Goal: Communication & Community: Answer question/provide support

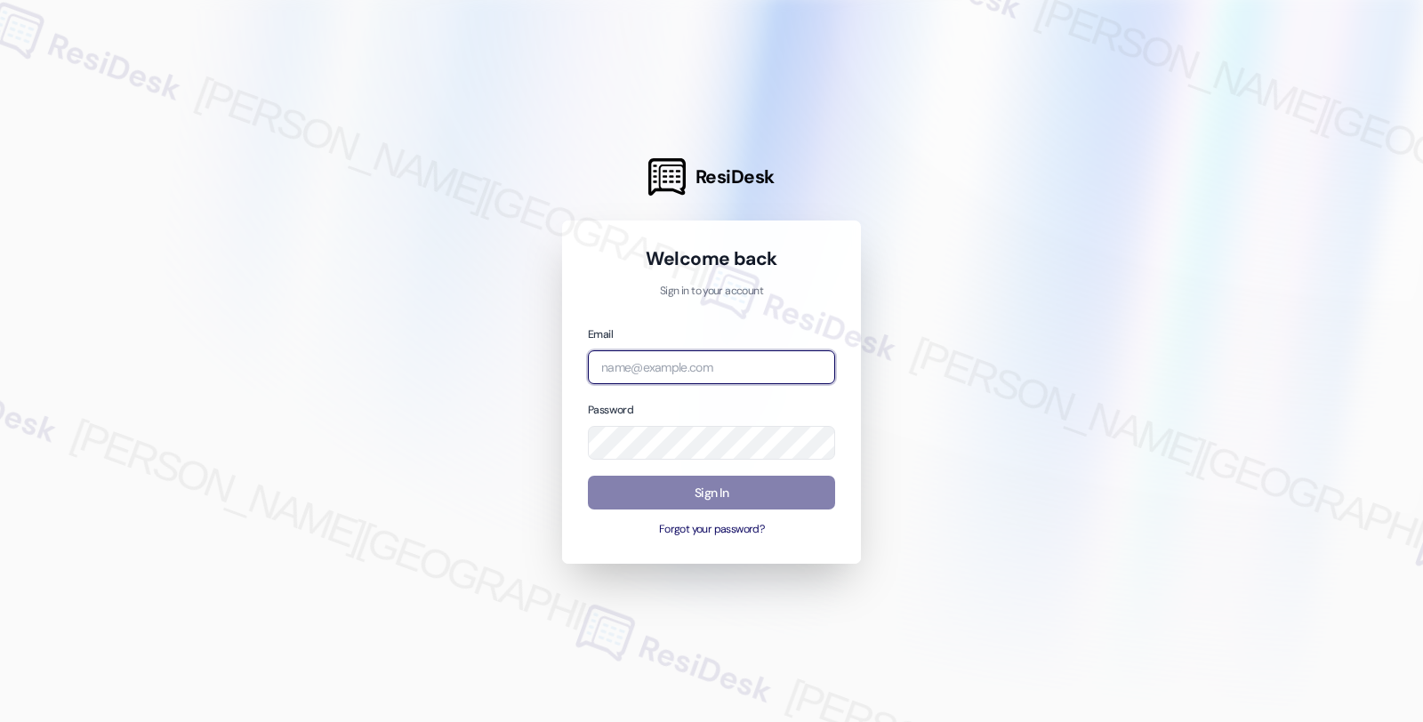
click at [768, 367] on input "email" at bounding box center [711, 367] width 247 height 35
type input "automated-surveys-balfour_beatty_communities-fides.ochoa@balfour_beatty_communi…"
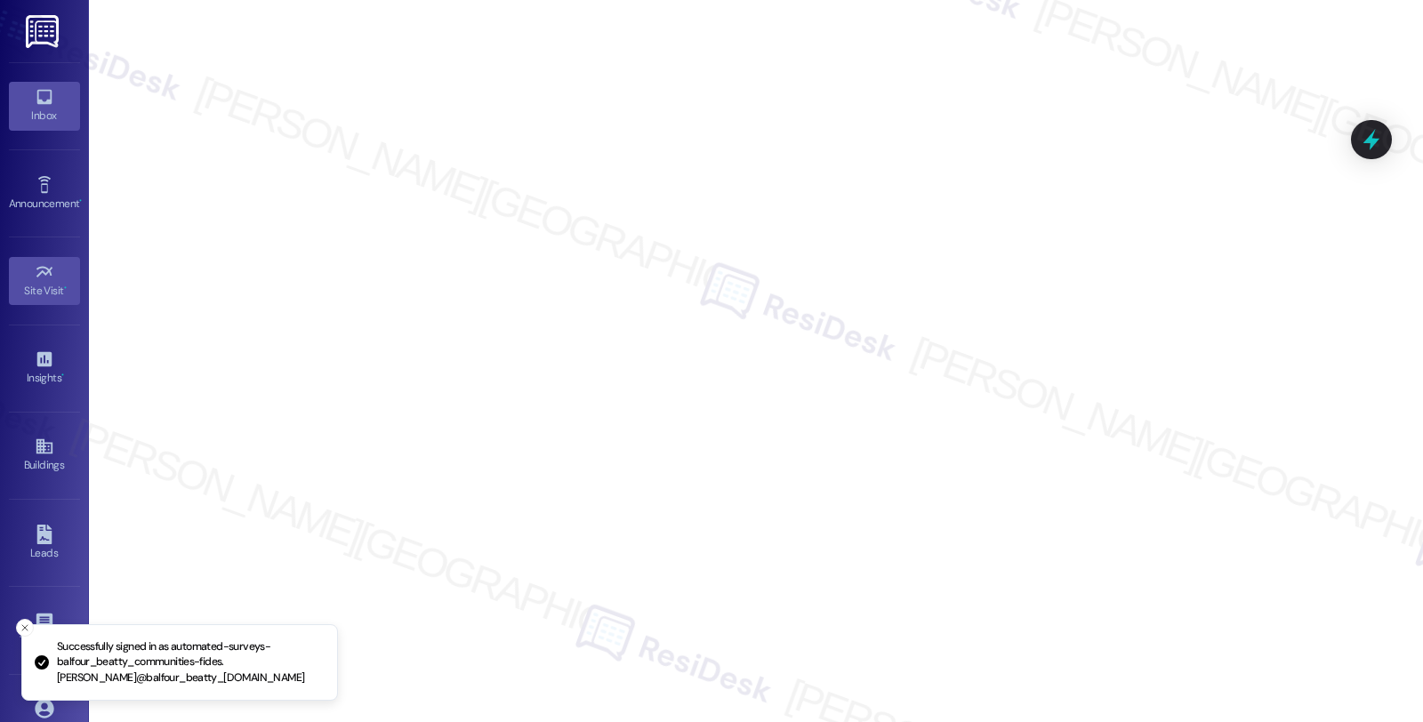
click at [55, 99] on link "Inbox" at bounding box center [44, 106] width 71 height 48
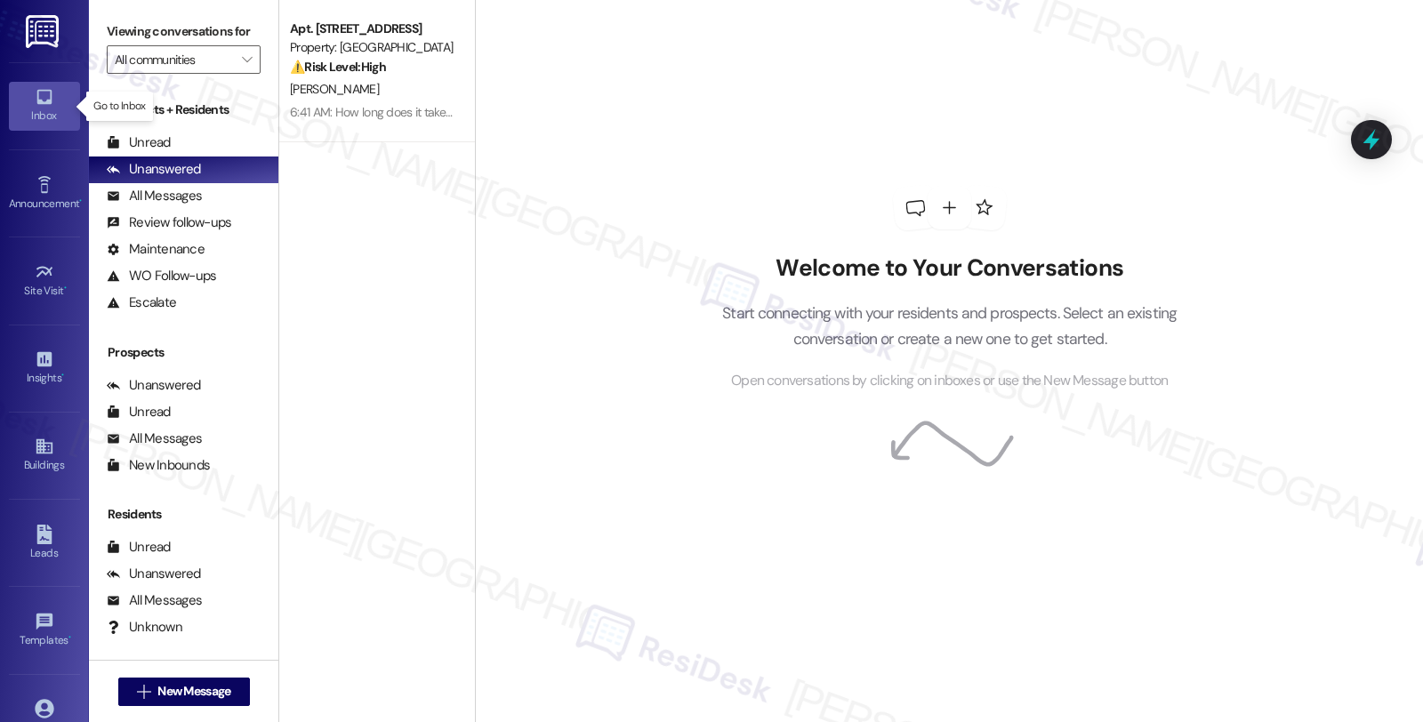
click at [39, 102] on icon at bounding box center [43, 97] width 15 height 15
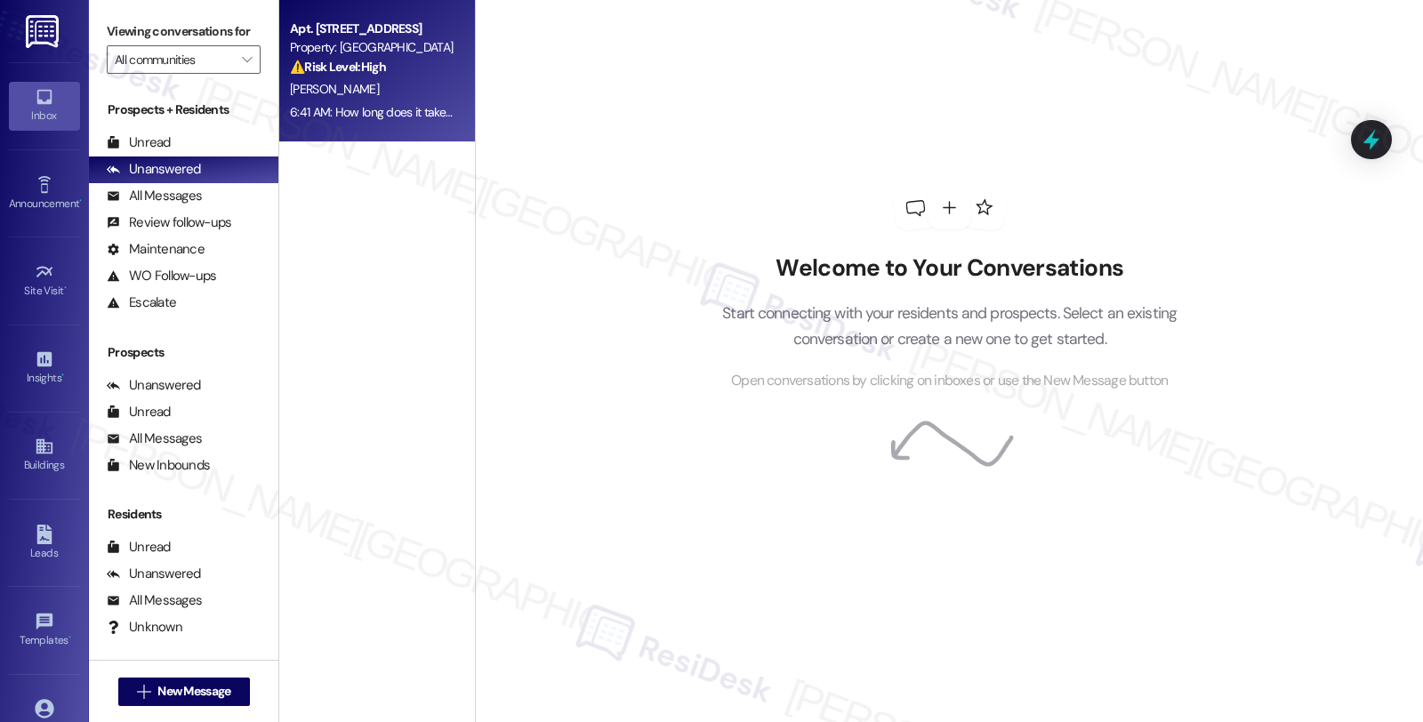
click at [388, 75] on div "⚠️ Risk Level: High The resident is following up on a maintenance request that …" at bounding box center [372, 67] width 165 height 19
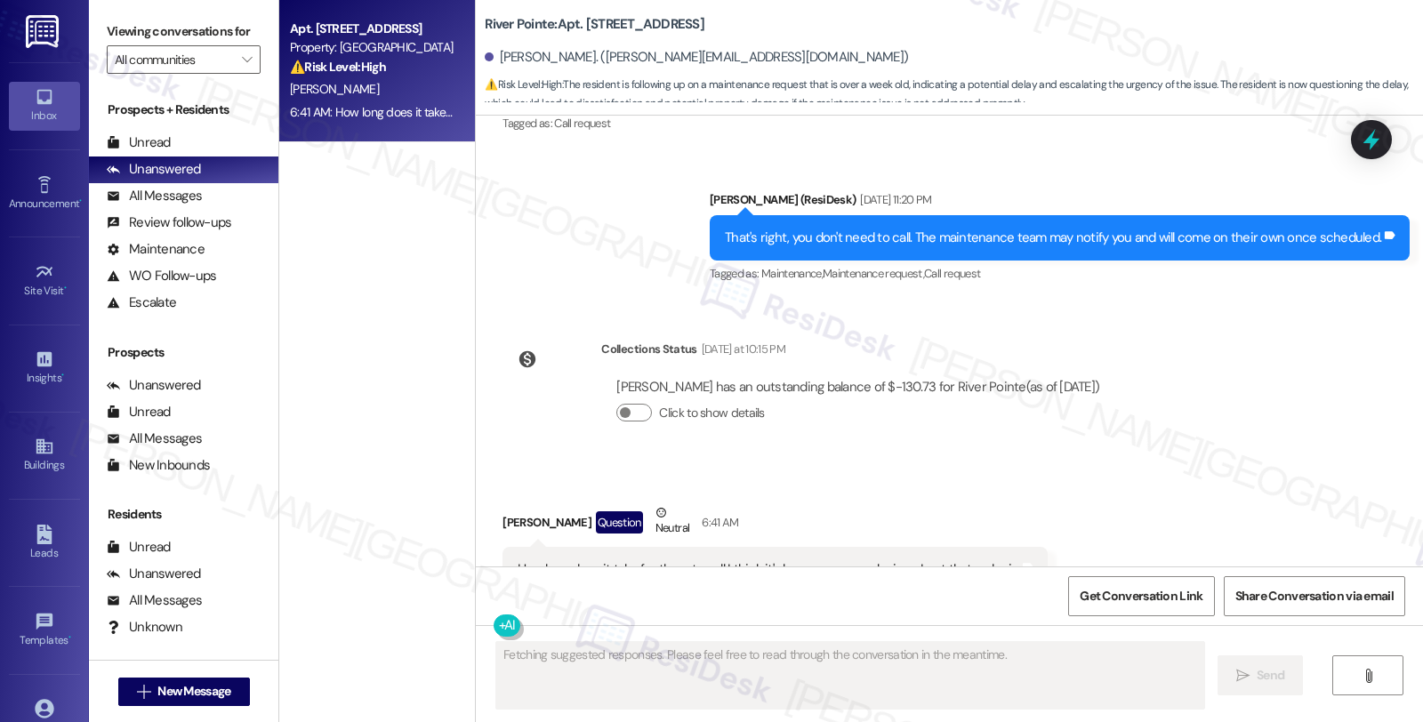
scroll to position [1714, 0]
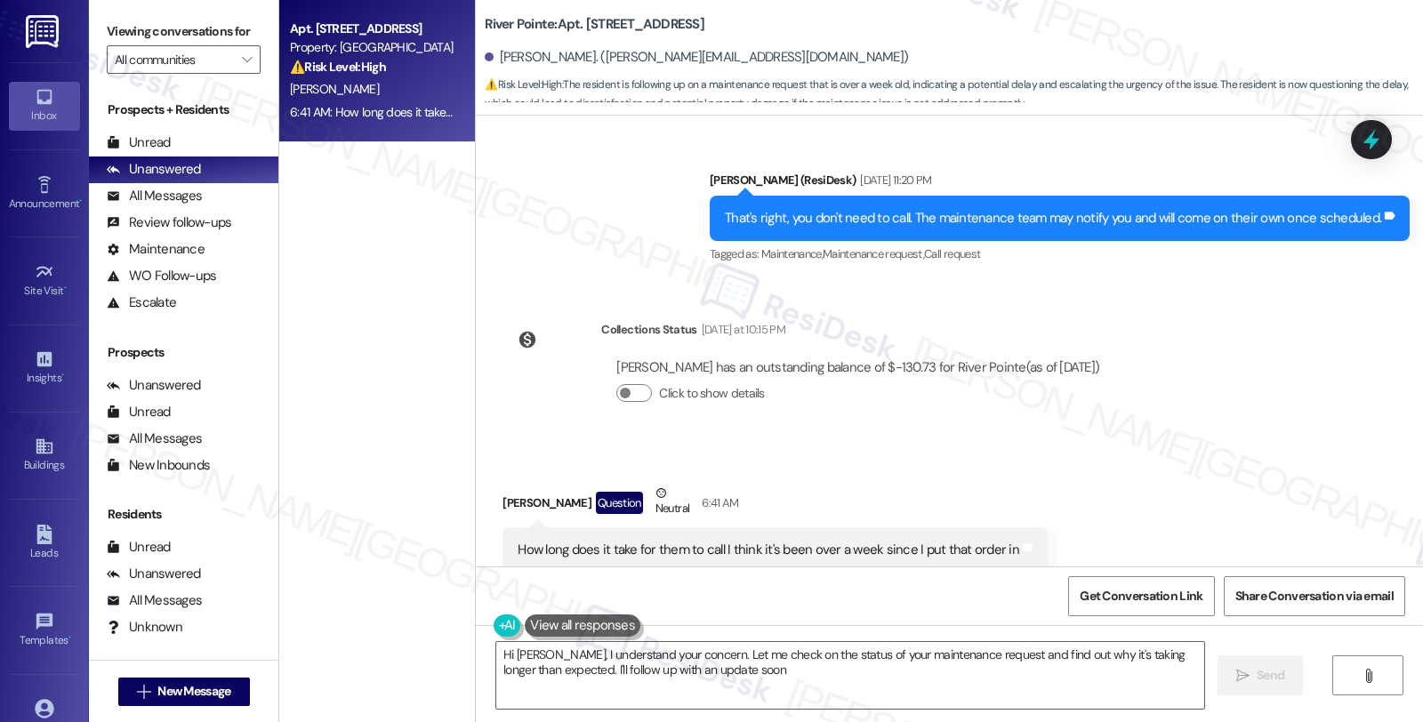
type textarea "Hi Justin, I understand your concern. Let me check on the status of your mainte…"
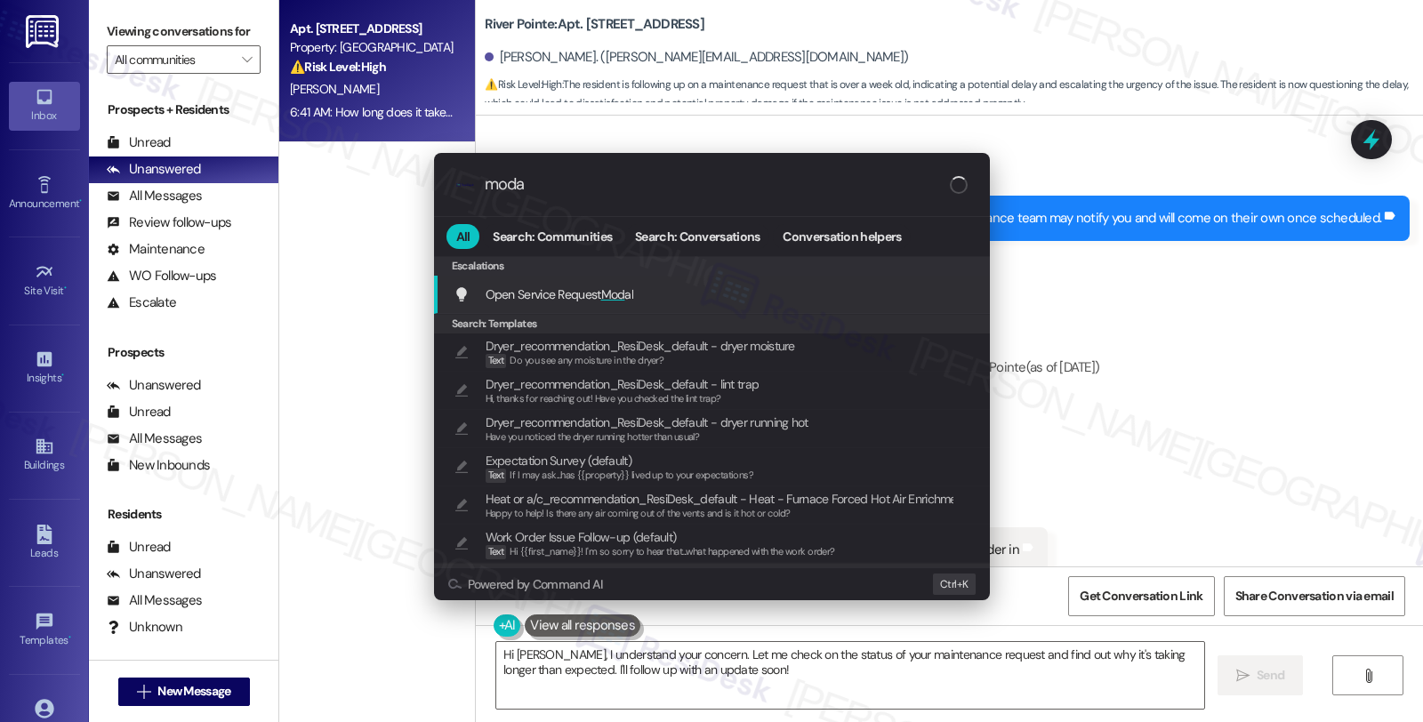
type input "modal"
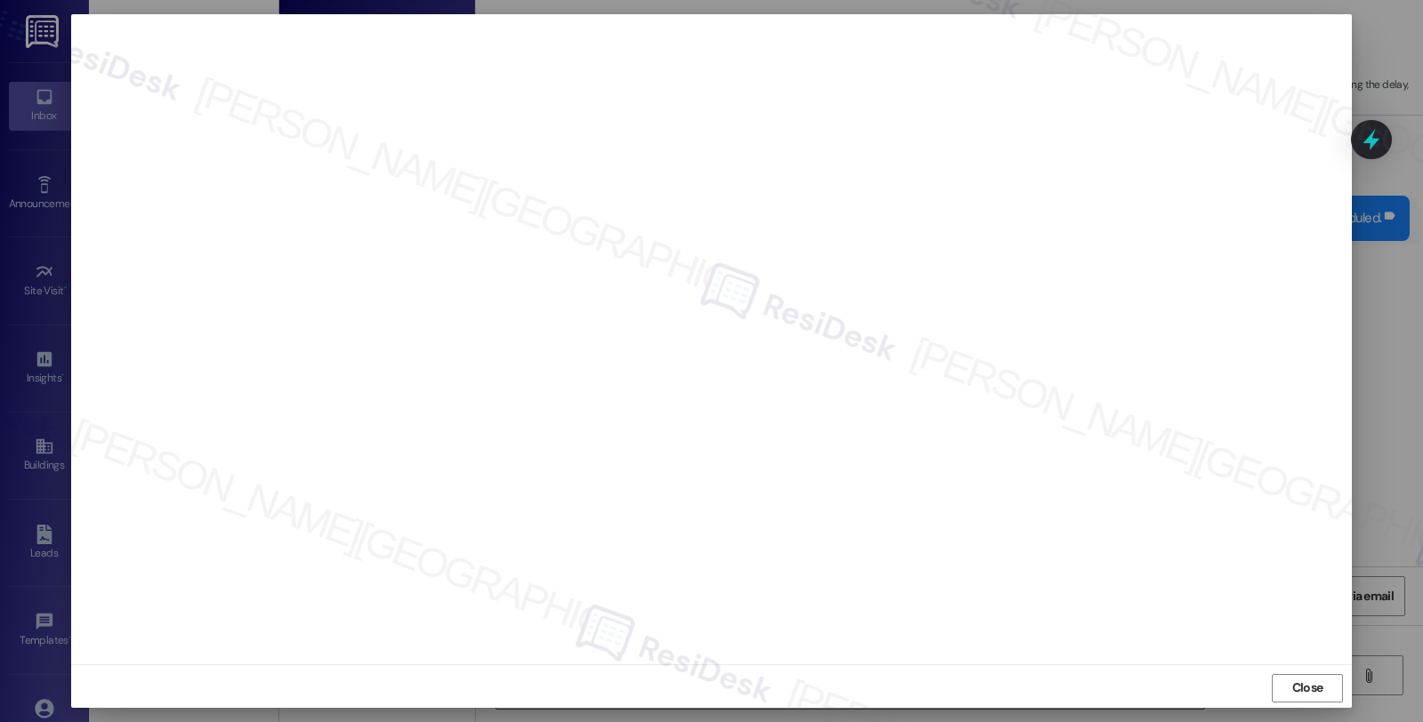
scroll to position [3, 0]
click at [1292, 679] on span "Close" at bounding box center [1307, 685] width 31 height 19
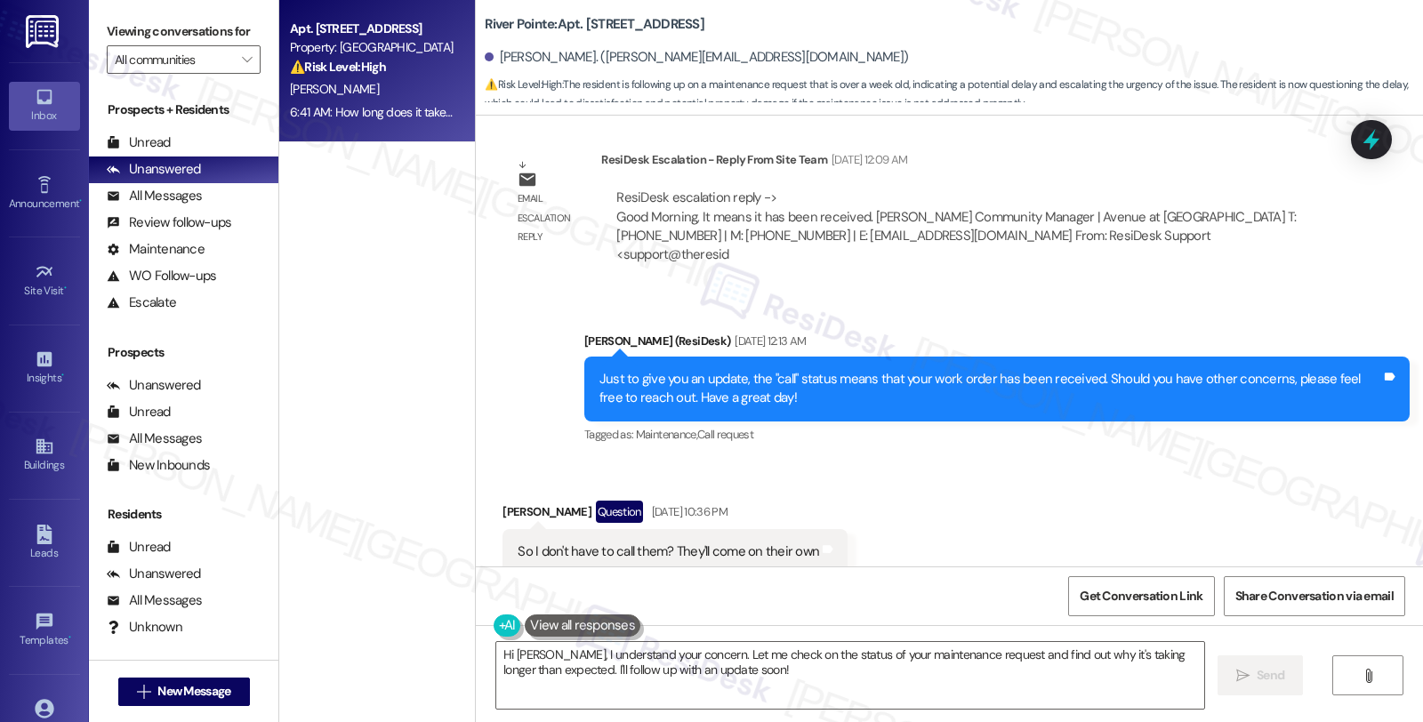
scroll to position [1221, 0]
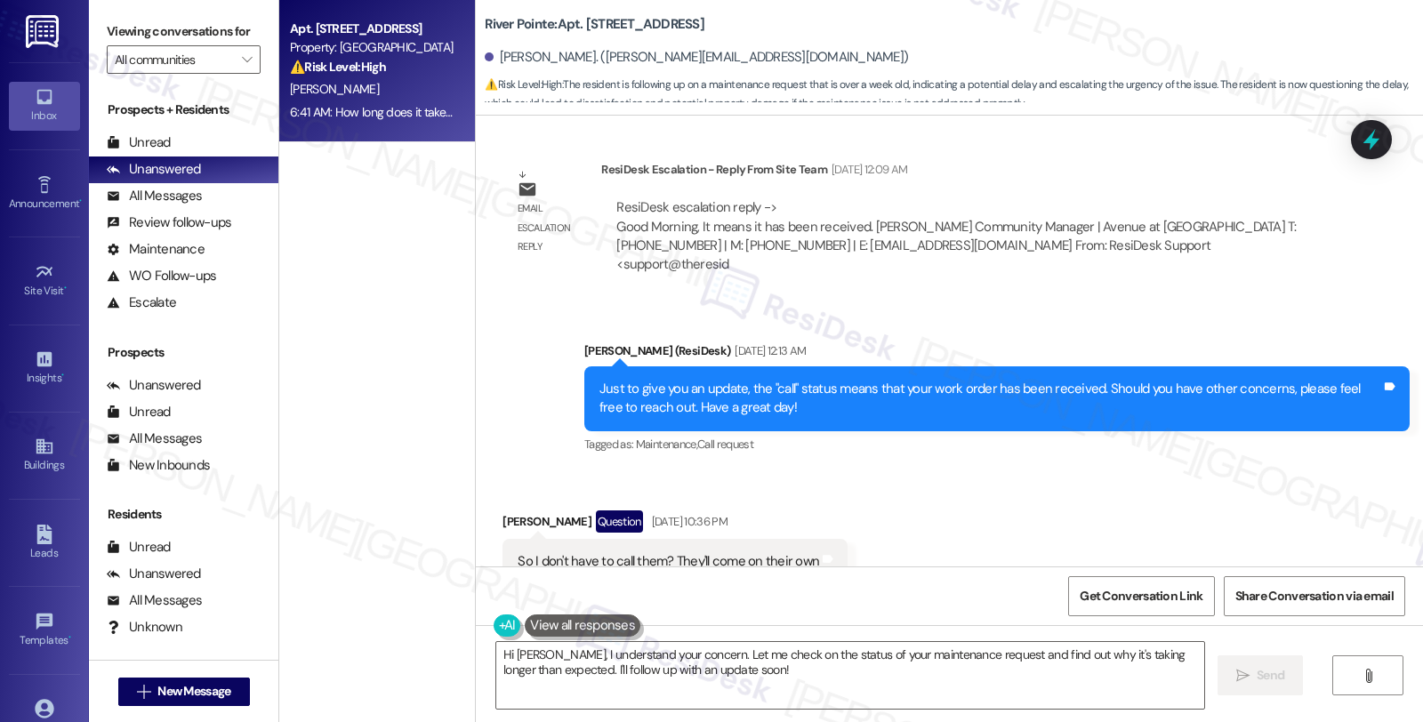
click at [894, 231] on div "ResiDesk escalation reply -> Good Morning, It means it has been received. Katel…" at bounding box center [955, 235] width 679 height 75
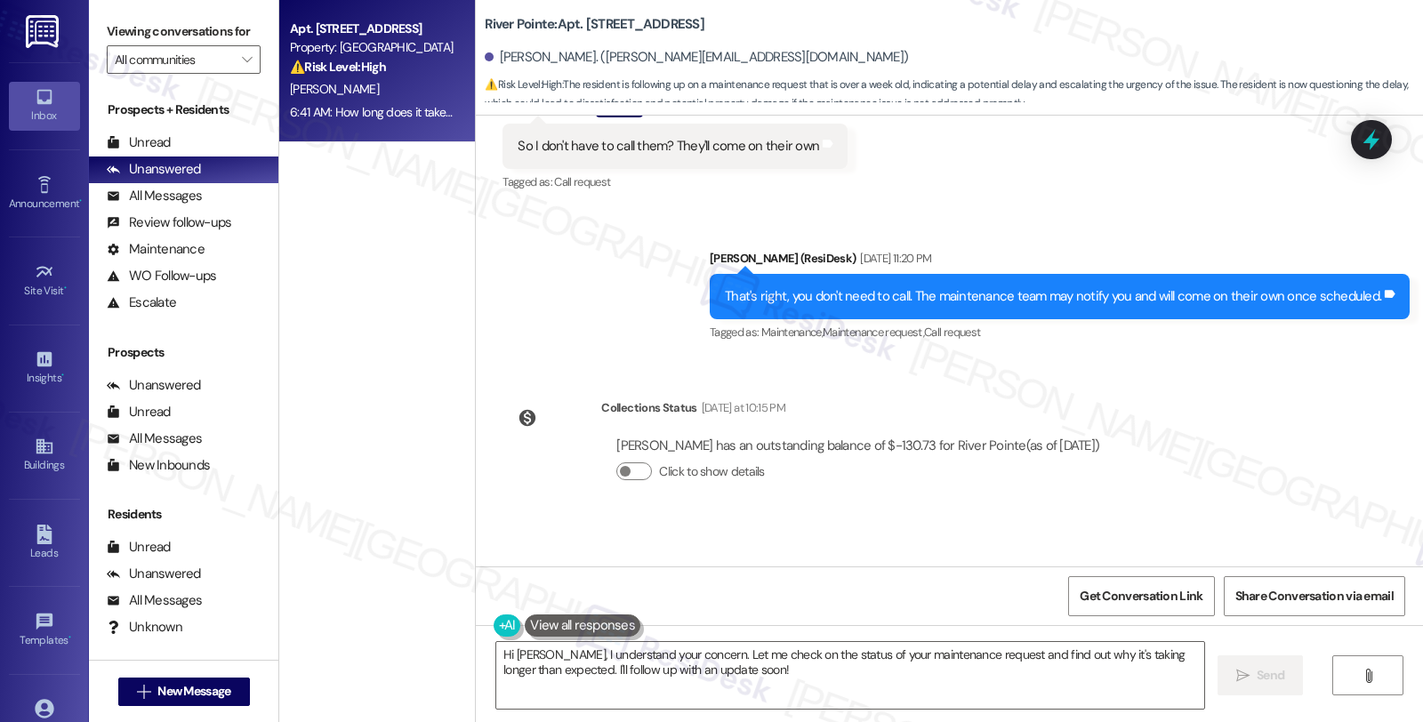
scroll to position [1714, 0]
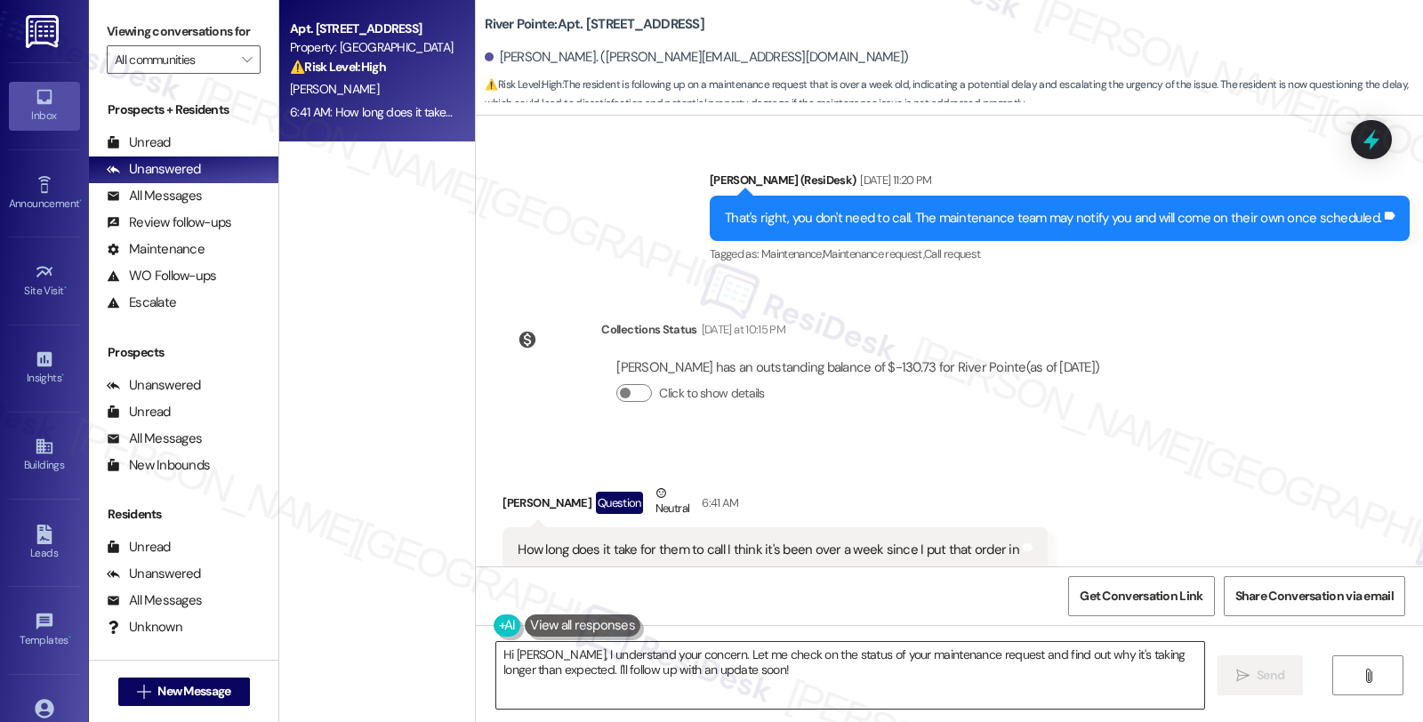
click at [544, 651] on textarea "Hi Justin, I understand your concern. Let me check on the status of your mainte…" at bounding box center [850, 675] width 708 height 67
drag, startPoint x: 633, startPoint y: 661, endPoint x: 624, endPoint y: 662, distance: 9.1
click at [633, 661] on textarea "Hi Justin, I understand your concern. Let me check on the status of your mainte…" at bounding box center [850, 675] width 708 height 67
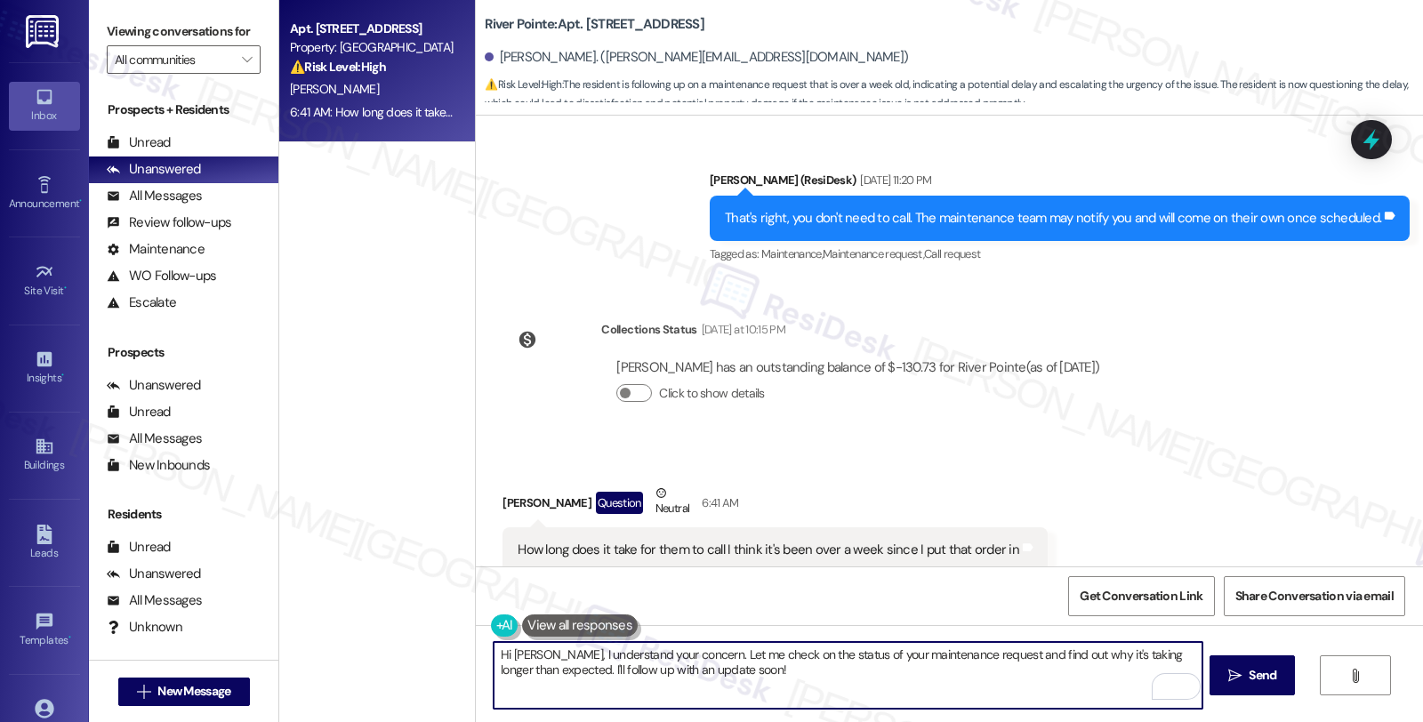
click at [535, 656] on textarea "Hi Justin, I understand your concern. Let me check on the status of your mainte…" at bounding box center [848, 675] width 708 height 67
type textarea "Hi Justin, I understand I understand your concern. Let me check on the status o…"
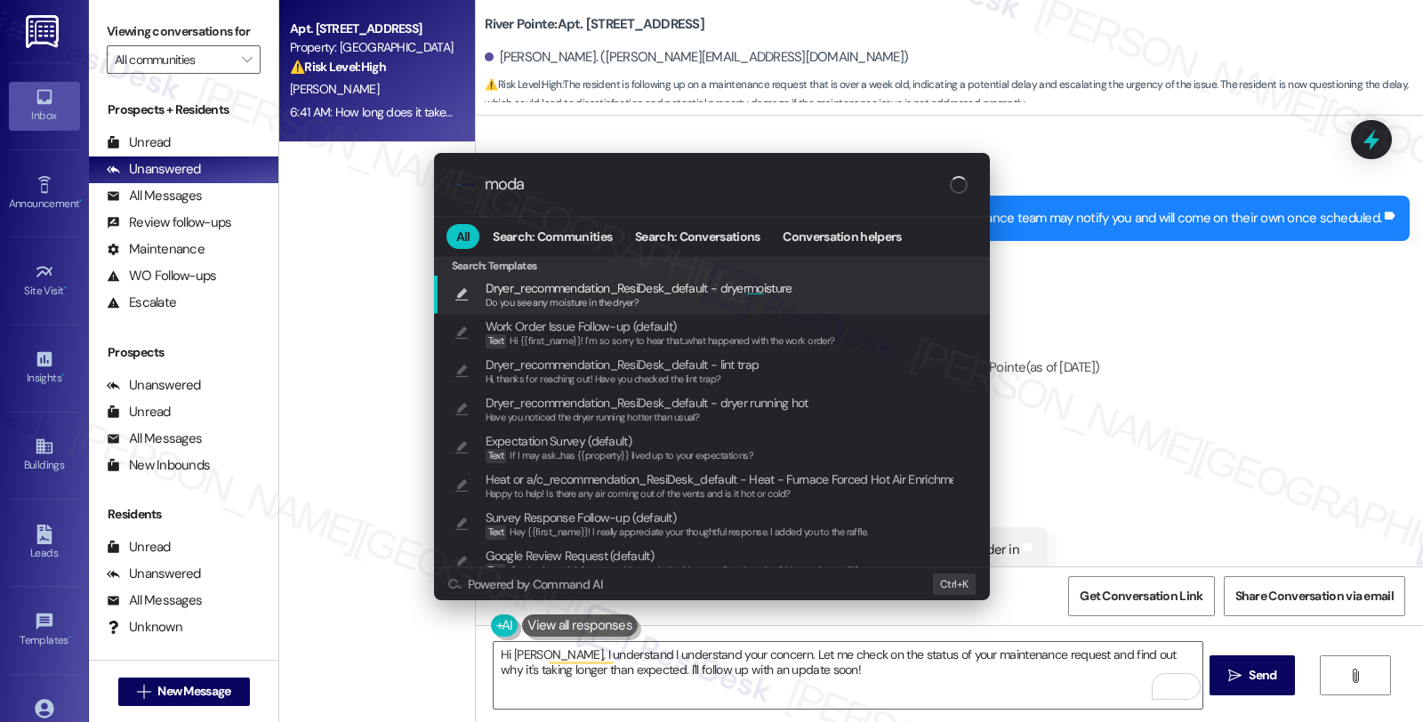
type input "modal"
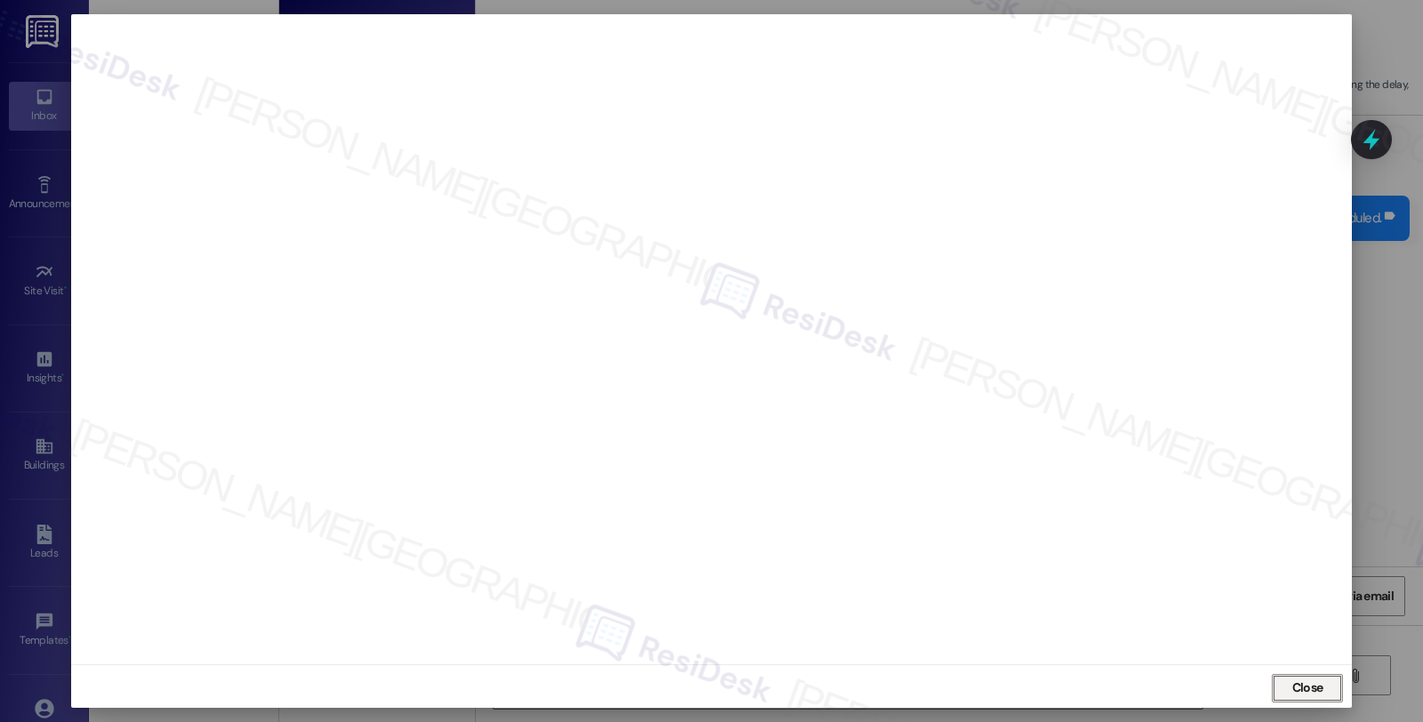
click at [1307, 686] on span "Close" at bounding box center [1307, 687] width 31 height 19
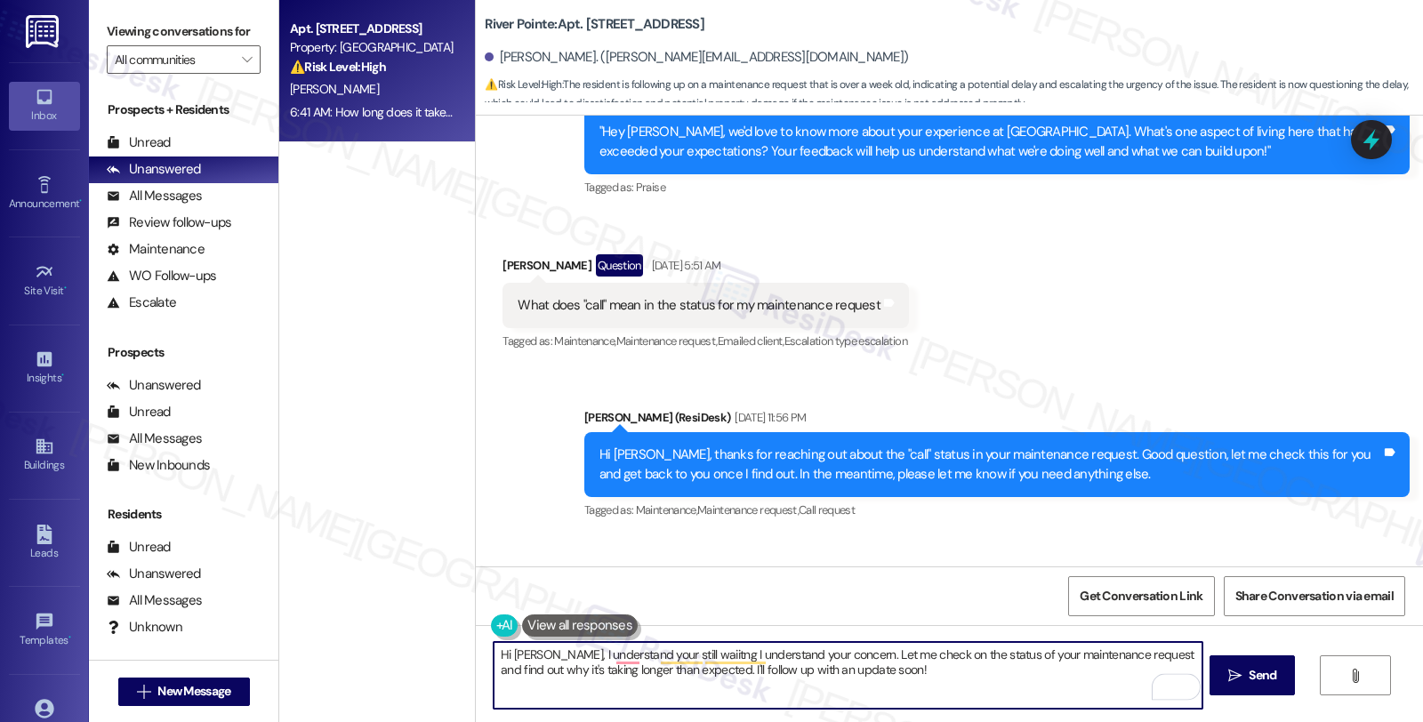
scroll to position [529, 0]
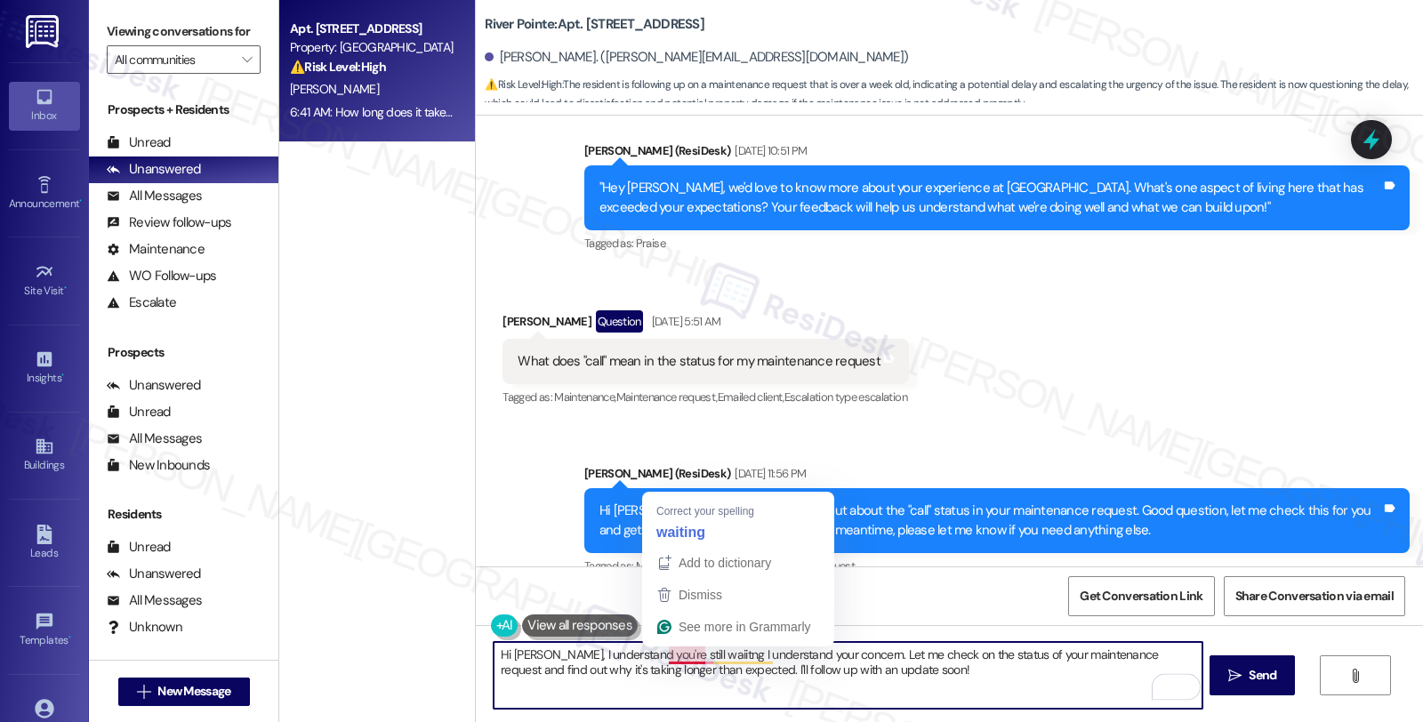
click at [691, 652] on textarea "Hi Justin, I understand you're still waiitng I understand your concern. Let me …" at bounding box center [848, 675] width 708 height 67
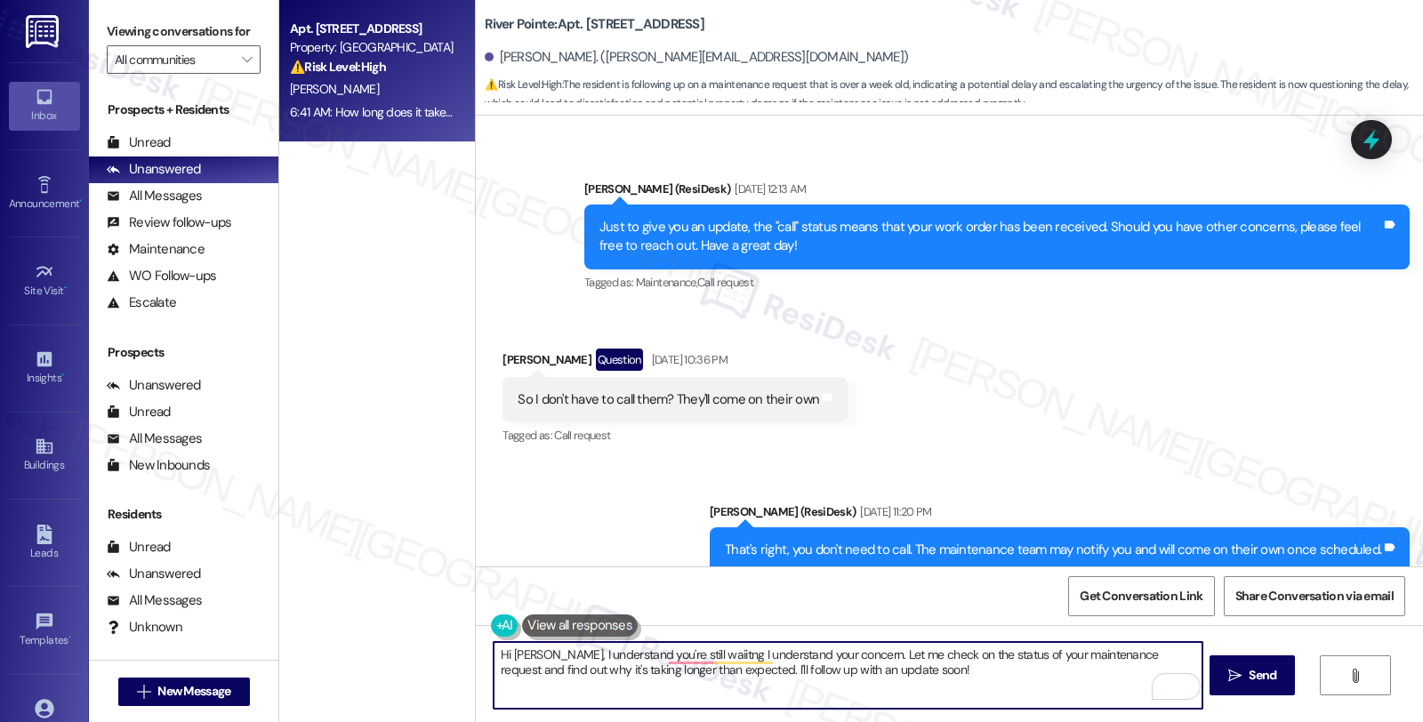
scroll to position [1714, 0]
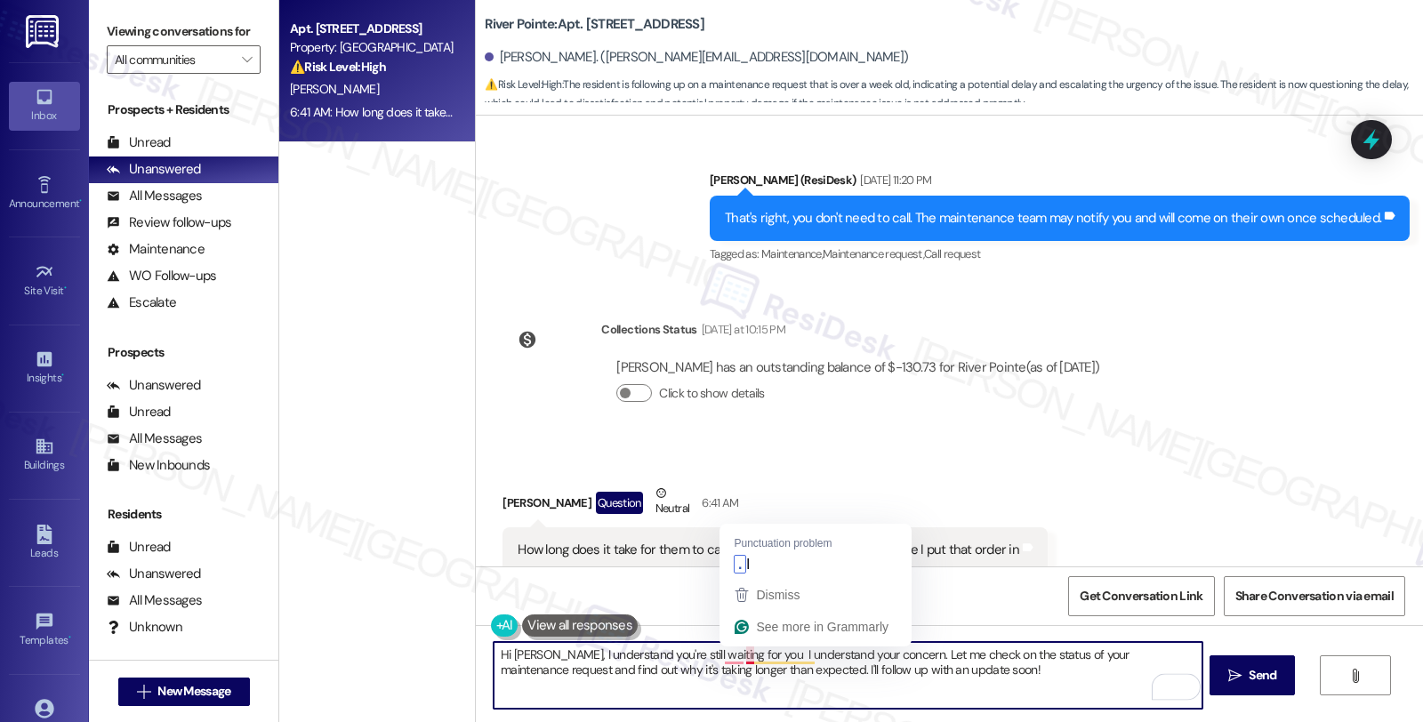
click at [734, 661] on textarea "Hi Justin, I understand you're still waiting for you I understand your concern.…" at bounding box center [848, 675] width 708 height 67
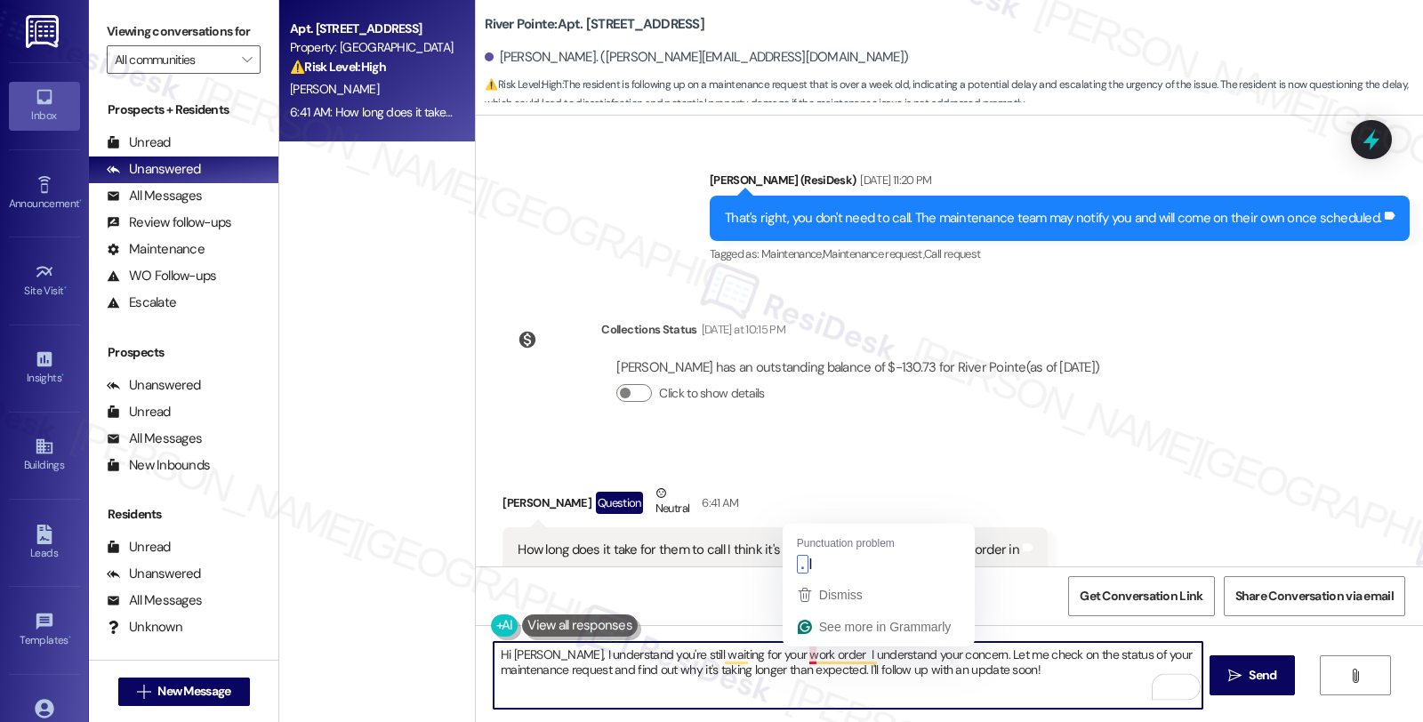
click at [797, 654] on textarea "Hi Justin, I understand you're still waiting for your work order I understand y…" at bounding box center [848, 675] width 708 height 67
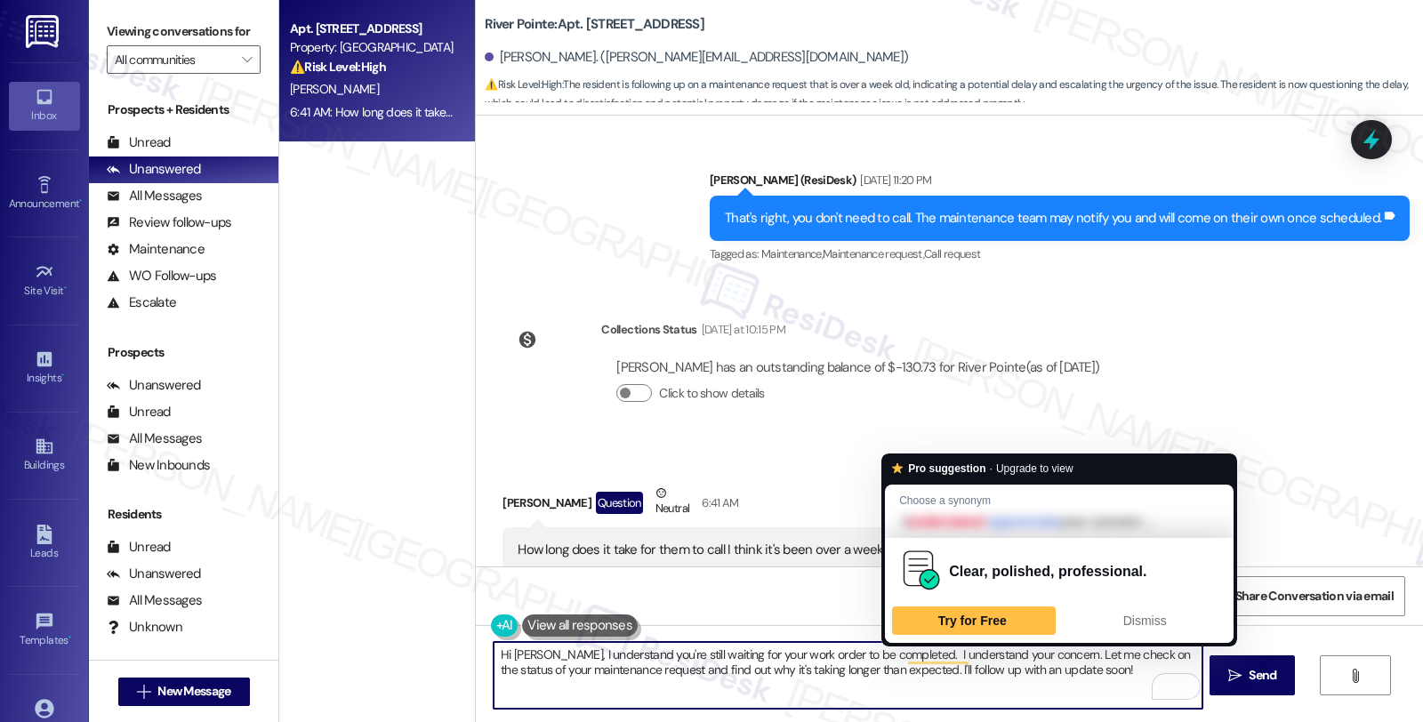
click at [890, 651] on textarea "Hi Justin, I understand you're still waiting for your work order to be complete…" at bounding box center [848, 675] width 708 height 67
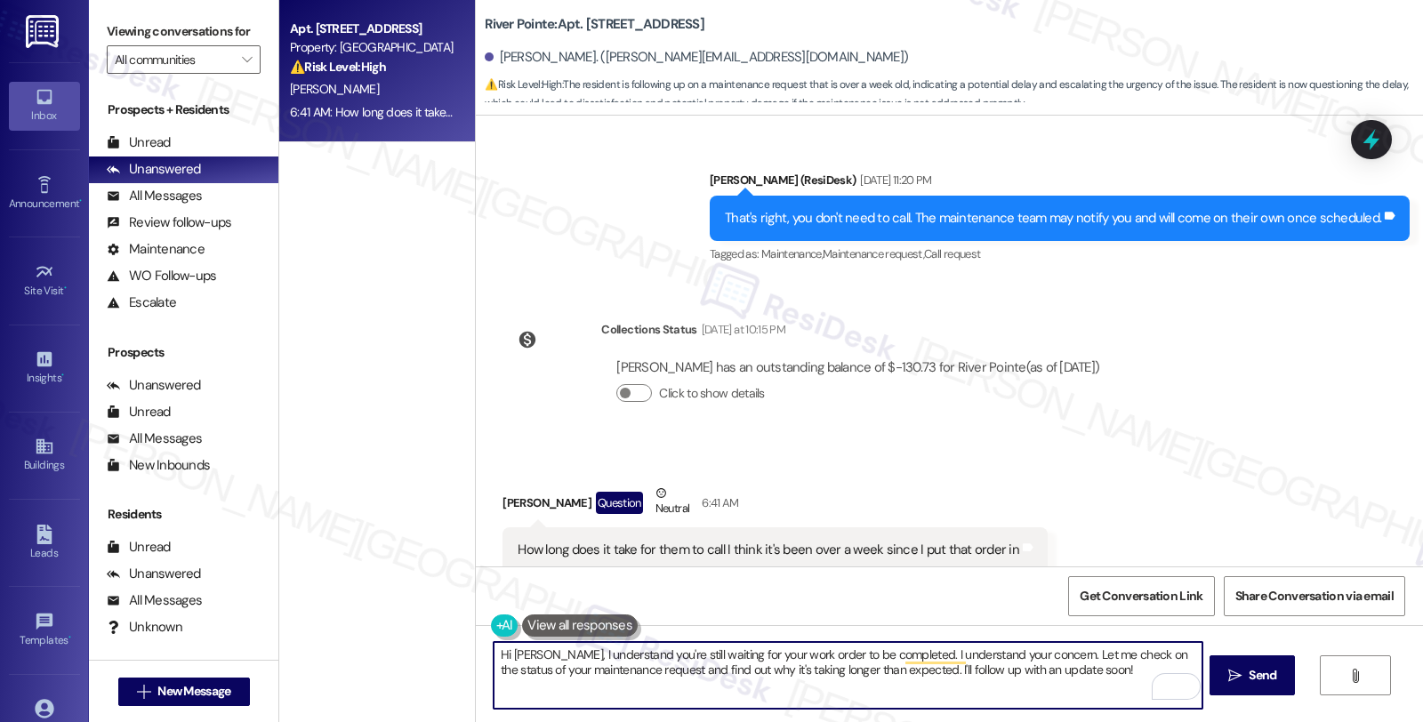
click at [735, 653] on textarea "Hi Justin, I understand you're still waiting for your work order to be complete…" at bounding box center [848, 675] width 708 height 67
click at [943, 652] on textarea "Hi Justin, I understand you're still waiting for your maintenance request to be…" at bounding box center [848, 675] width 708 height 67
drag, startPoint x: 943, startPoint y: 654, endPoint x: 966, endPoint y: 659, distance: 23.5
click at [966, 659] on textarea "Hi Justin, I understand you're still waiting for your maintenance request to be…" at bounding box center [848, 675] width 708 height 67
click at [964, 688] on textarea "Hi Justin, I understand you're still waiting for your maintenance request to be…" at bounding box center [848, 675] width 708 height 67
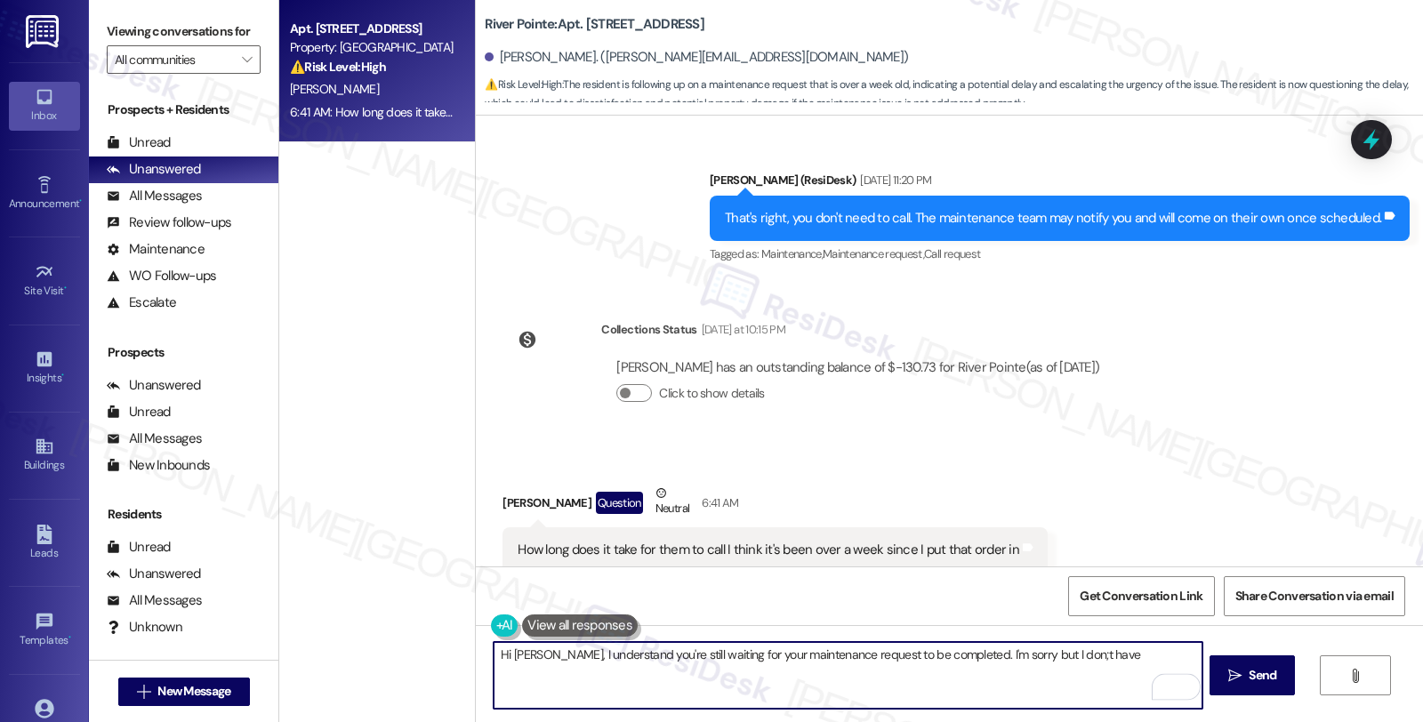
click at [1040, 659] on textarea "Hi Justin, I understand you're still waiting for your maintenance request to be…" at bounding box center [848, 675] width 708 height 67
click at [1077, 656] on textarea "Hi Justin, I understand you're still waiting for your maintenance request to be…" at bounding box center [848, 675] width 708 height 67
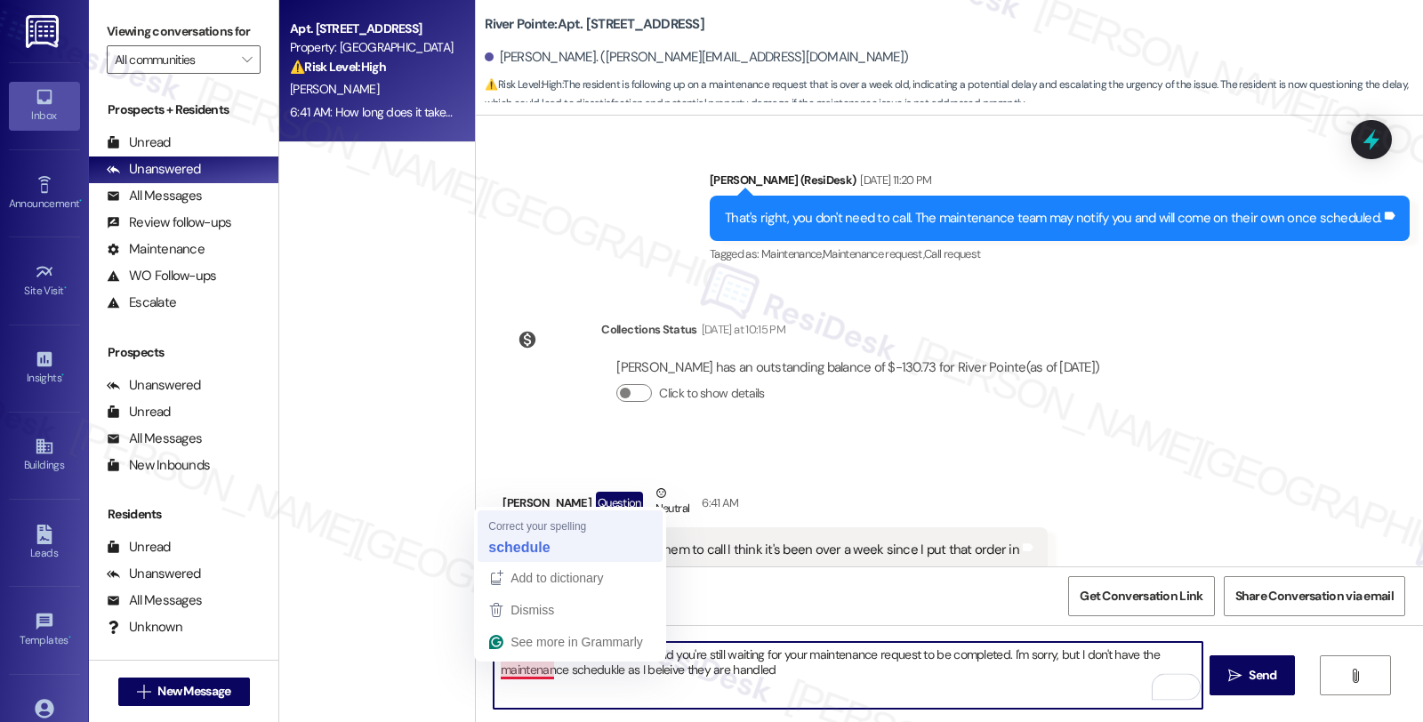
type textarea "Hi [PERSON_NAME], I understand you're still waiting for your maintenance reques…"
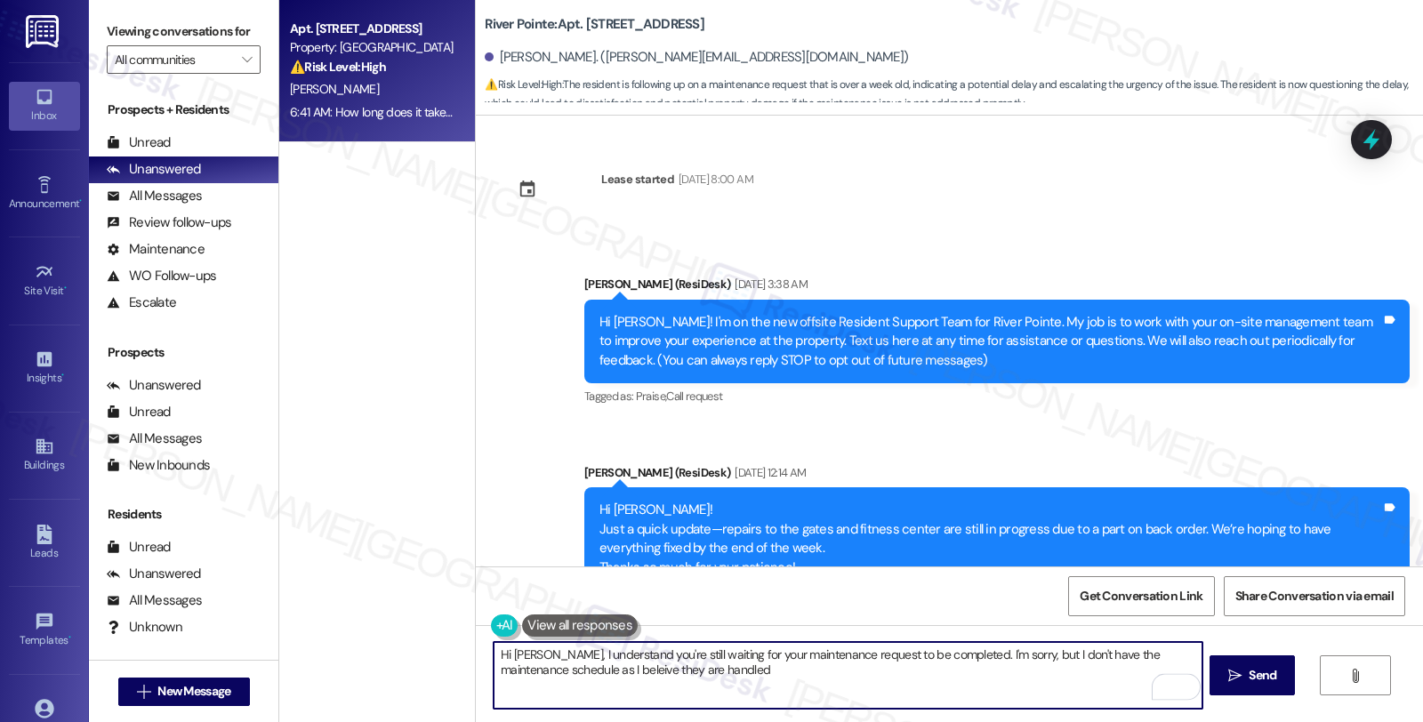
scroll to position [1714, 0]
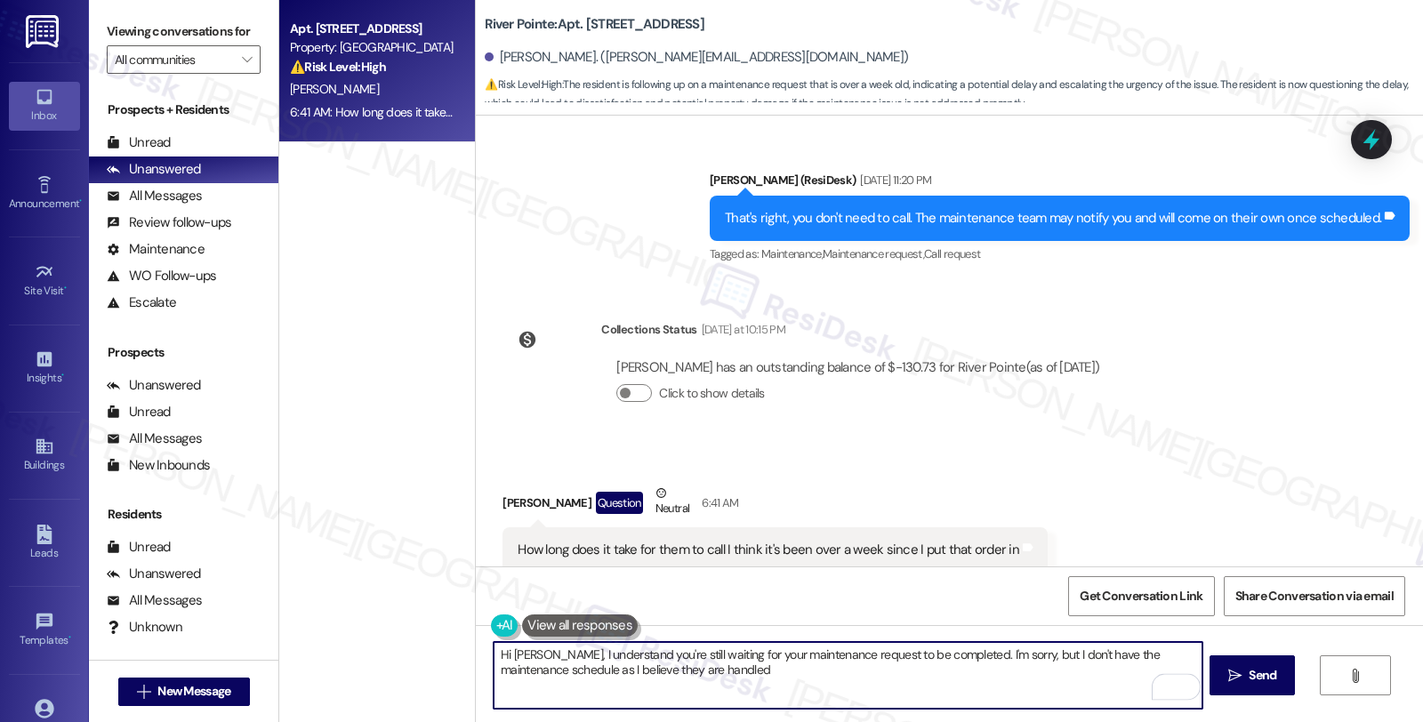
click at [736, 672] on textarea "Hi [PERSON_NAME], I understand you're still waiting for your maintenance reques…" at bounding box center [848, 675] width 708 height 67
click at [870, 669] on textarea "Hi [PERSON_NAME], I understand you're still waiting for your maintenance reques…" at bounding box center [848, 675] width 708 height 67
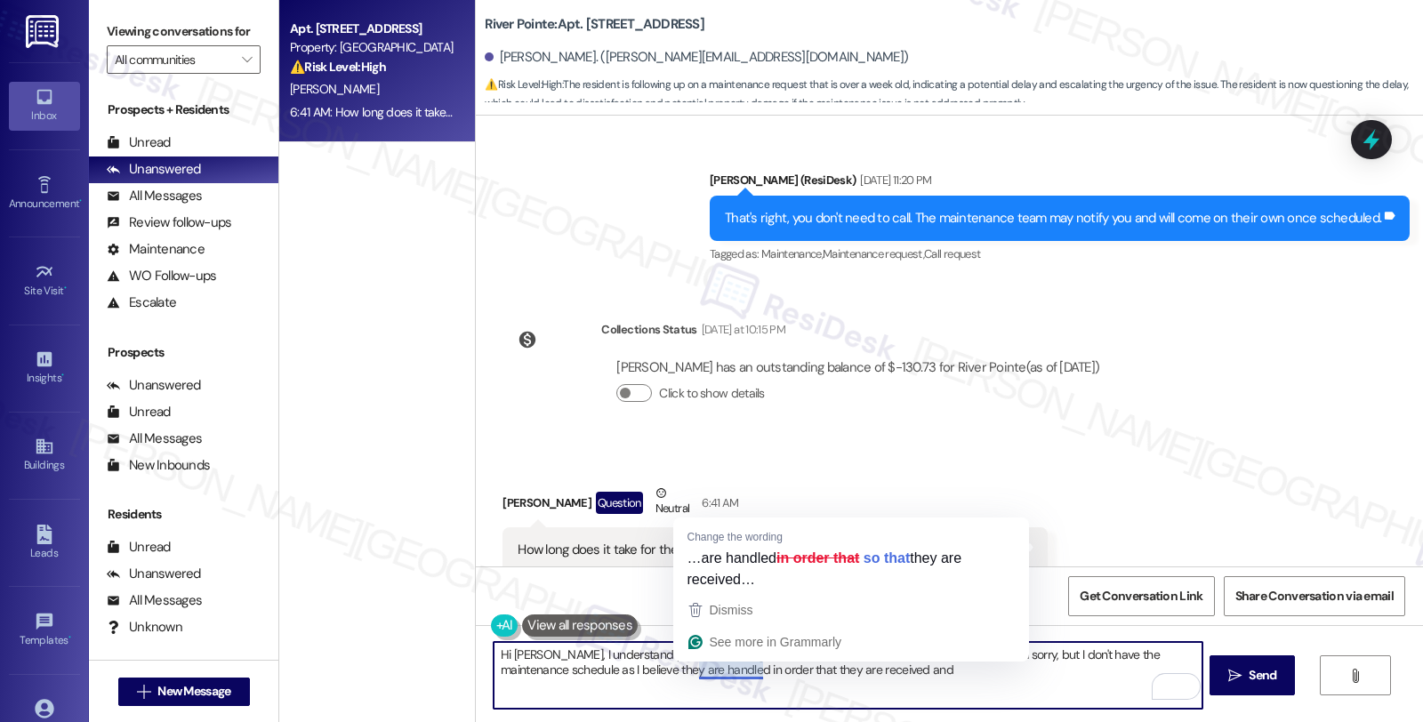
click at [687, 669] on textarea "Hi [PERSON_NAME], I understand you're still waiting for your maintenance reques…" at bounding box center [848, 675] width 708 height 67
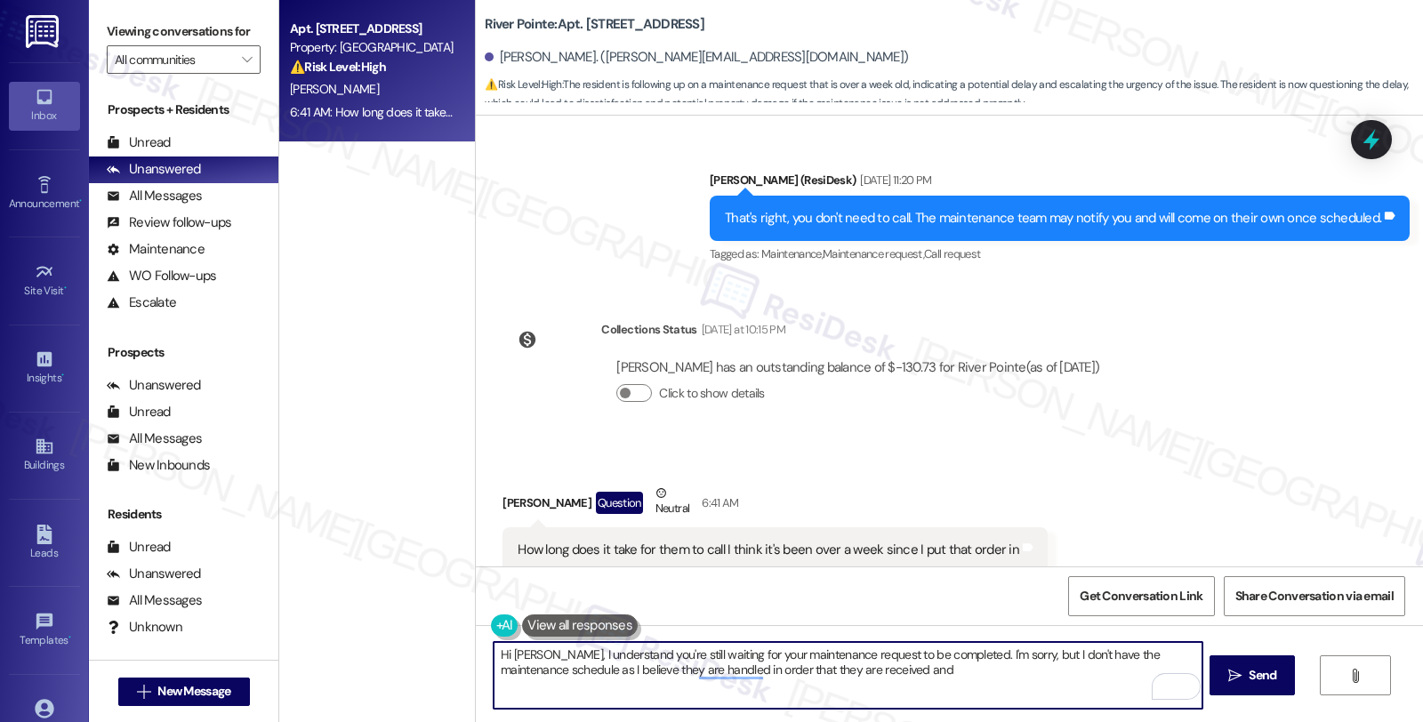
click at [854, 667] on textarea "Hi [PERSON_NAME], I understand you're still waiting for your maintenance reques…" at bounding box center [848, 675] width 708 height 67
click at [863, 669] on textarea "Hi [PERSON_NAME], I understand you're still waiting for your maintenance reques…" at bounding box center [848, 675] width 708 height 67
click at [856, 685] on textarea "Hi [PERSON_NAME], I understand you're still waiting for your maintenance reques…" at bounding box center [848, 675] width 708 height 67
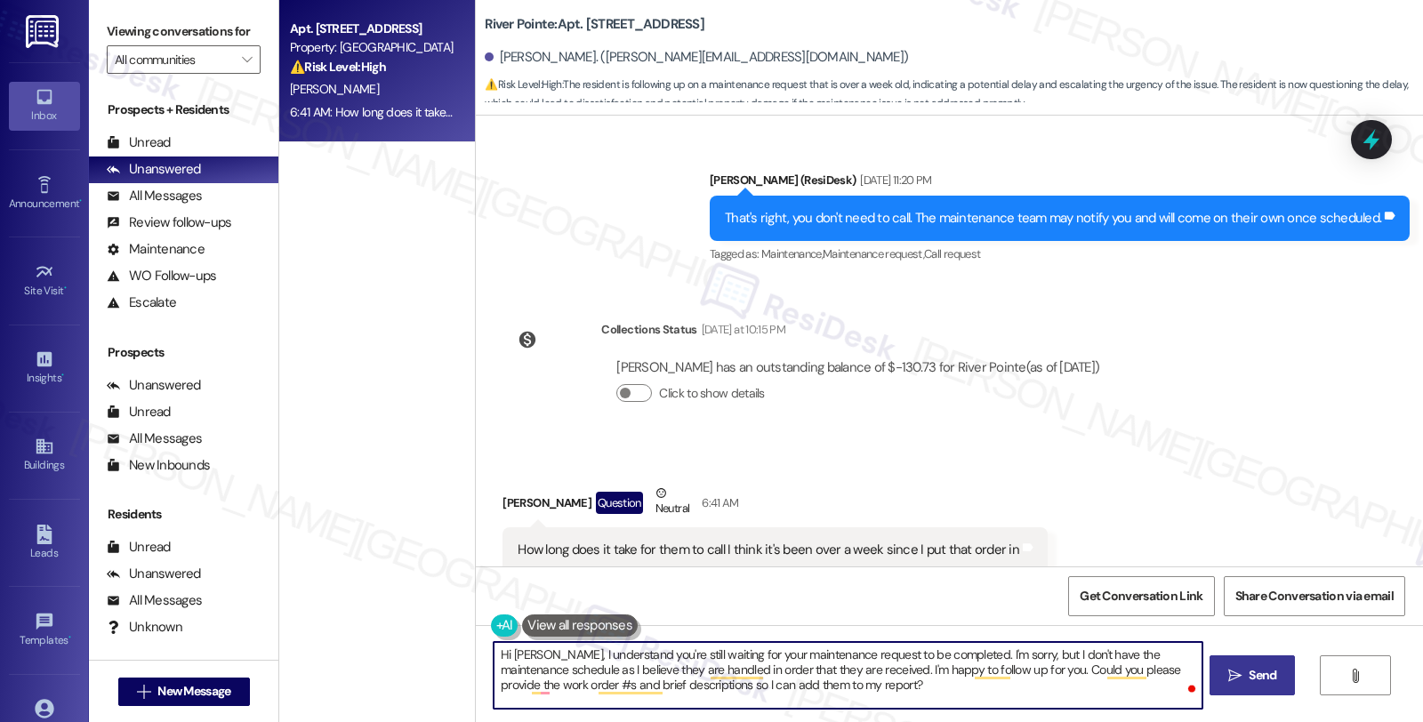
type textarea "Hi [PERSON_NAME], I understand you're still waiting for your maintenance reques…"
click at [1240, 672] on span " Send" at bounding box center [1252, 675] width 56 height 19
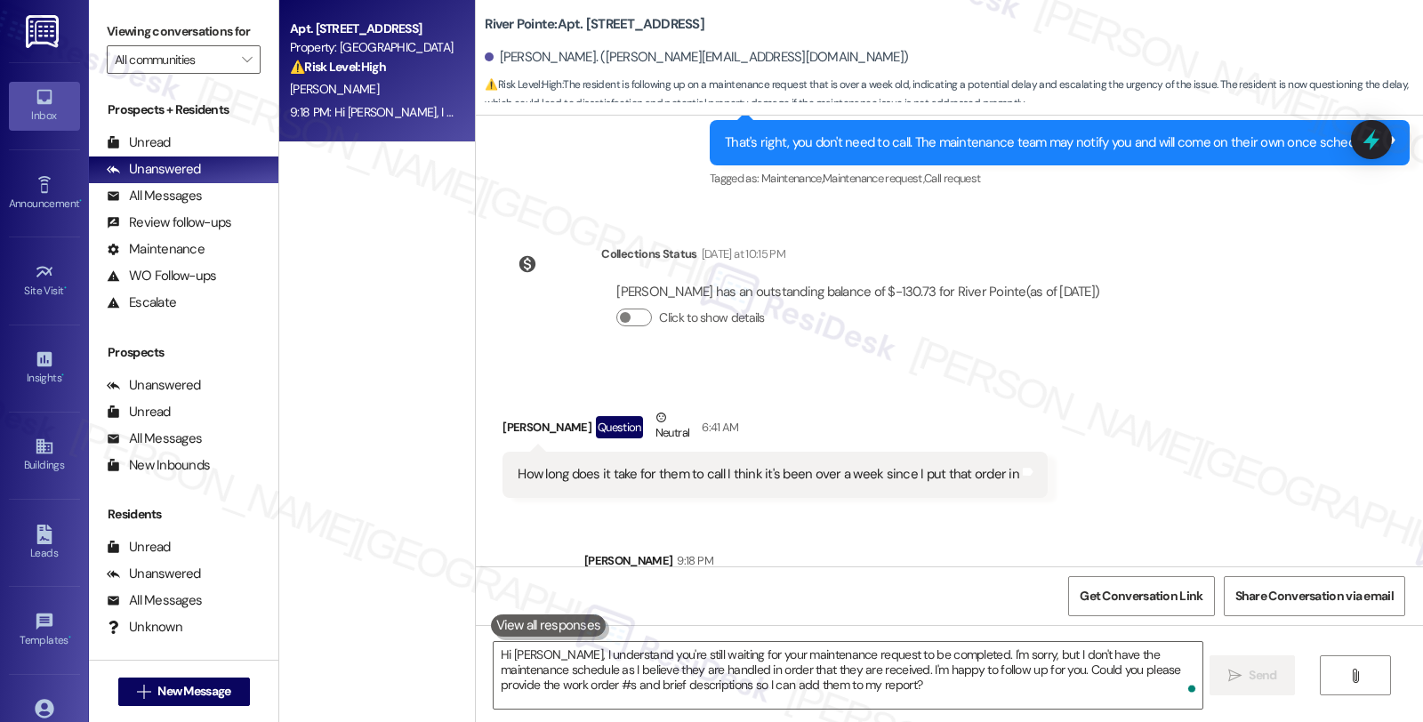
scroll to position [1877, 0]
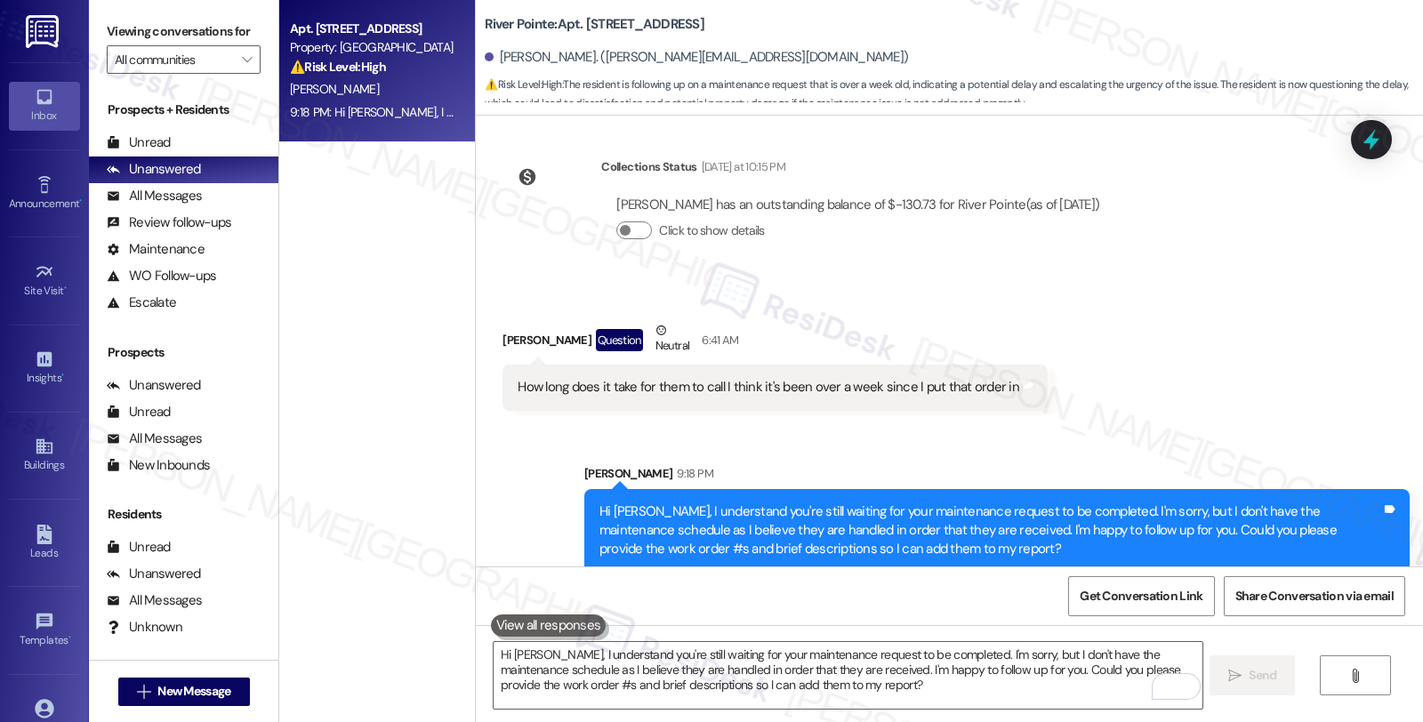
click at [1272, 329] on div "Received via SMS [PERSON_NAME] Question Neutral 6:41 AM How long does it take f…" at bounding box center [949, 352] width 947 height 142
click at [171, 210] on div "All Messages (undefined)" at bounding box center [183, 196] width 189 height 27
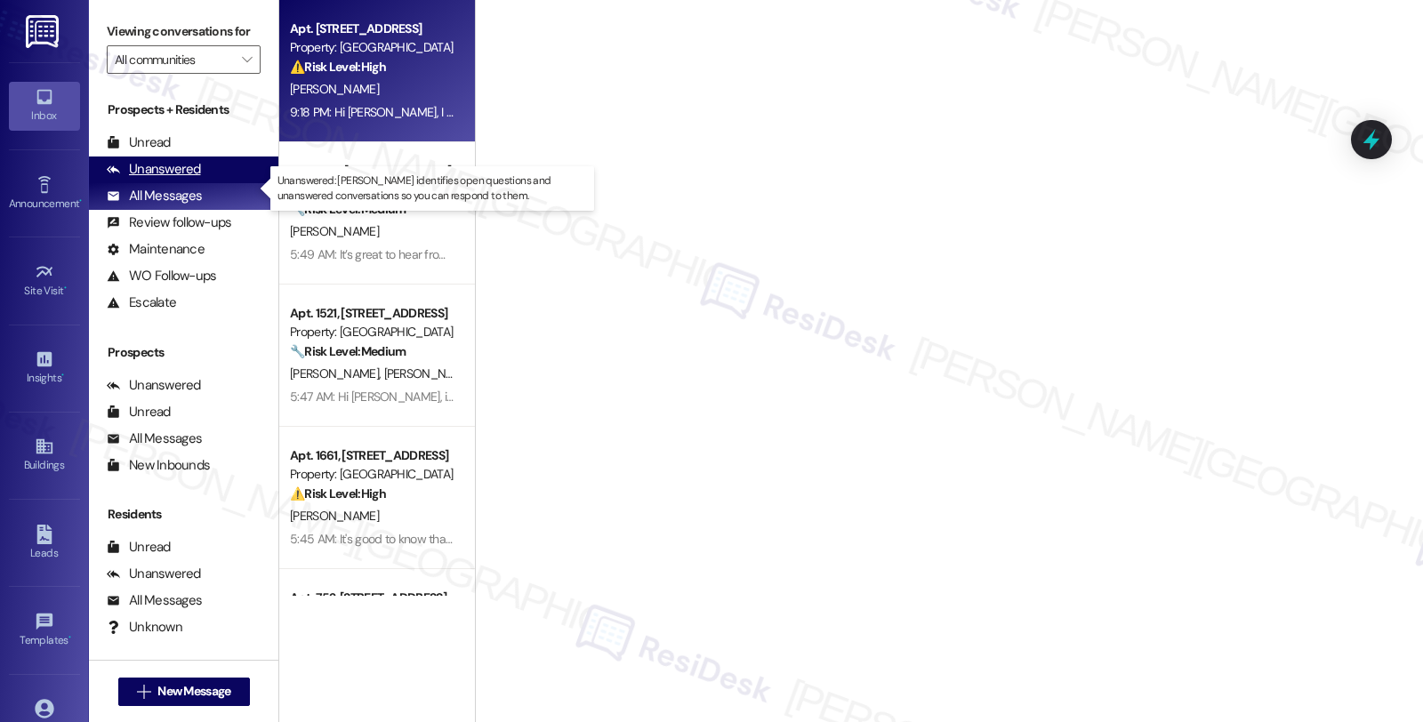
click at [164, 179] on div "Unanswered" at bounding box center [154, 169] width 94 height 19
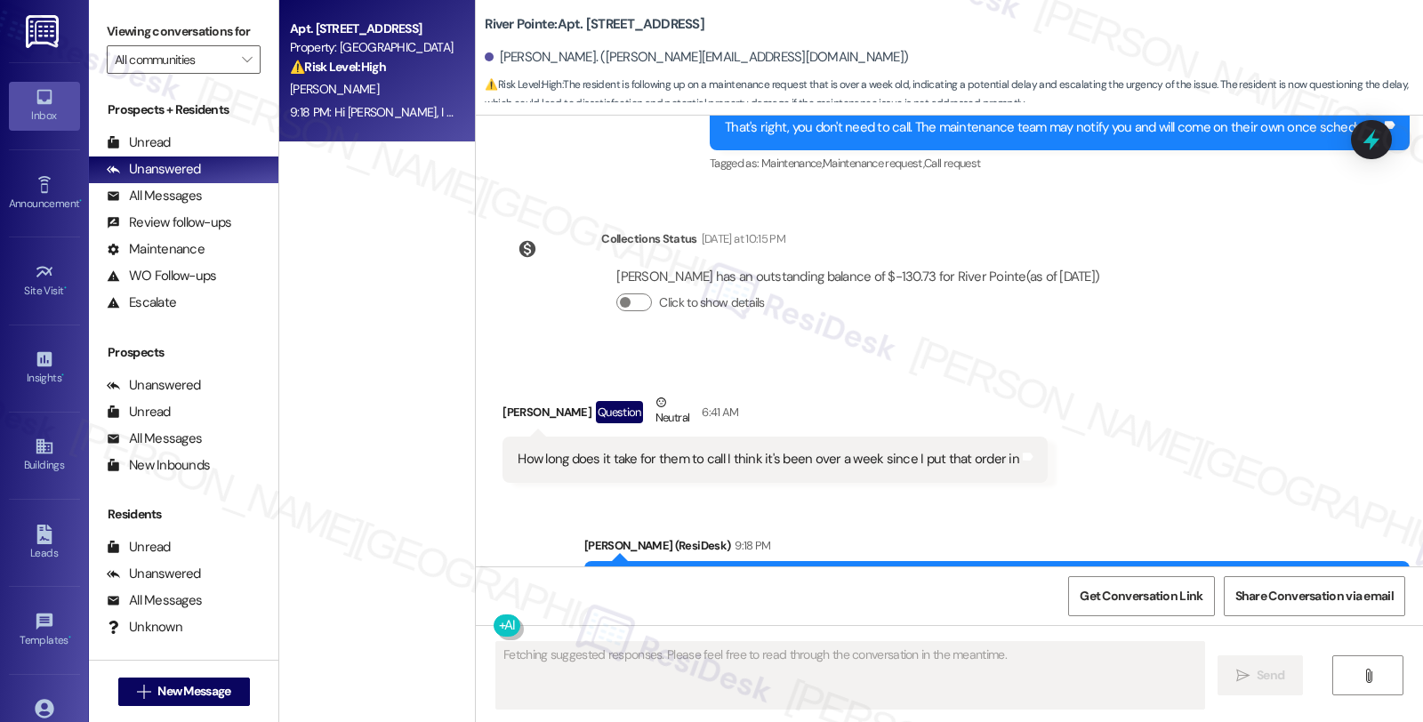
scroll to position [1904, 0]
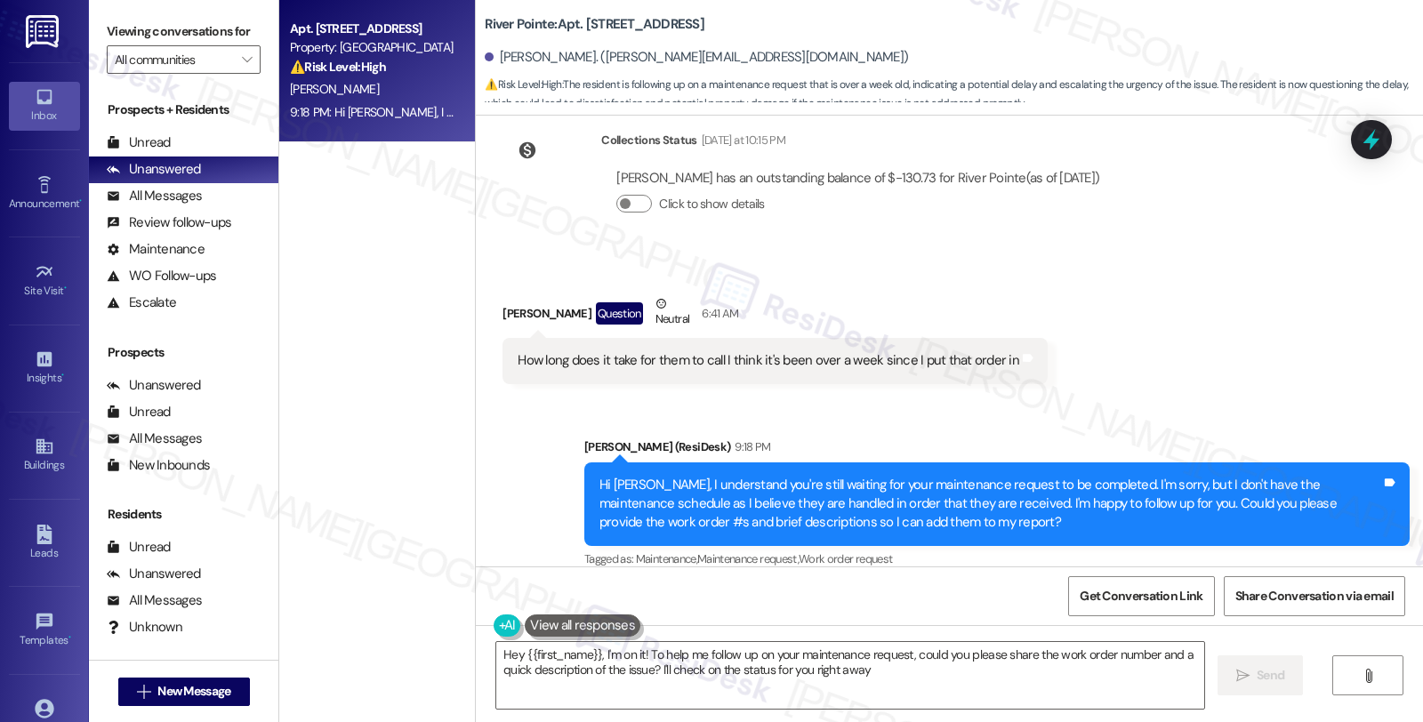
type textarea "Hey {{first_name}}, I'm on it! To help me follow up on your maintenance request…"
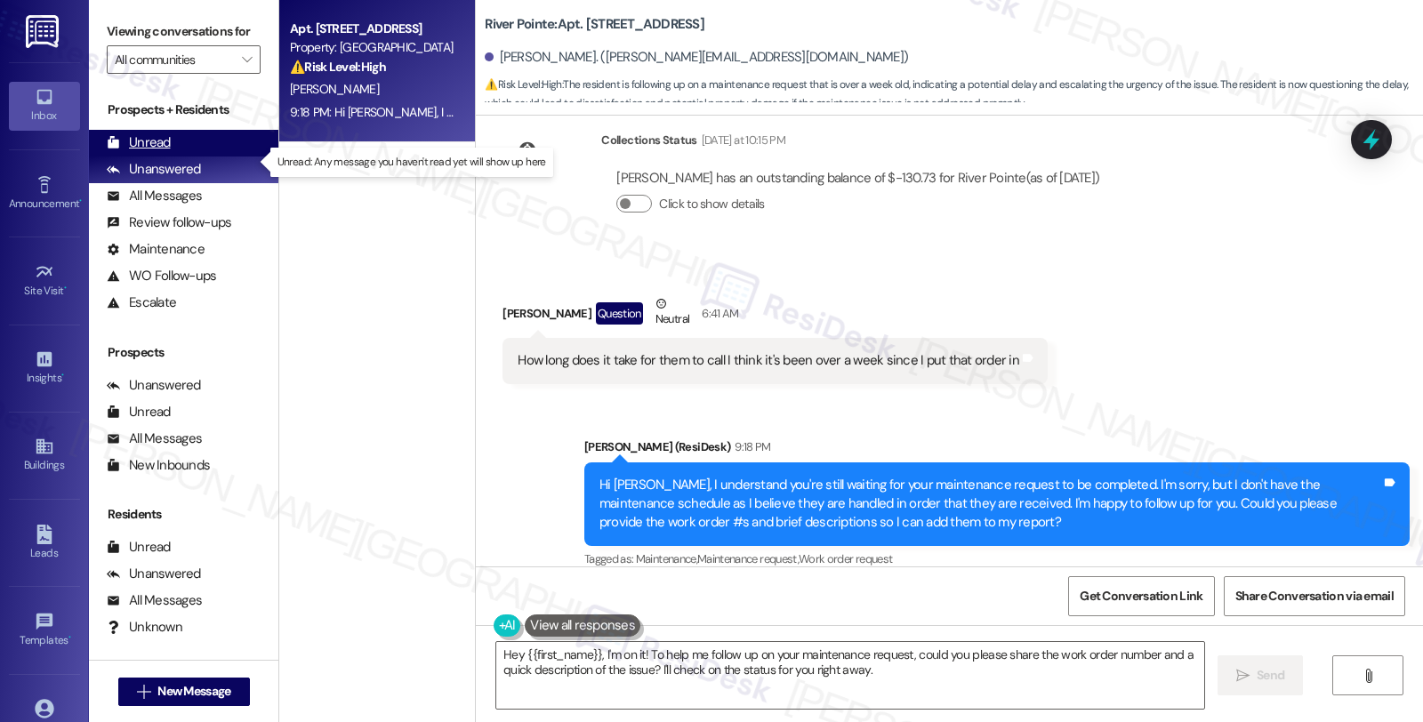
click at [165, 152] on div "Unread" at bounding box center [139, 142] width 64 height 19
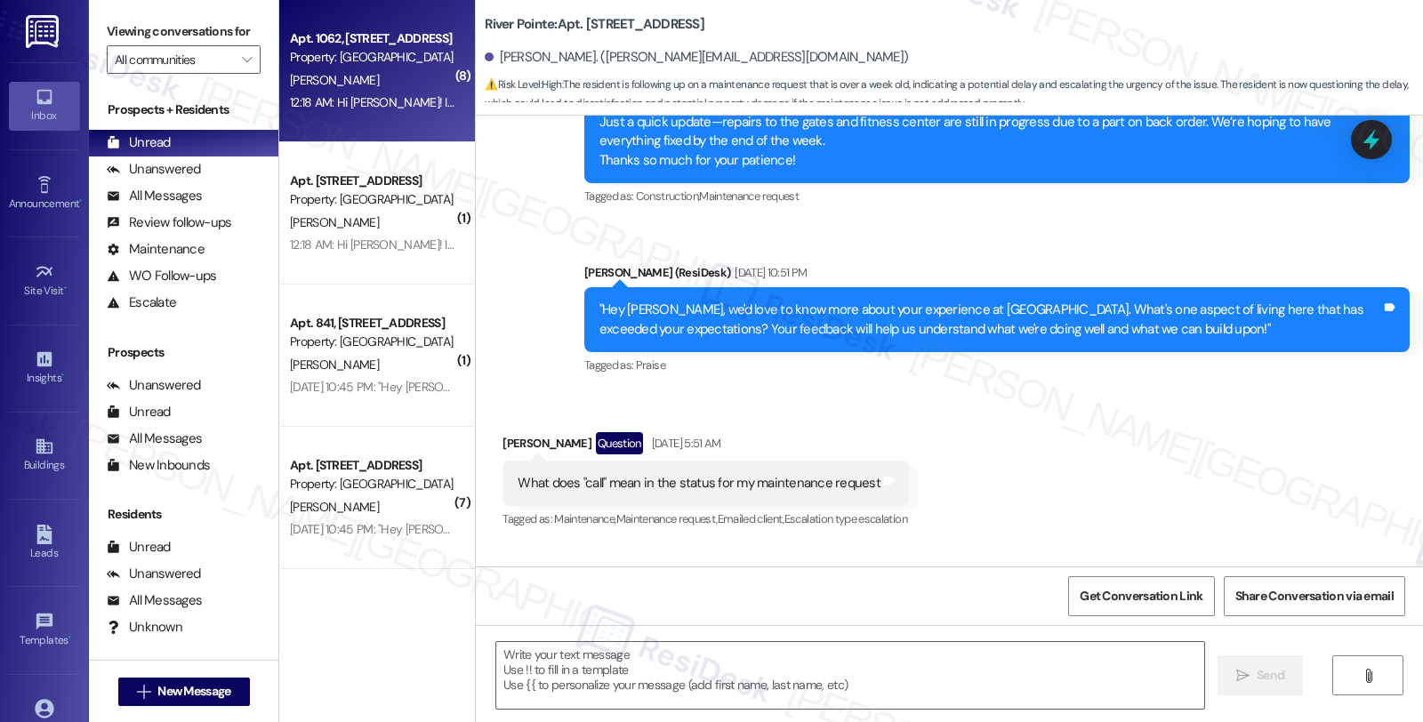
type textarea "Fetching suggested responses. Please feel free to read through the conversation…"
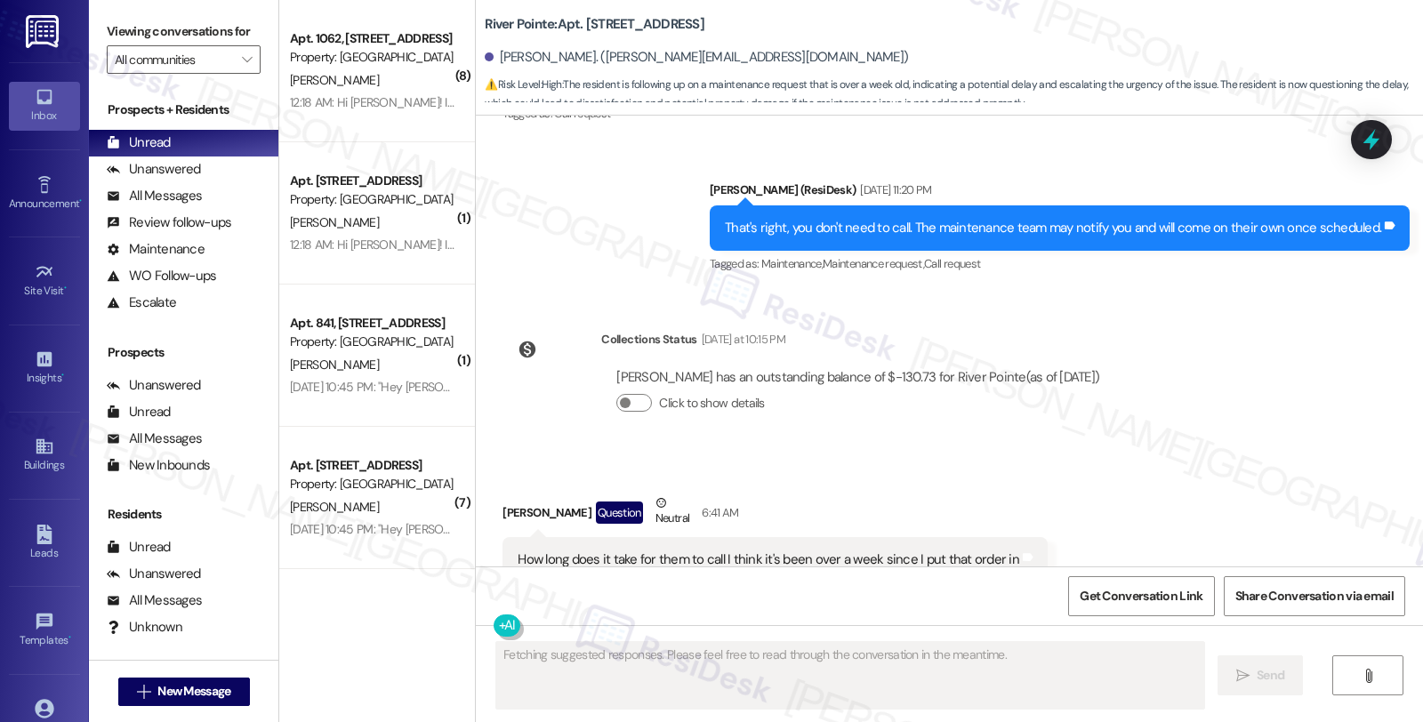
scroll to position [1714, 0]
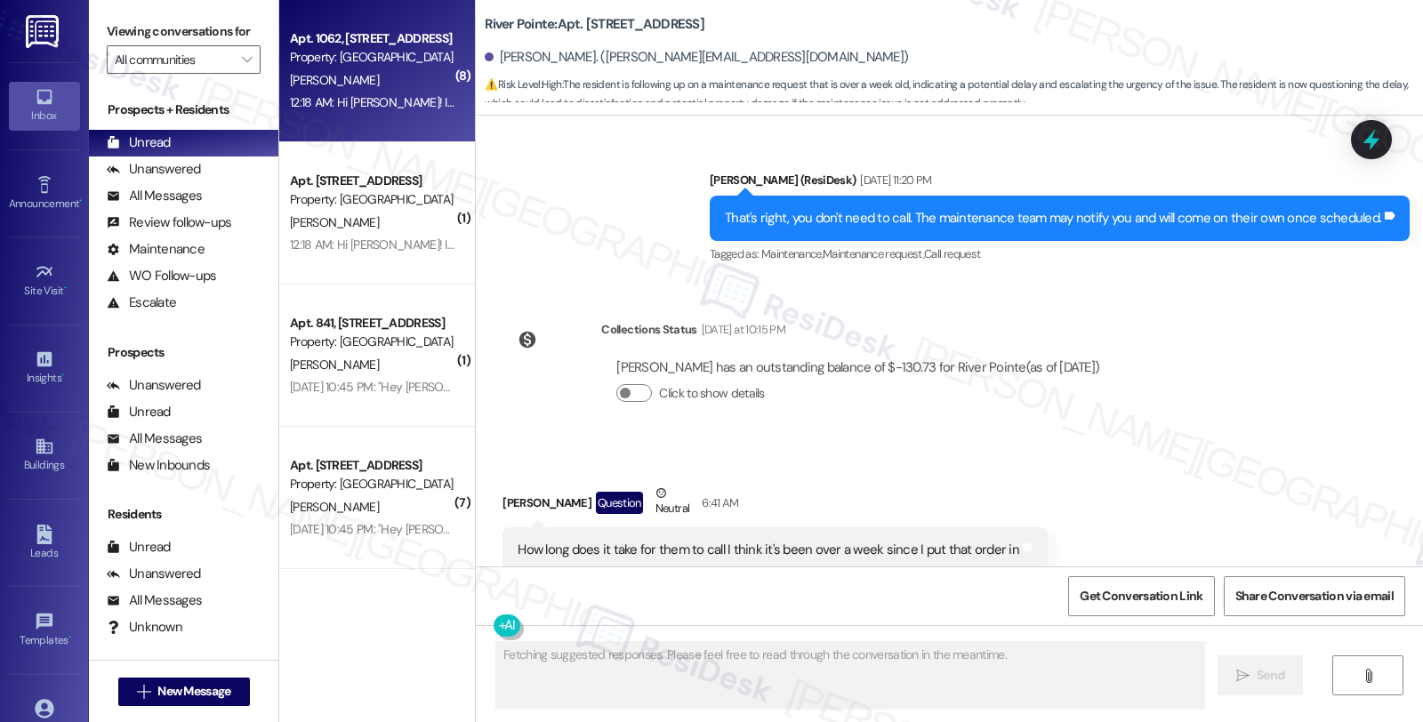
click at [423, 63] on div "Property: [GEOGRAPHIC_DATA]" at bounding box center [372, 57] width 165 height 19
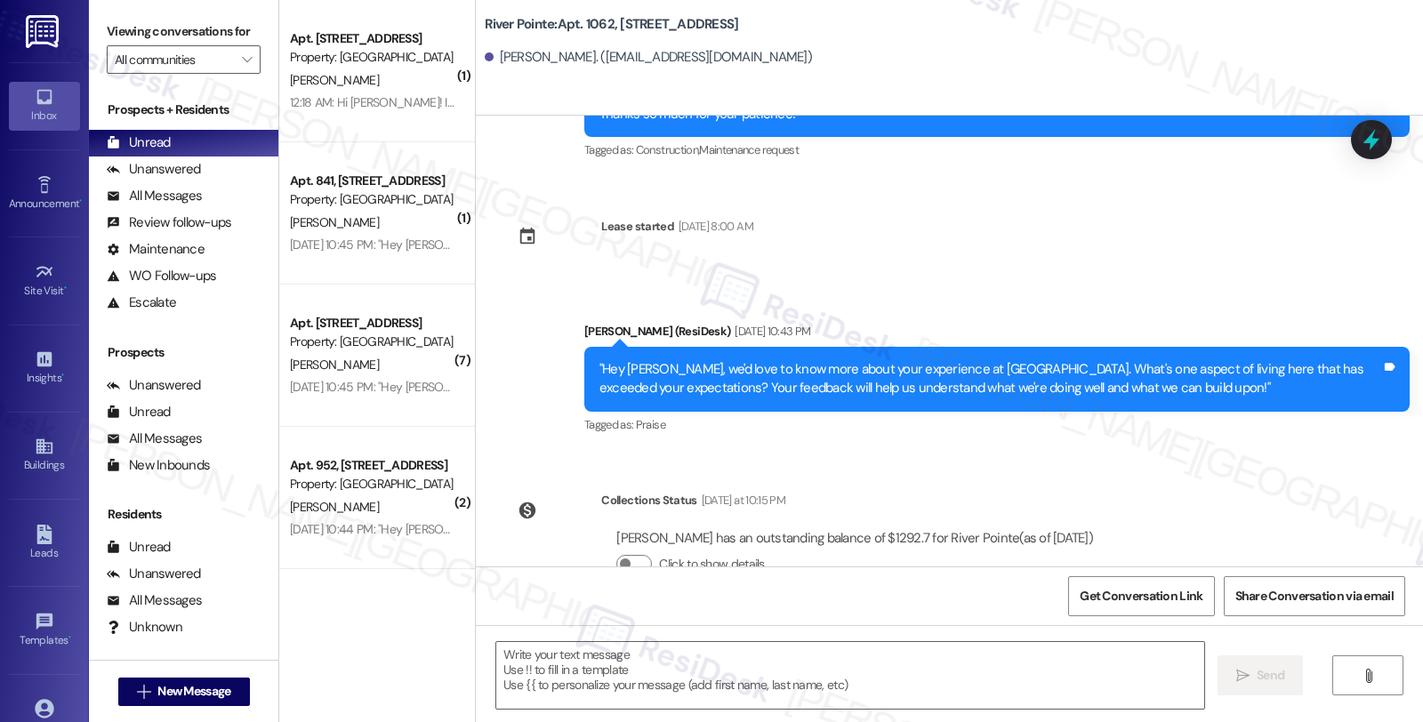
scroll to position [5436, 0]
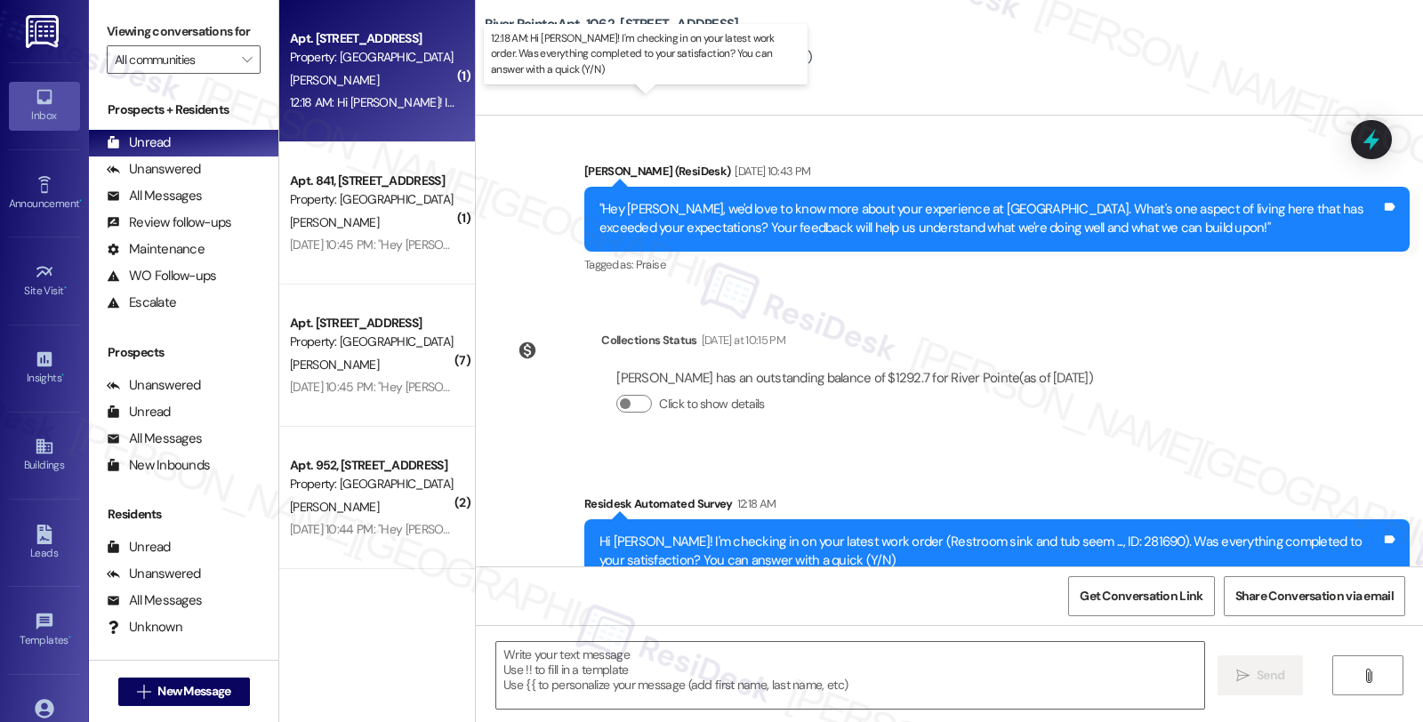
click at [362, 100] on div "12:18 AM: Hi [PERSON_NAME]! I'm checking in on your latest work order. Was ever…" at bounding box center [685, 102] width 790 height 16
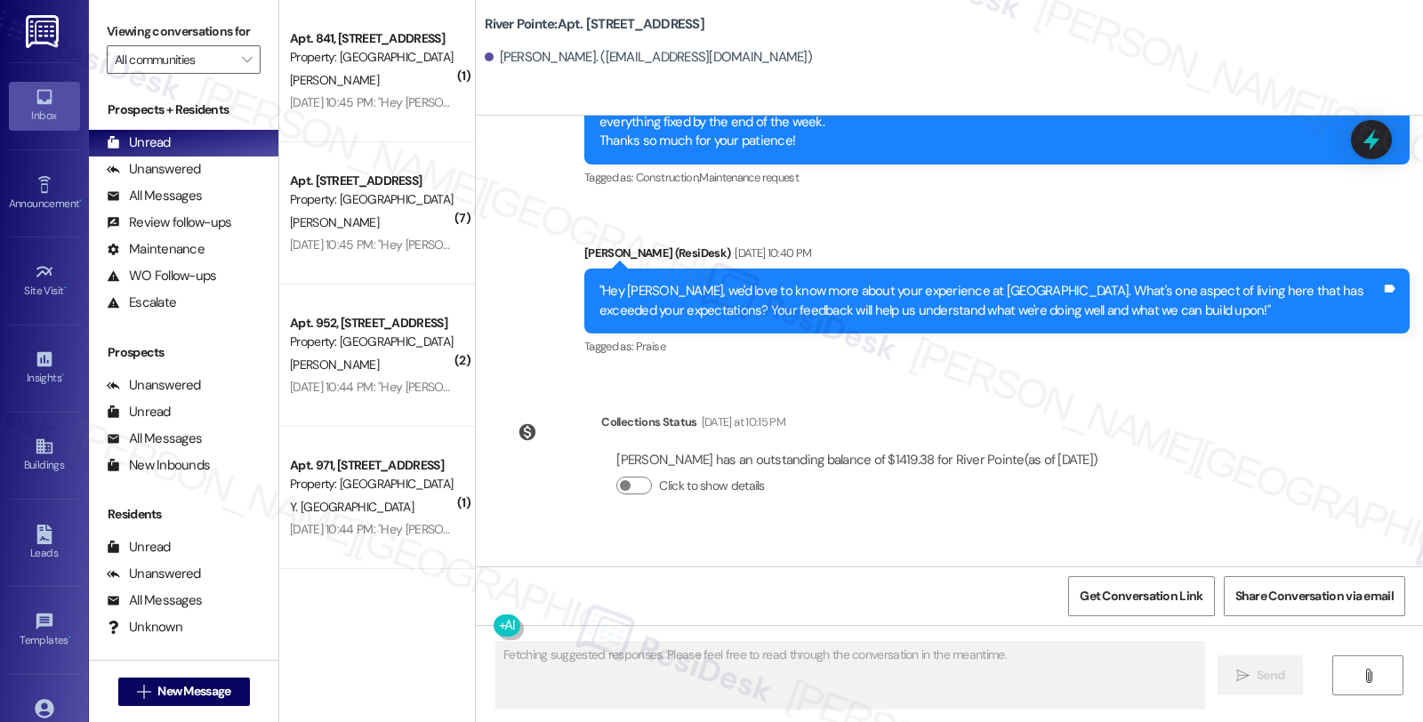
scroll to position [3932, 0]
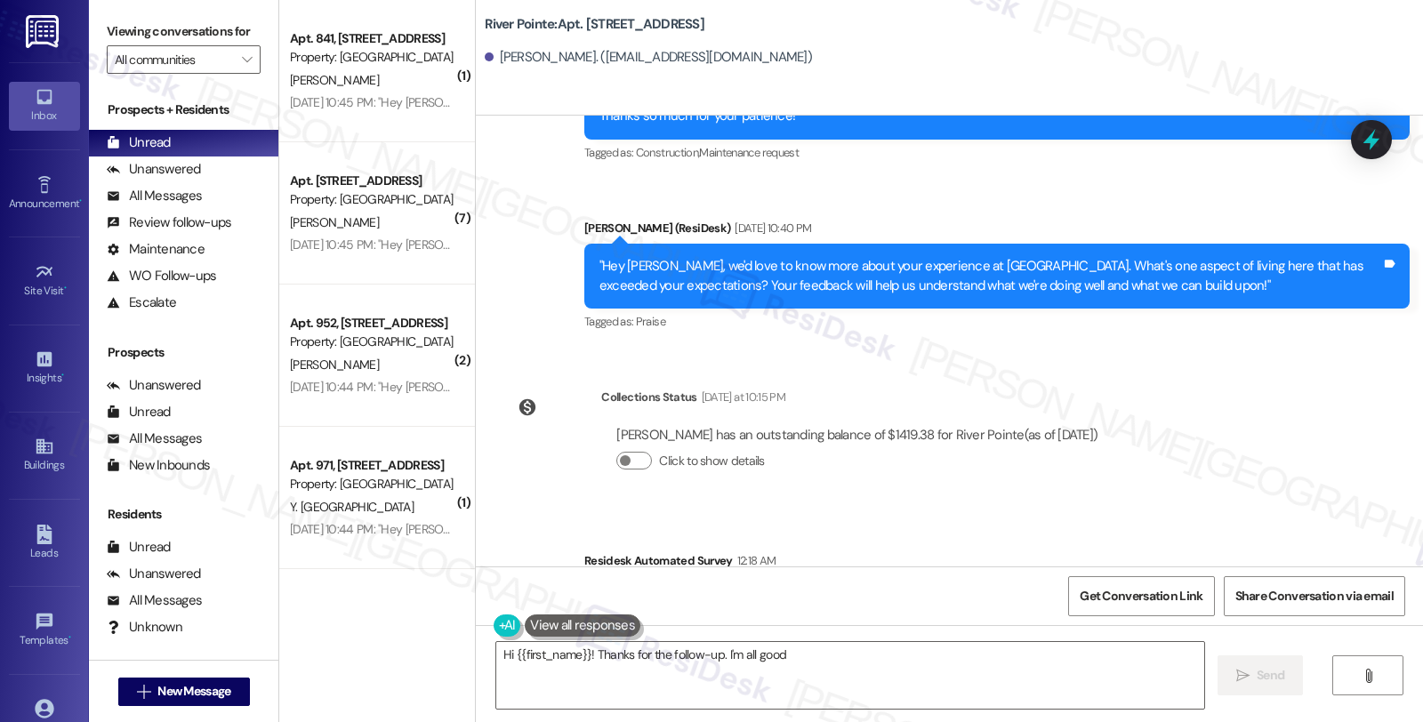
type textarea "Hi {{first_name}}! Thanks for the follow-up. I'm all good!"
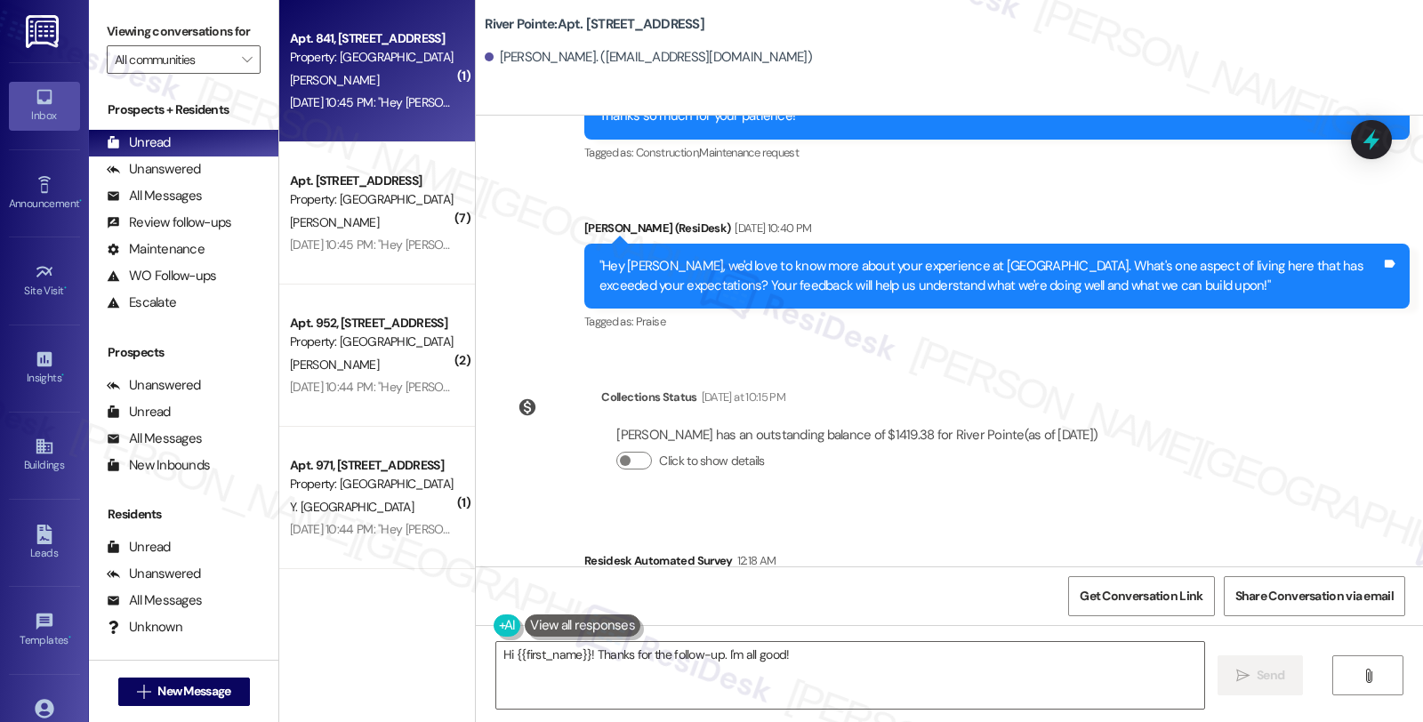
click at [400, 39] on div "Apt. 841, [STREET_ADDRESS]" at bounding box center [372, 38] width 165 height 19
type textarea "Fetching suggested responses. Please feel free to read through the conversation…"
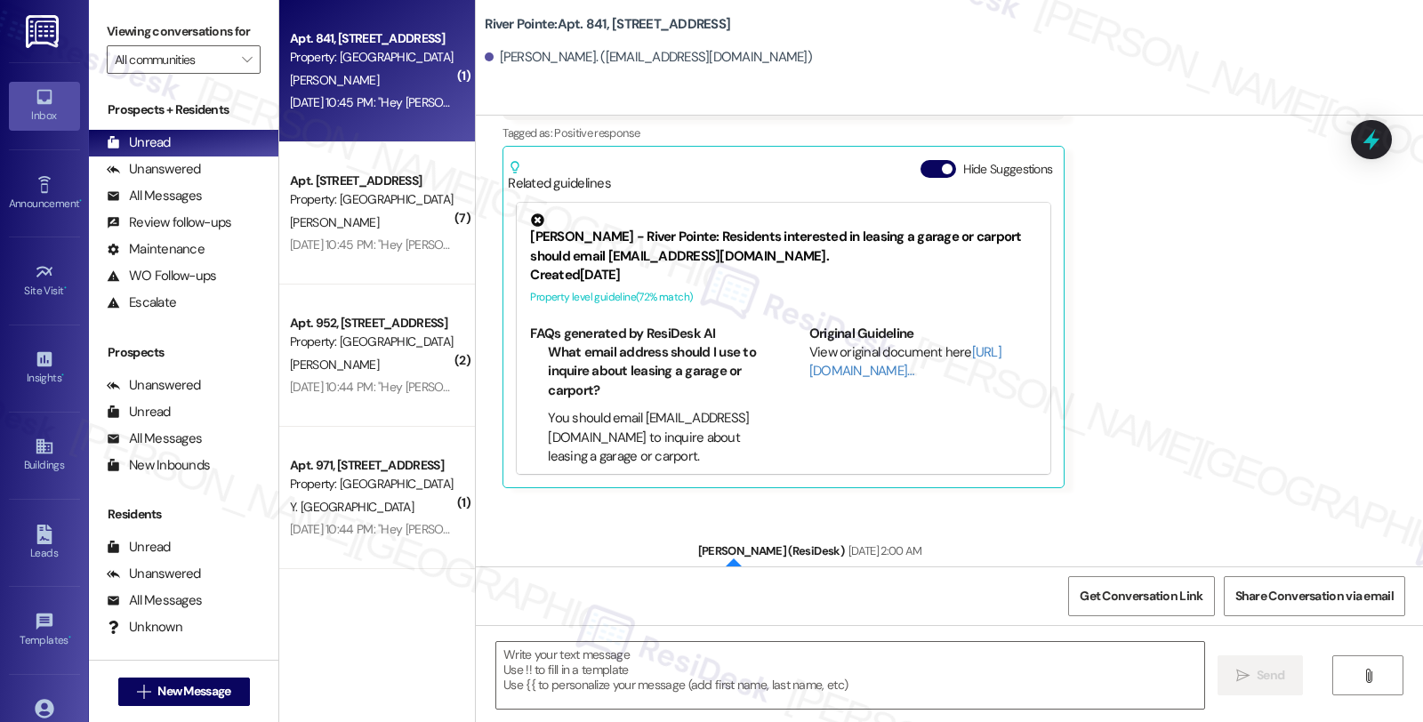
scroll to position [518, 0]
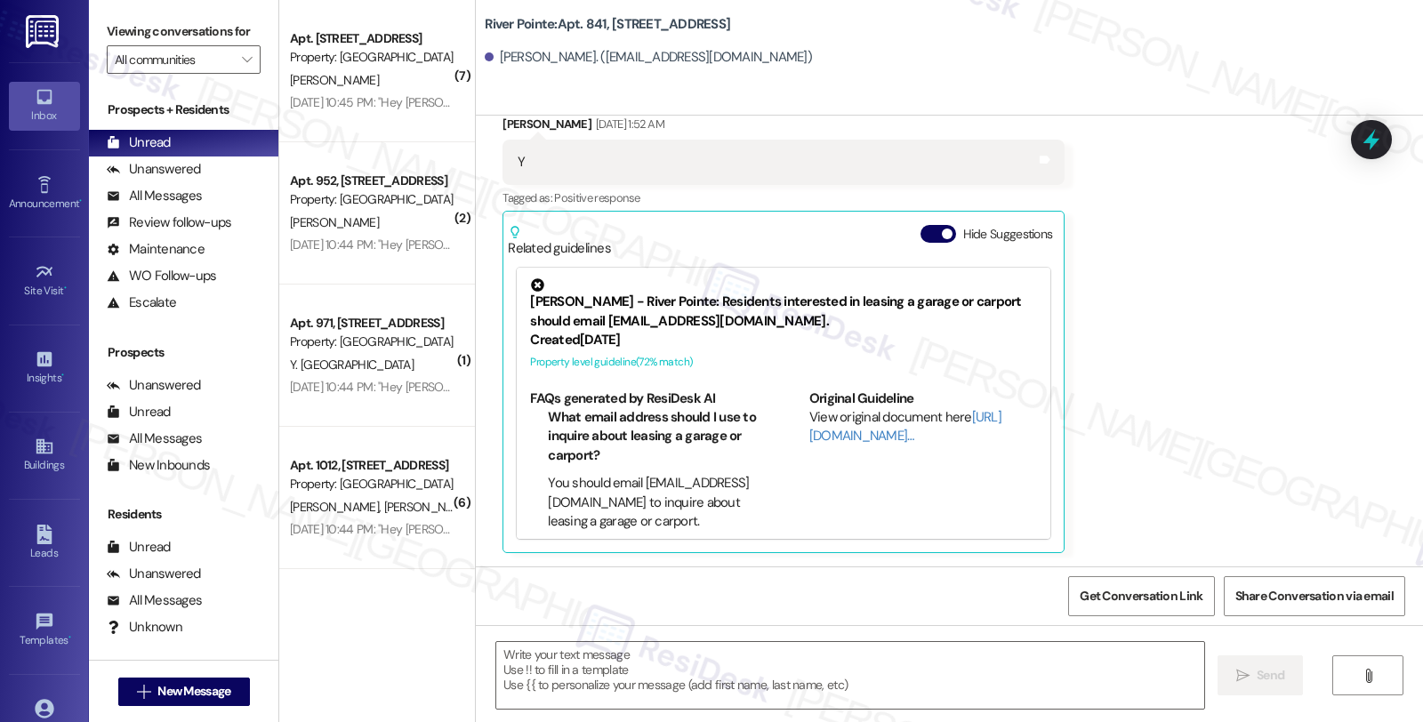
click at [400, 39] on div "Apt. [STREET_ADDRESS]" at bounding box center [372, 38] width 165 height 19
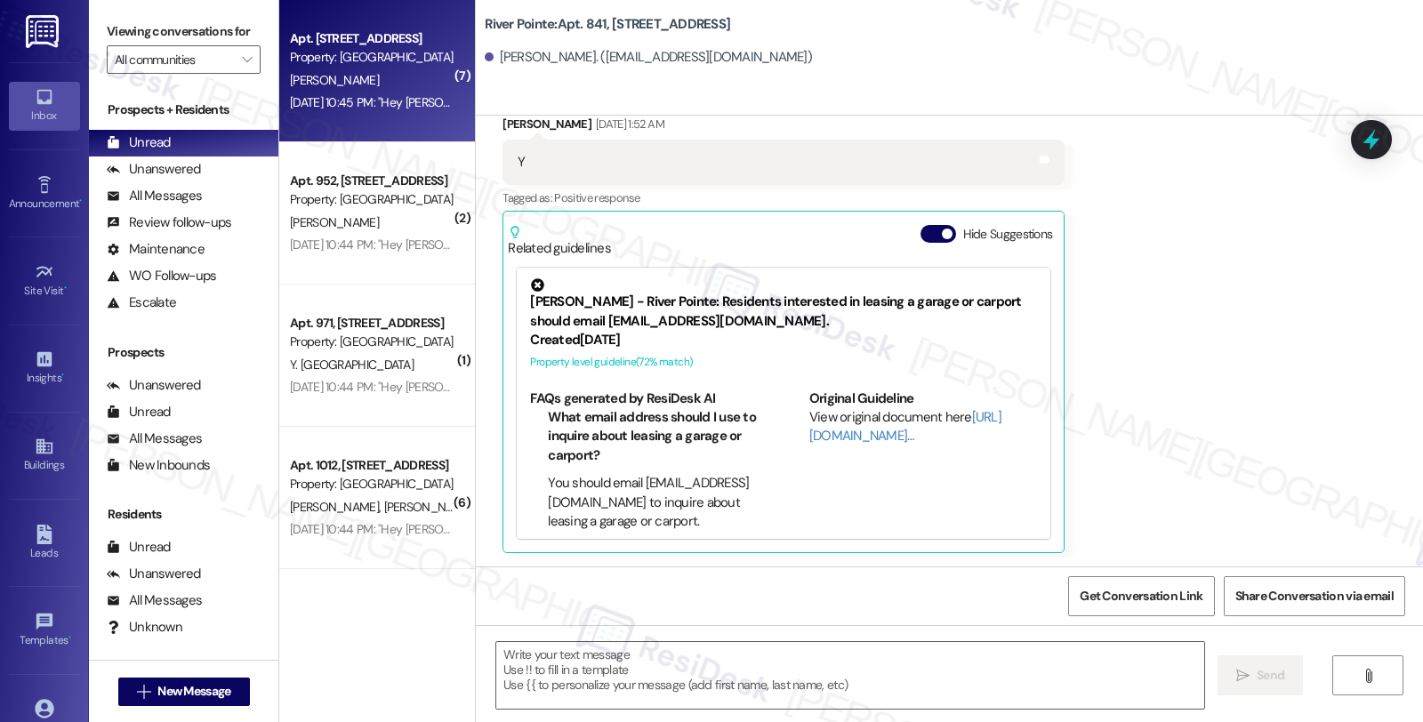
type textarea "Fetching suggested responses. Please feel free to read through the conversation…"
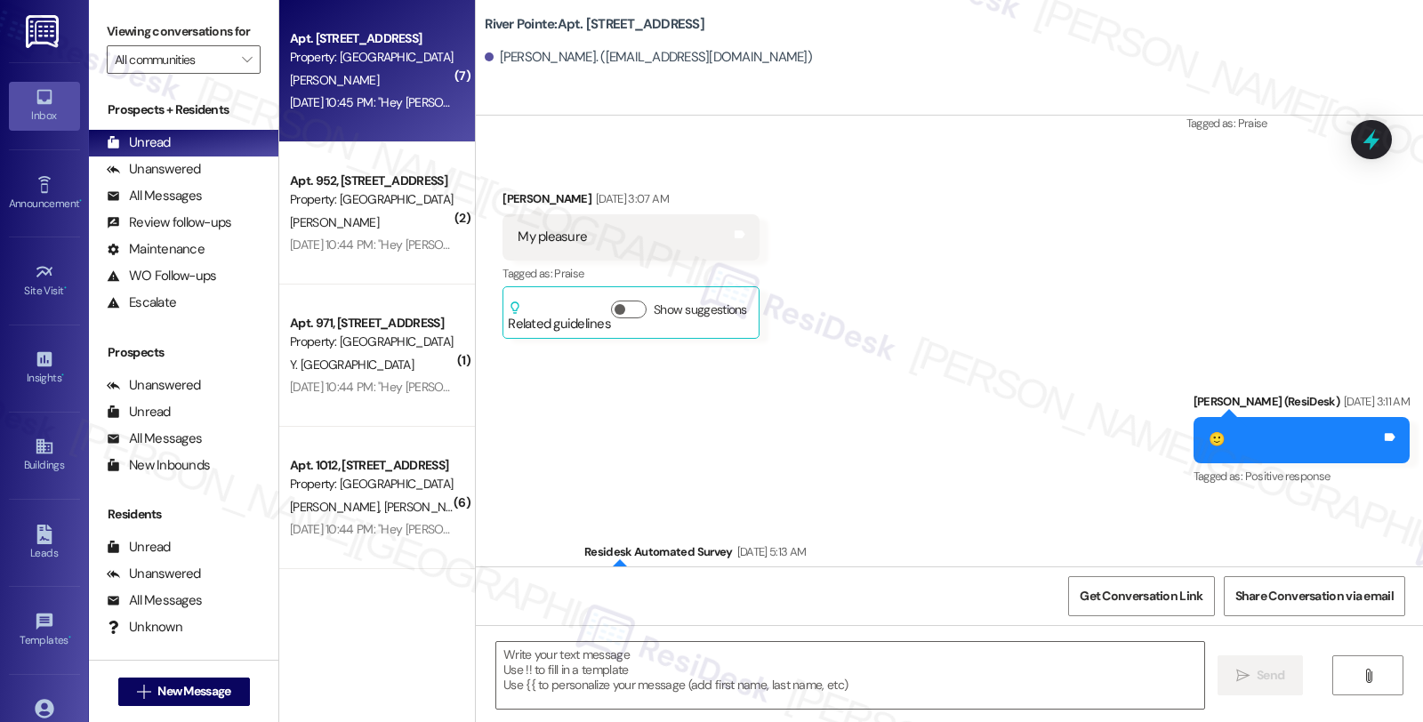
scroll to position [4711, 0]
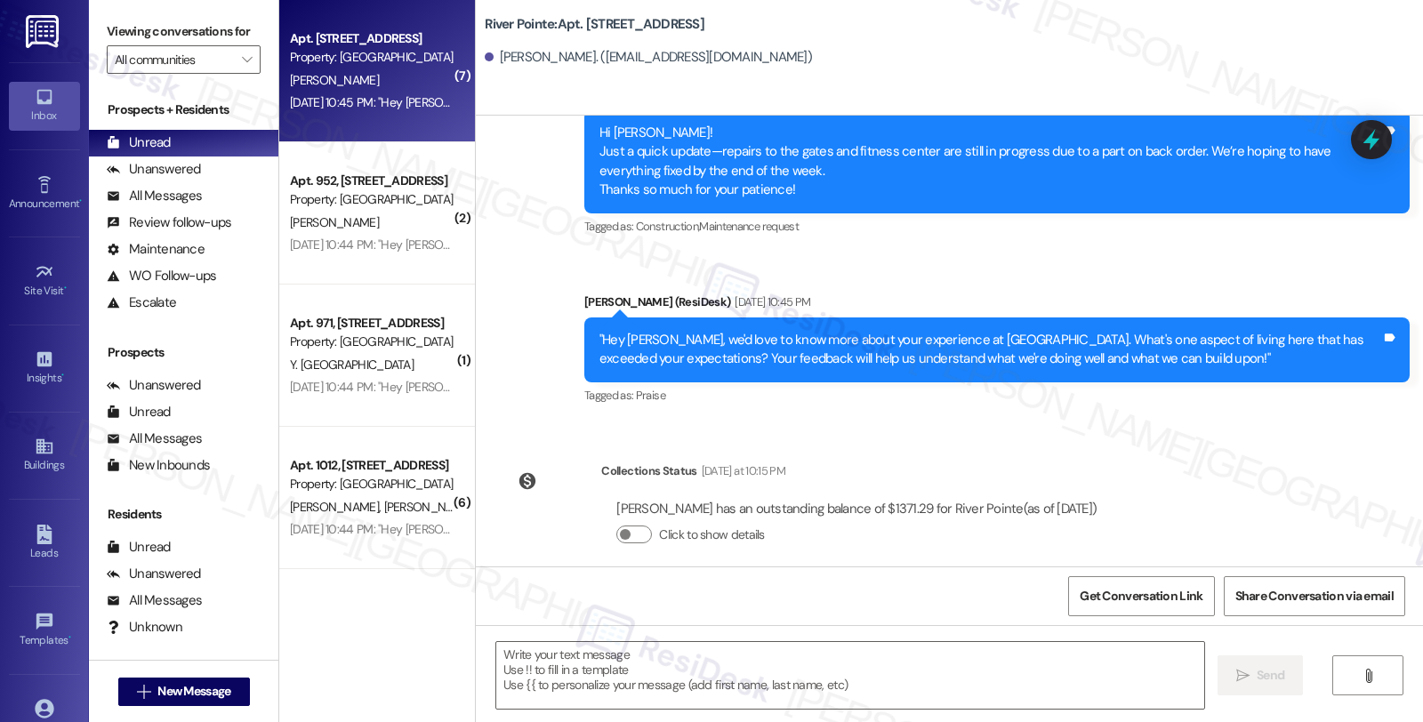
click at [400, 39] on div "Apt. [STREET_ADDRESS]" at bounding box center [372, 38] width 165 height 19
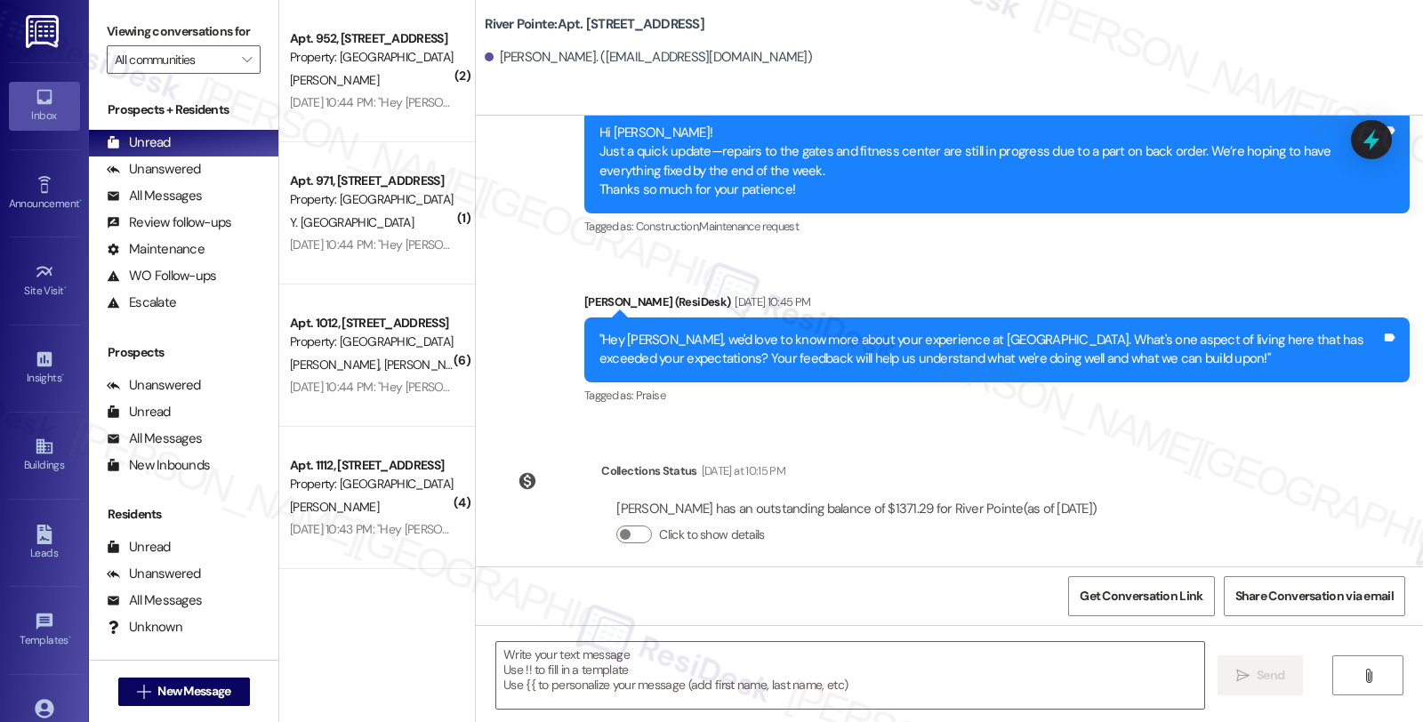
click at [400, 39] on div "Apt. 952, [STREET_ADDRESS]" at bounding box center [372, 38] width 165 height 19
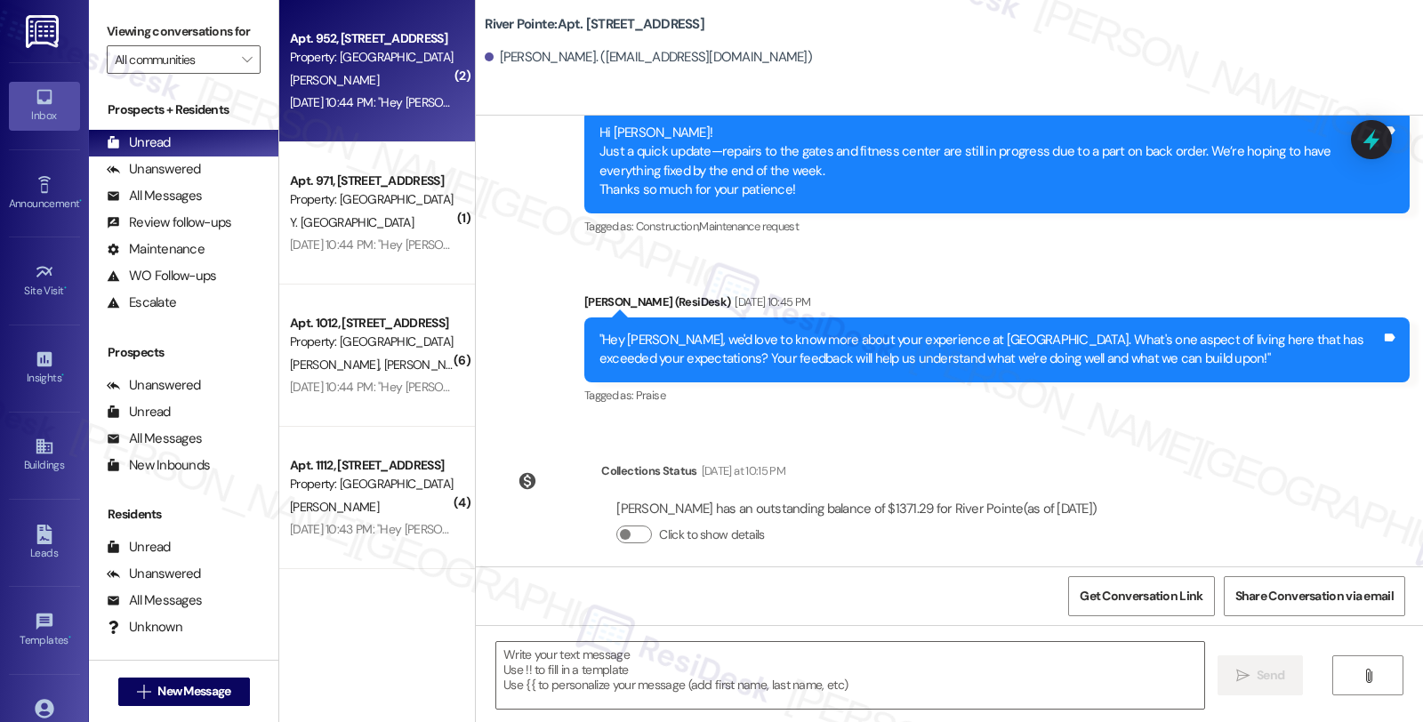
type textarea "Fetching suggested responses. Please feel free to read through the conversation…"
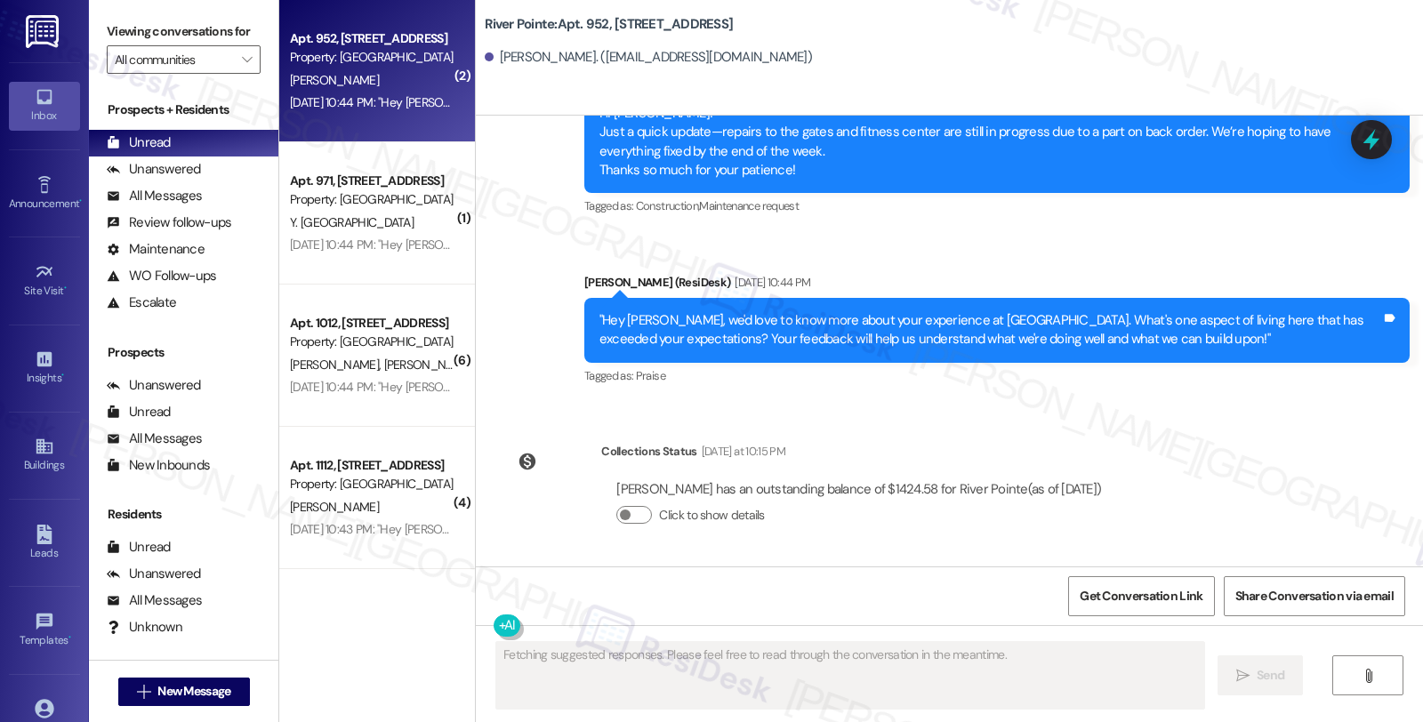
scroll to position [2389, 0]
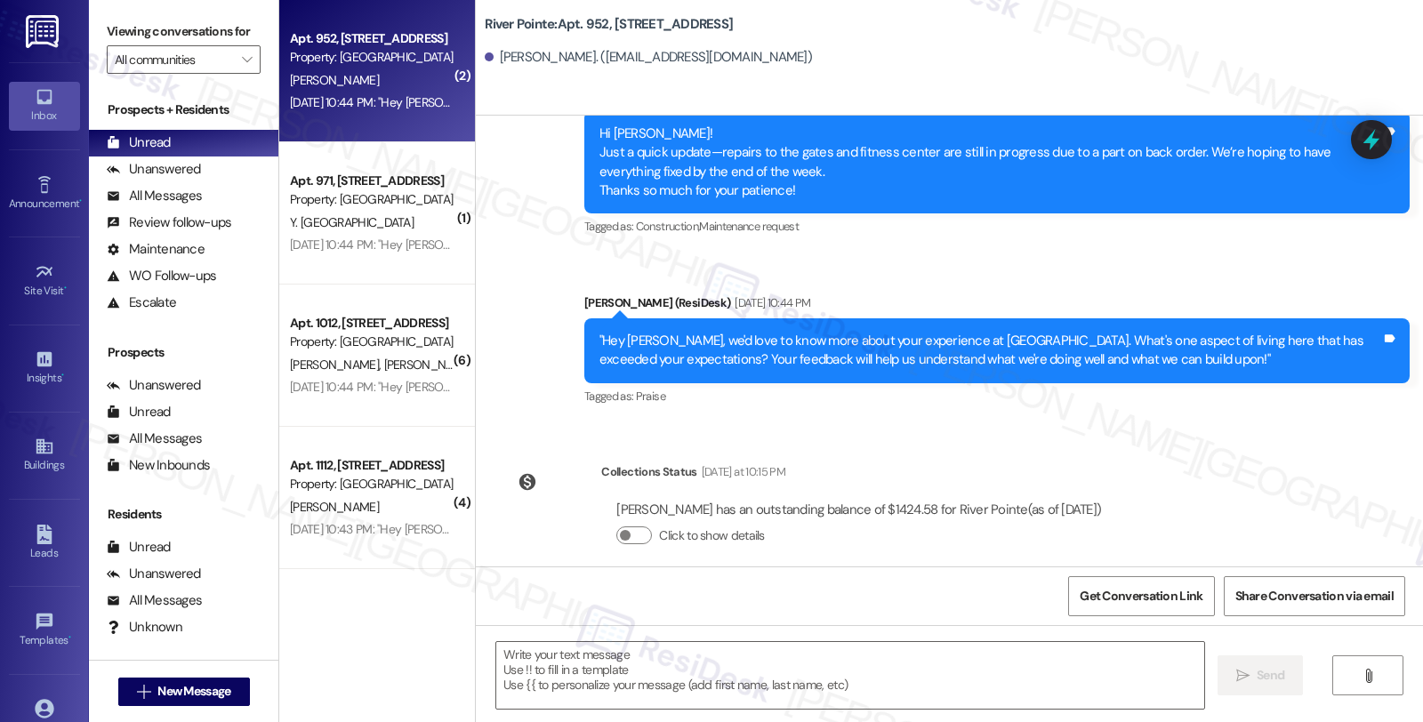
click at [378, 76] on div "[PERSON_NAME]" at bounding box center [372, 80] width 168 height 22
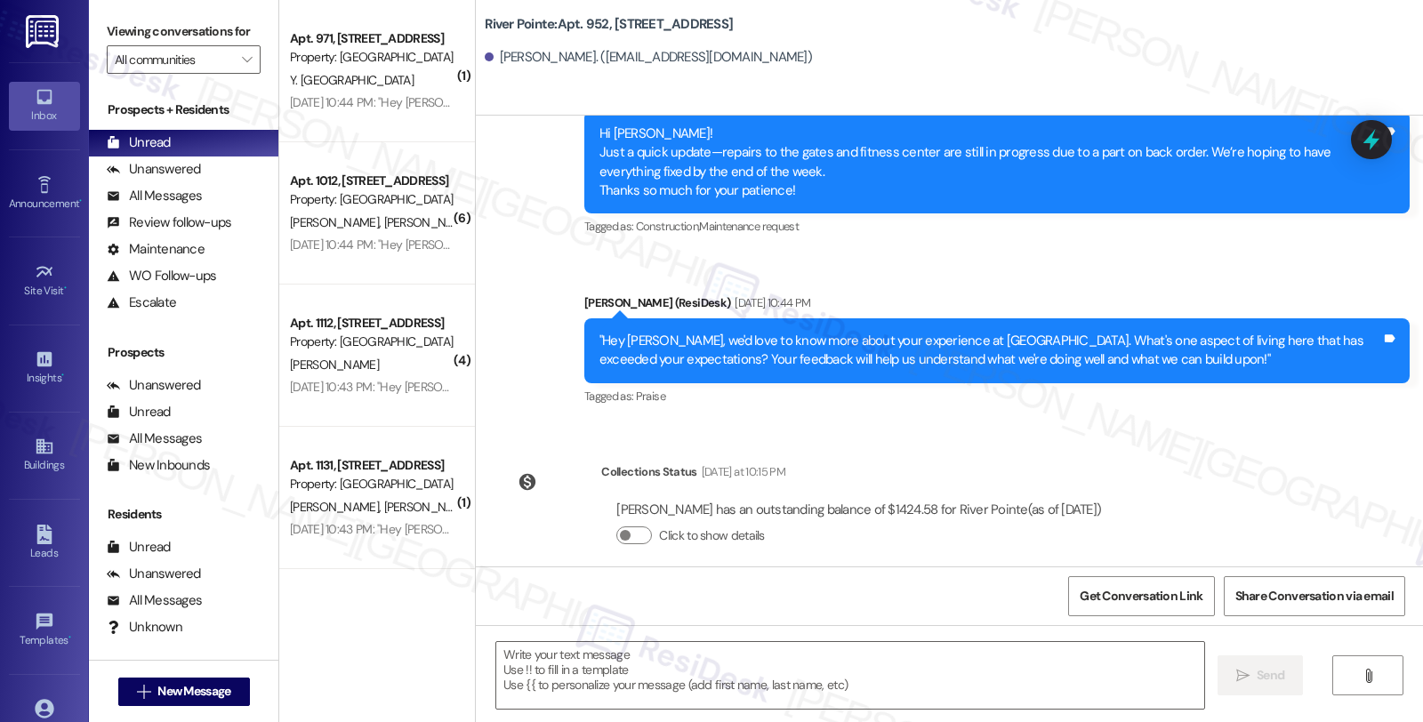
click at [378, 76] on div "Y. [GEOGRAPHIC_DATA]" at bounding box center [372, 80] width 168 height 22
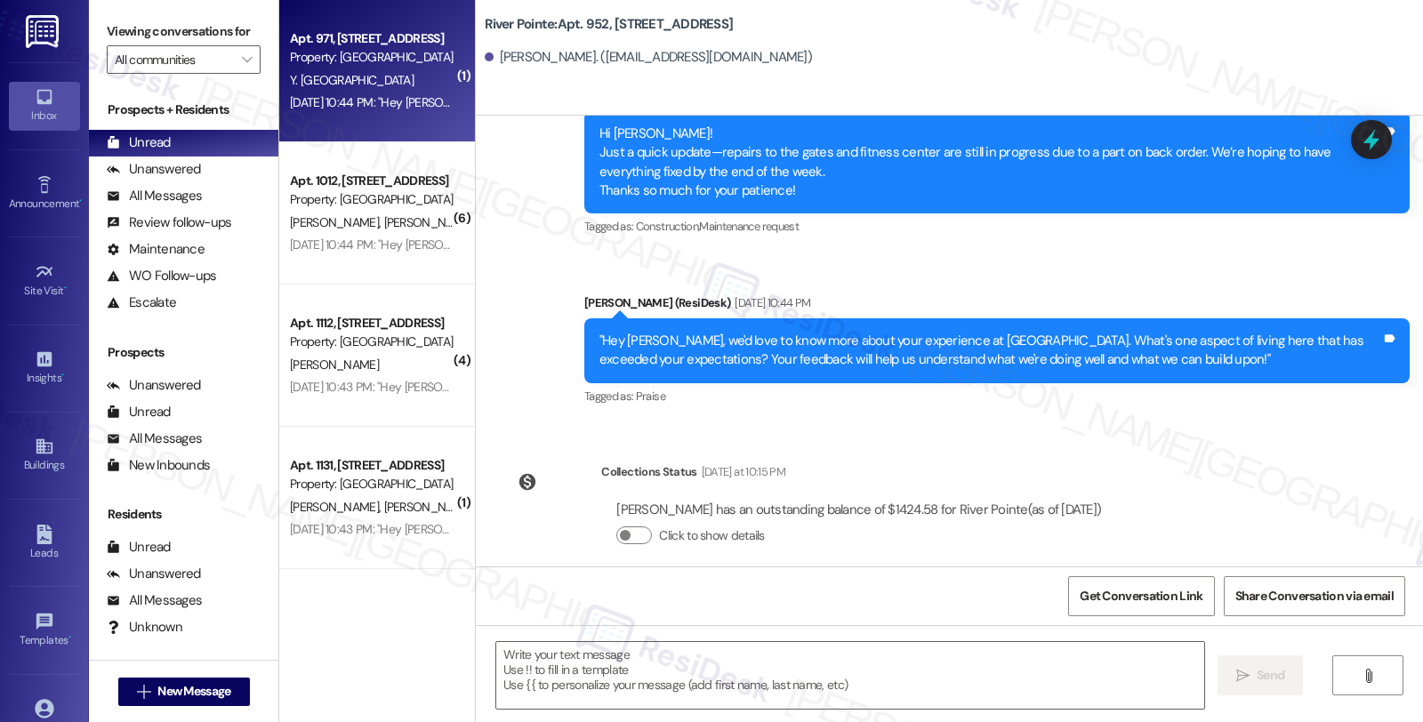
type textarea "Fetching suggested responses. Please feel free to read through the conversation…"
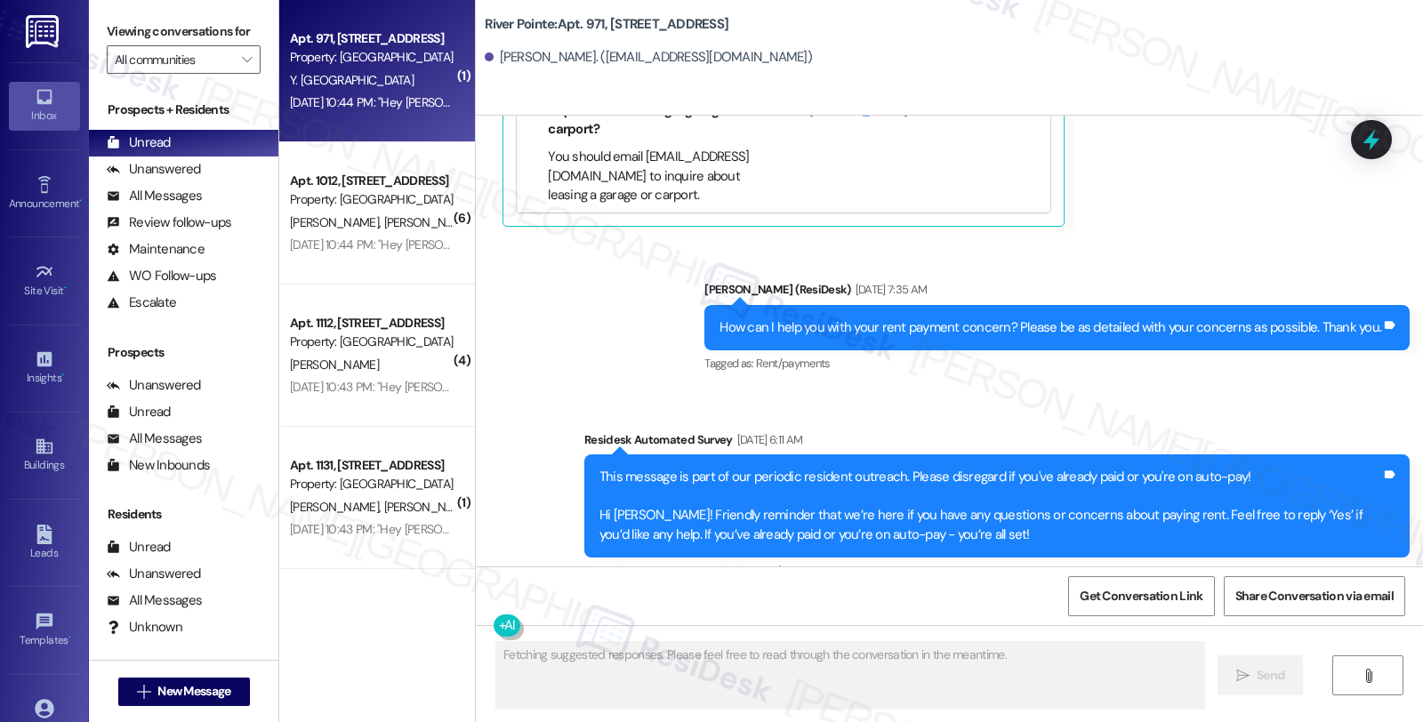
click at [384, 216] on span "[PERSON_NAME]" at bounding box center [431, 222] width 94 height 16
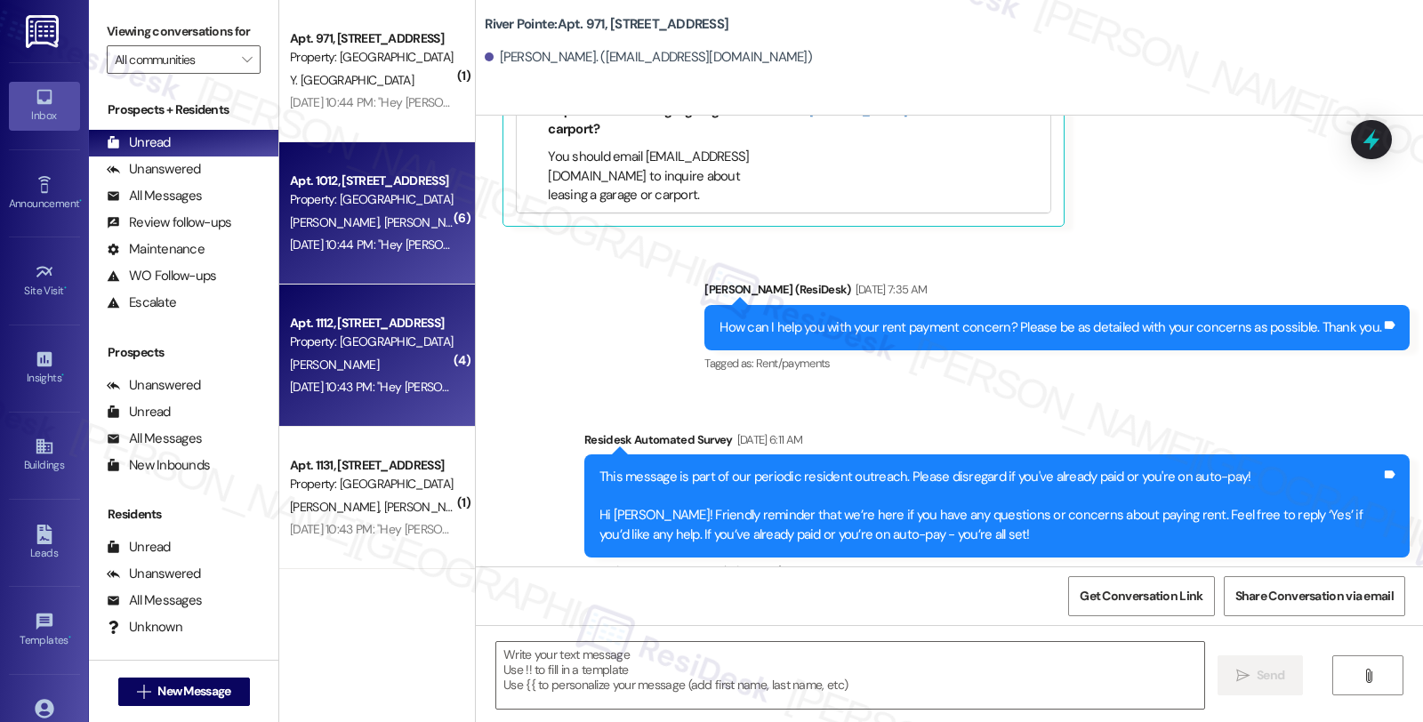
type textarea "Fetching suggested responses. Please feel free to read through the conversation…"
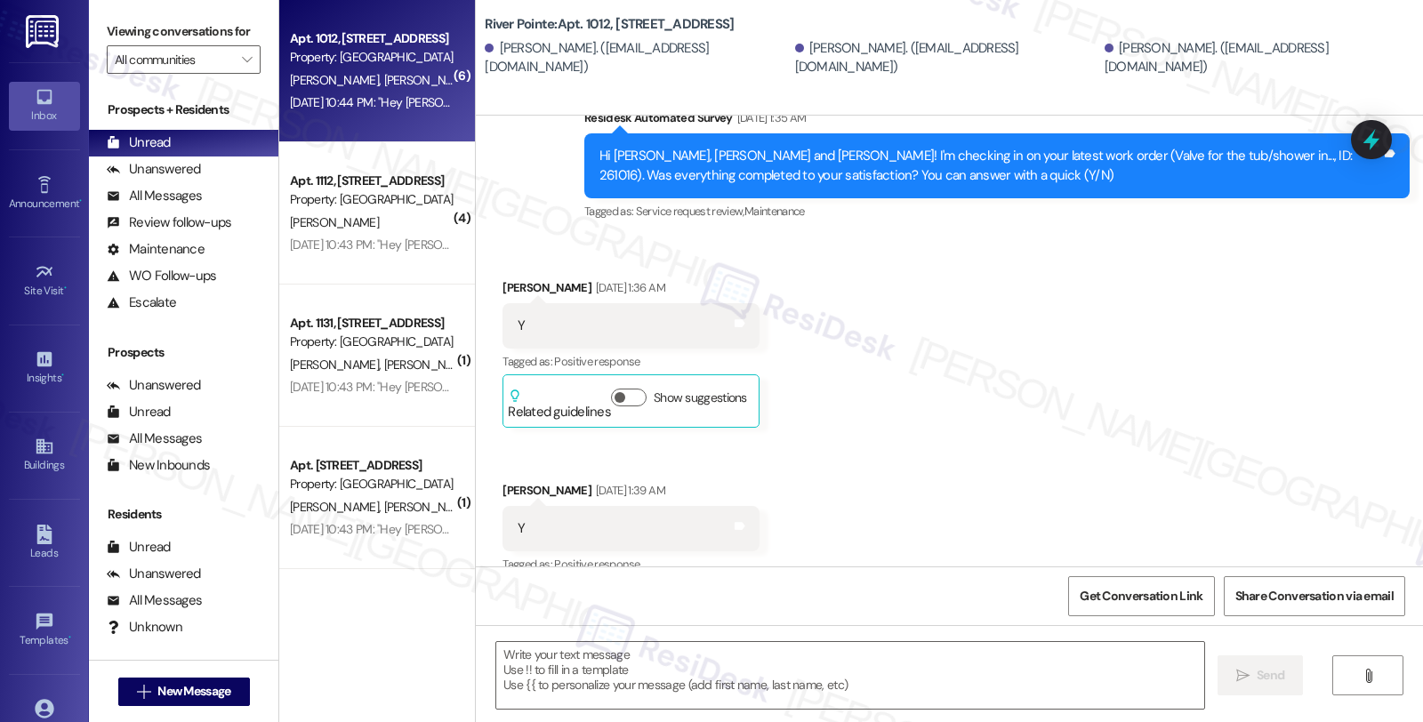
click at [372, 360] on div "[PERSON_NAME] [PERSON_NAME]" at bounding box center [372, 365] width 168 height 22
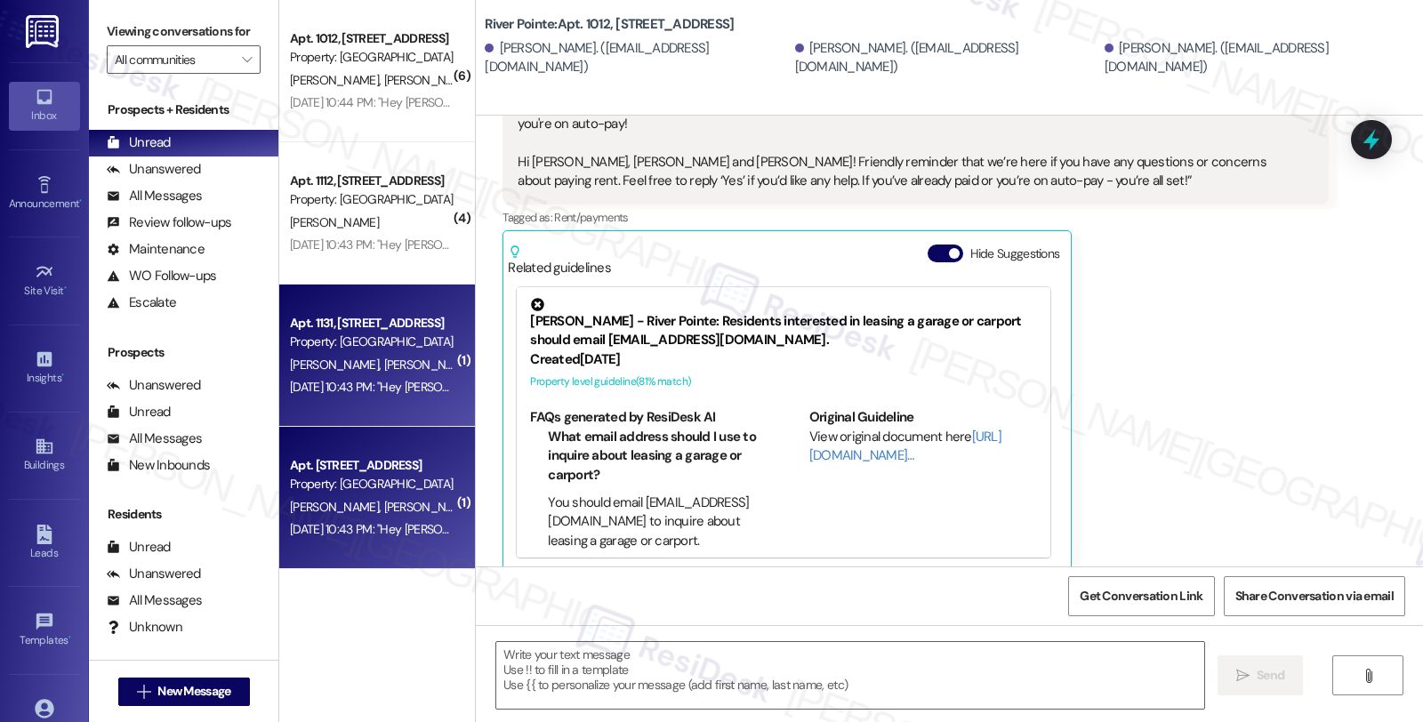
type textarea "Fetching suggested responses. Please feel free to read through the conversation…"
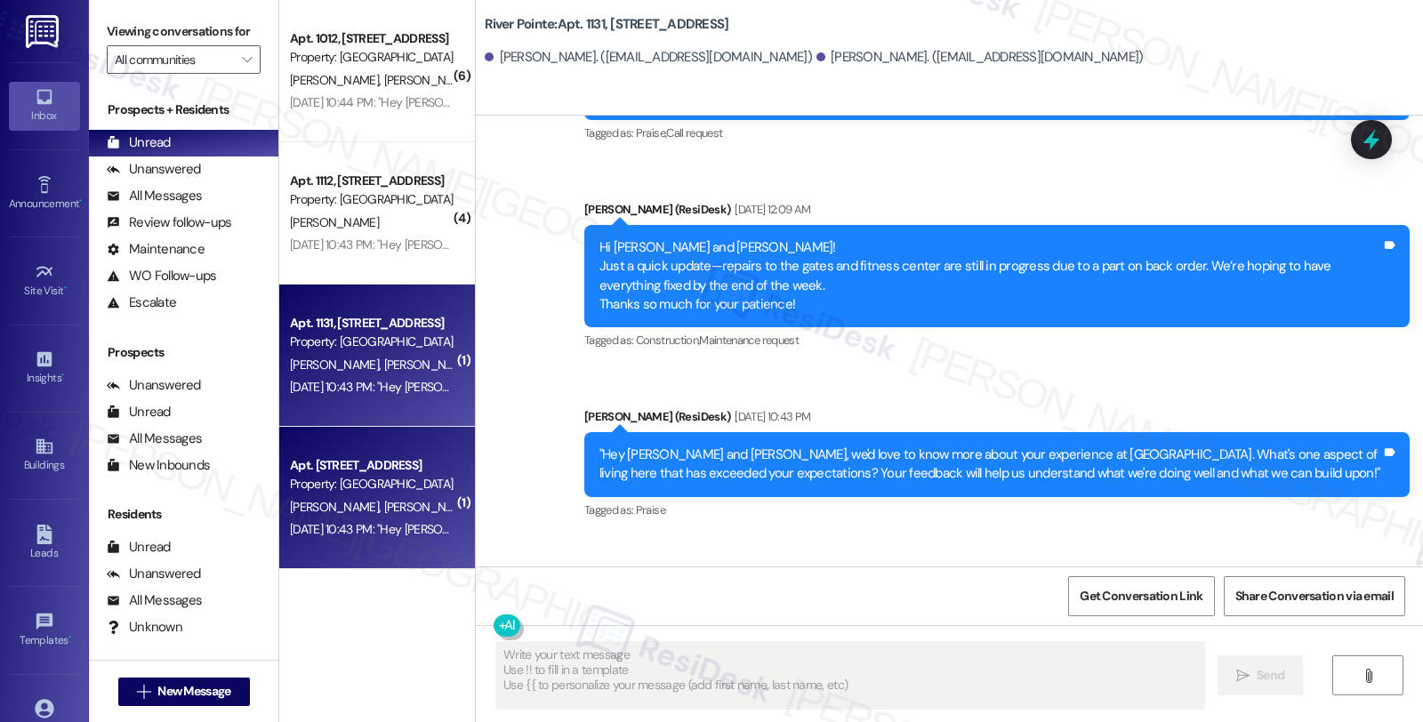
click at [384, 505] on span "[PERSON_NAME]" at bounding box center [428, 507] width 89 height 16
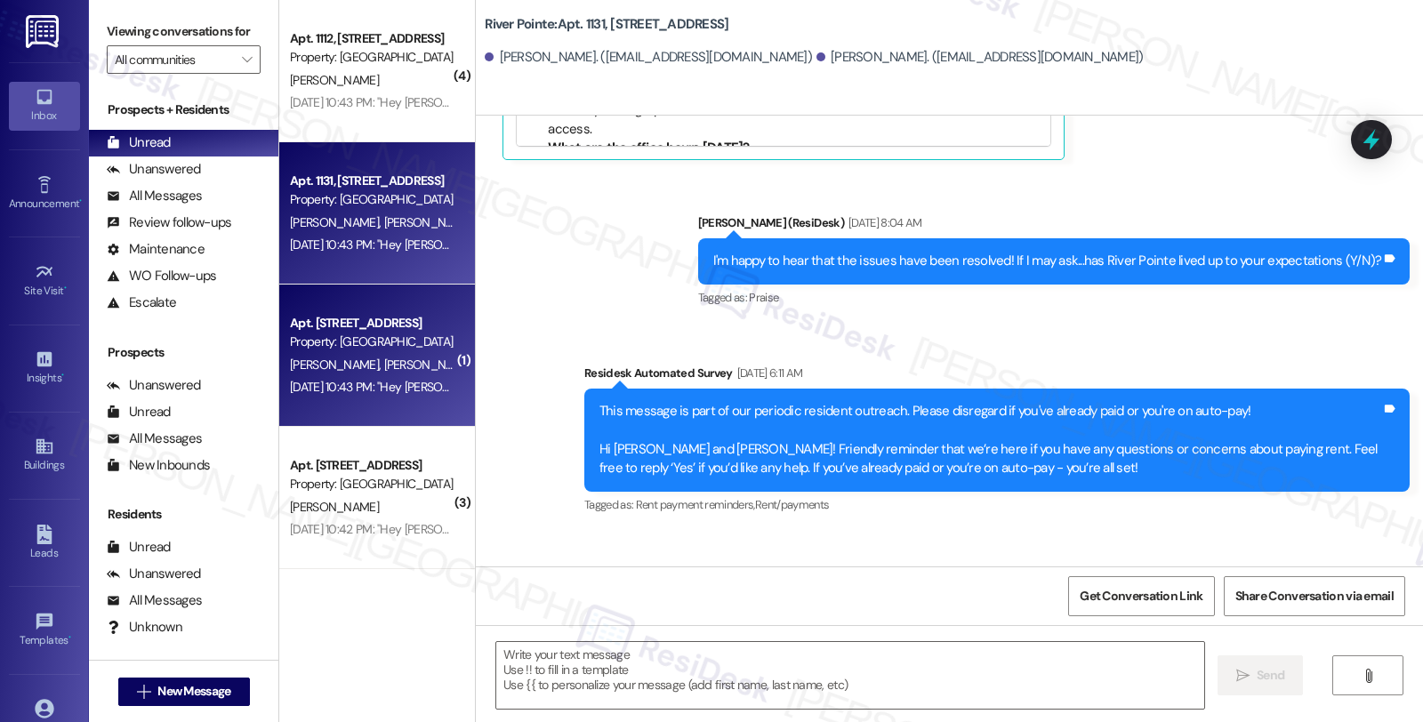
type textarea "Fetching suggested responses. Please feel free to read through the conversation…"
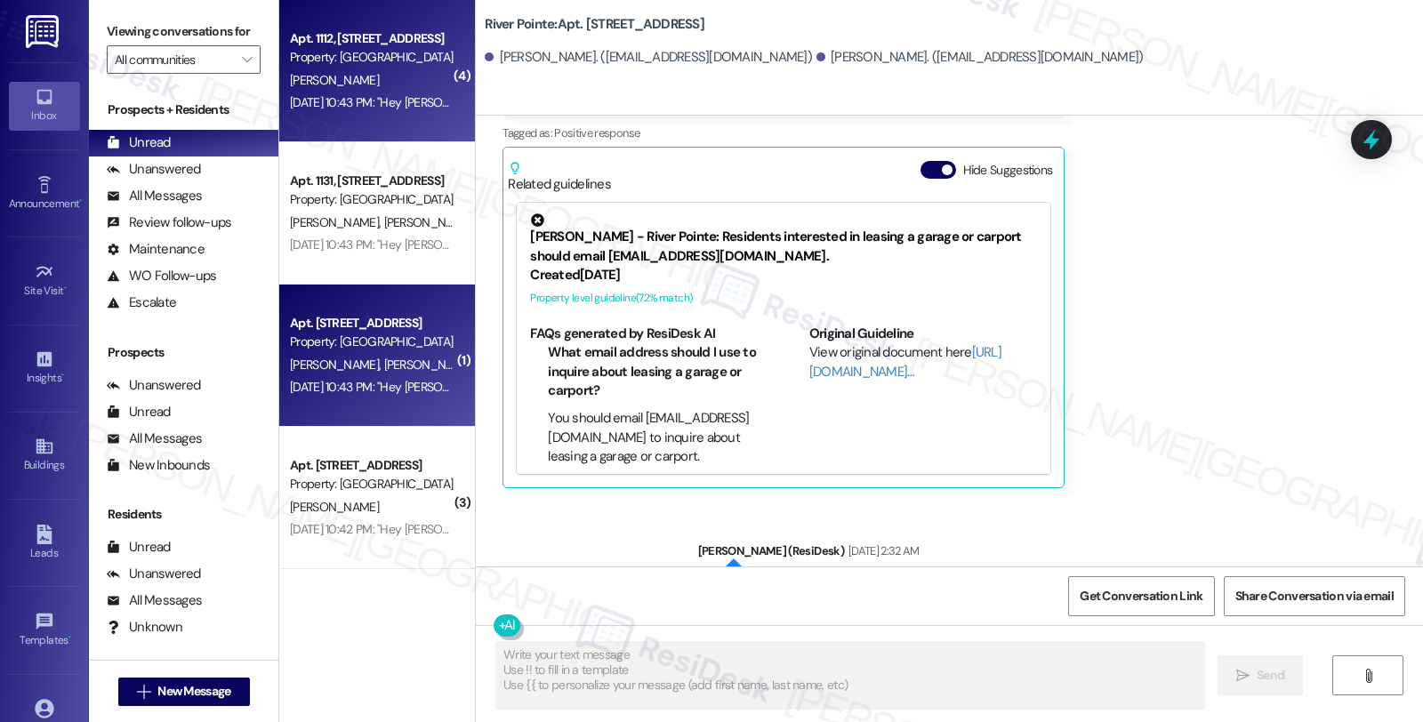
scroll to position [1145, 0]
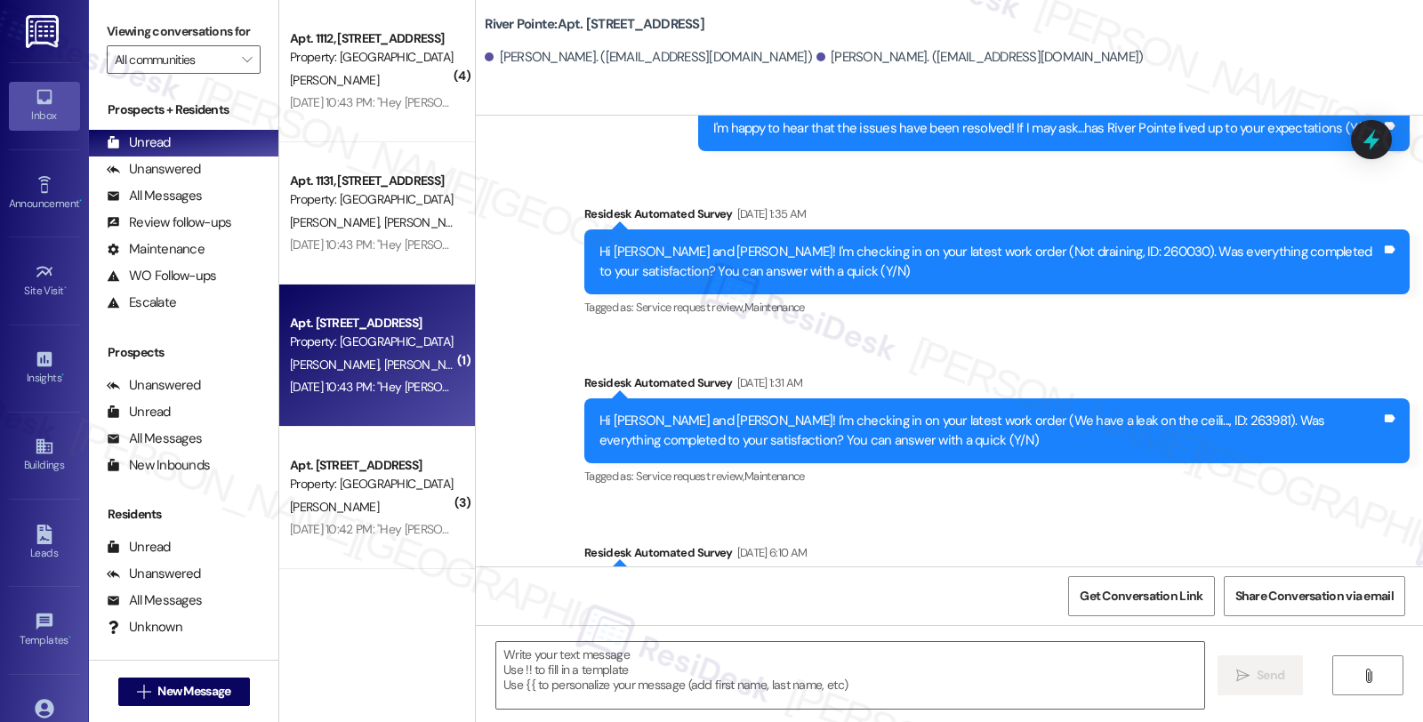
click at [365, 60] on div "Property: [GEOGRAPHIC_DATA]" at bounding box center [372, 57] width 165 height 19
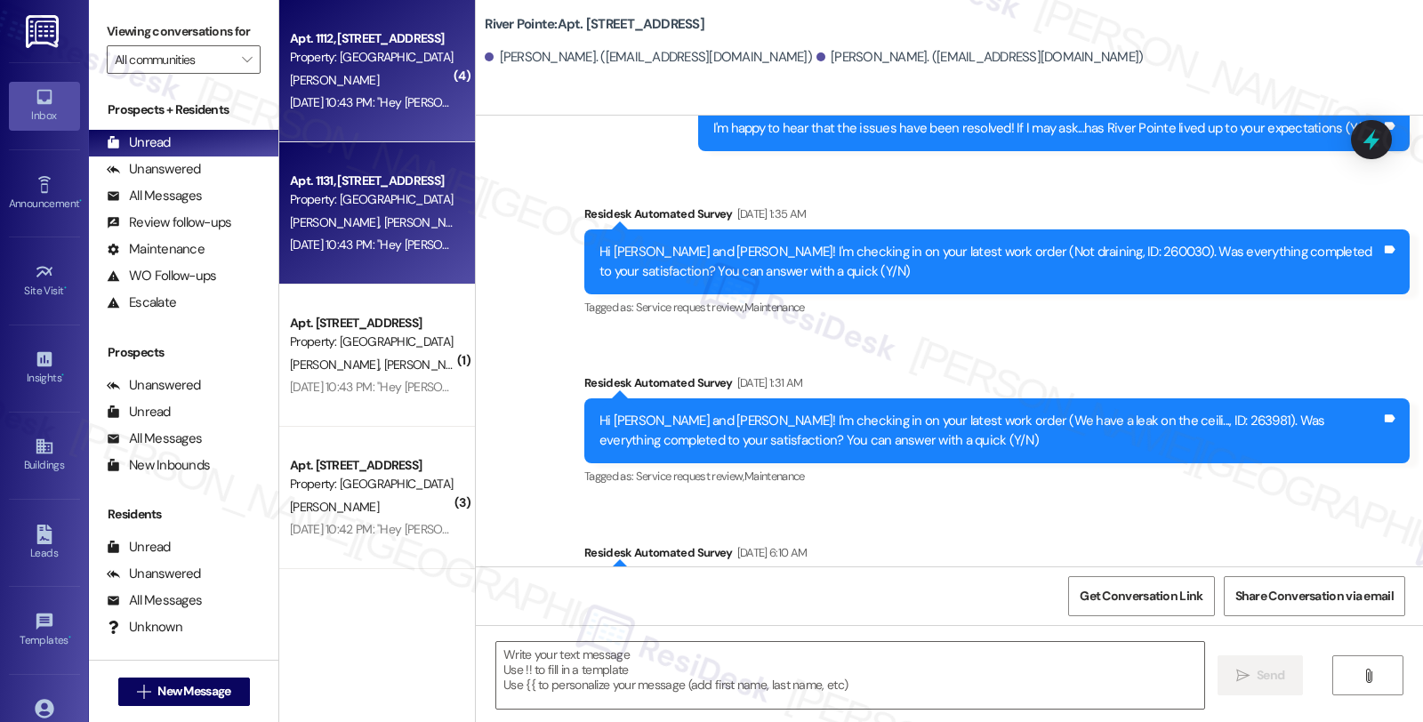
type textarea "Fetching suggested responses. Please feel free to read through the conversation…"
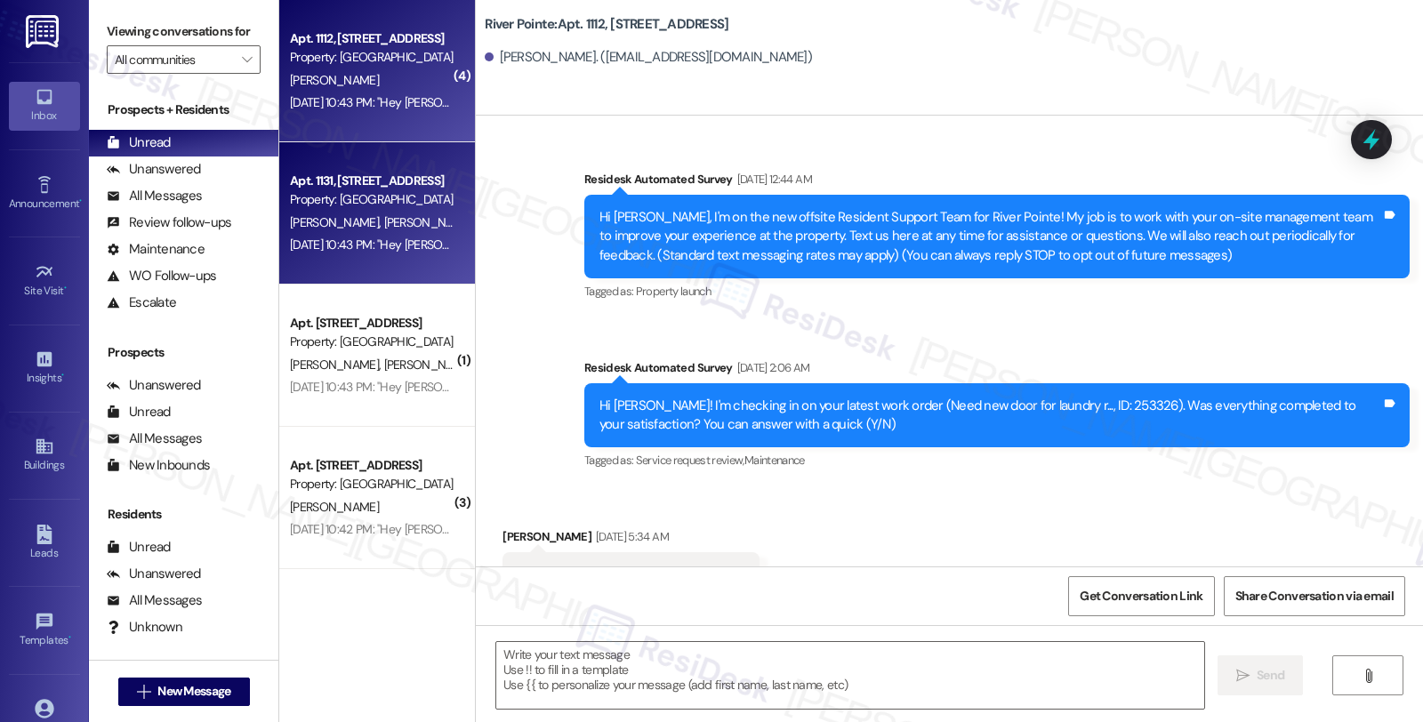
click at [384, 214] on span "[PERSON_NAME]" at bounding box center [428, 222] width 89 height 16
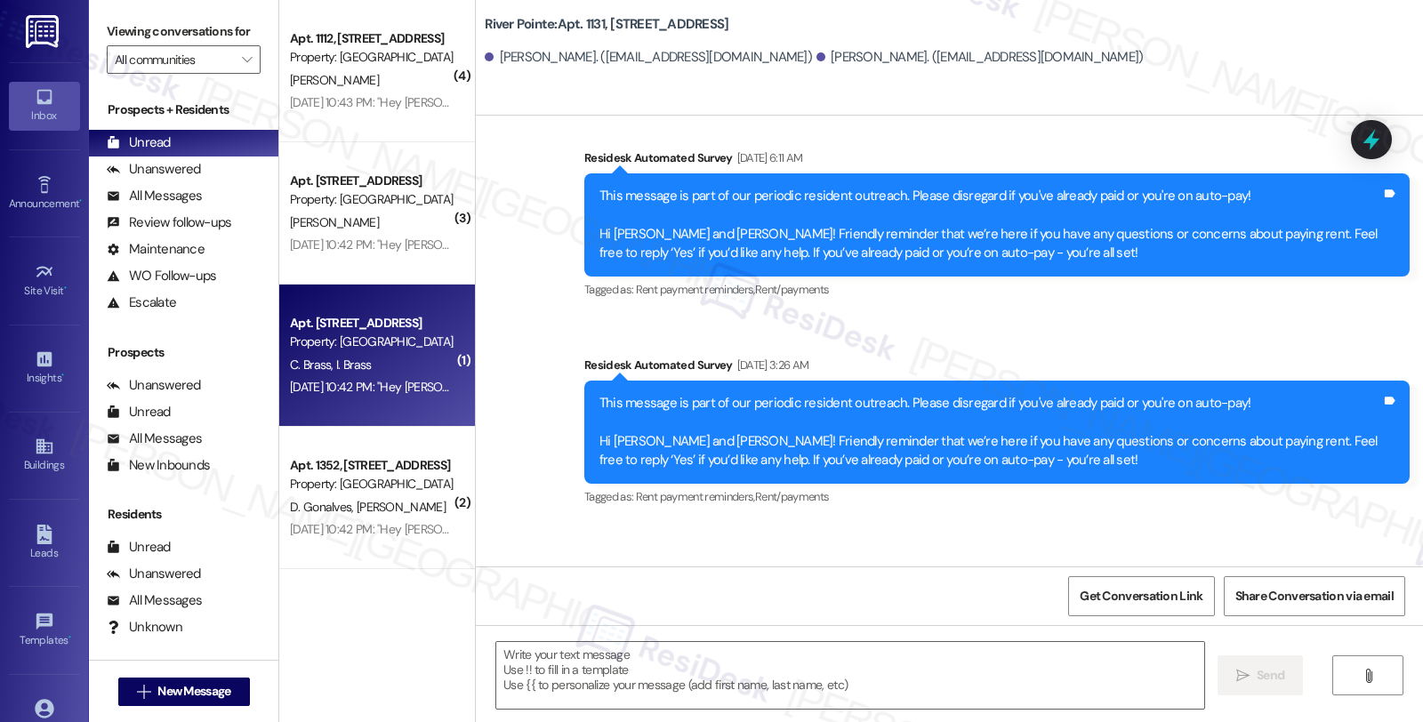
type textarea "Fetching suggested responses. Please feel free to read through the conversation…"
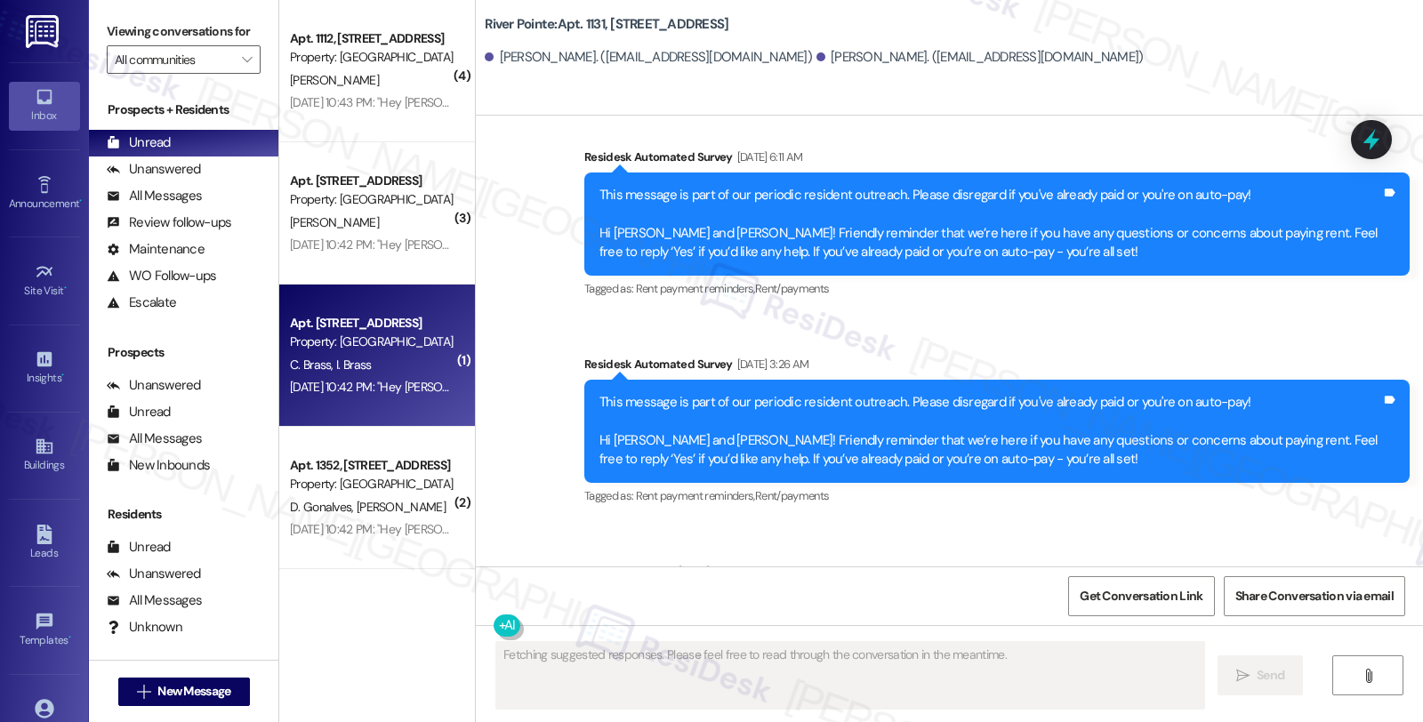
click at [354, 367] on span "I. Brass" at bounding box center [353, 365] width 35 height 16
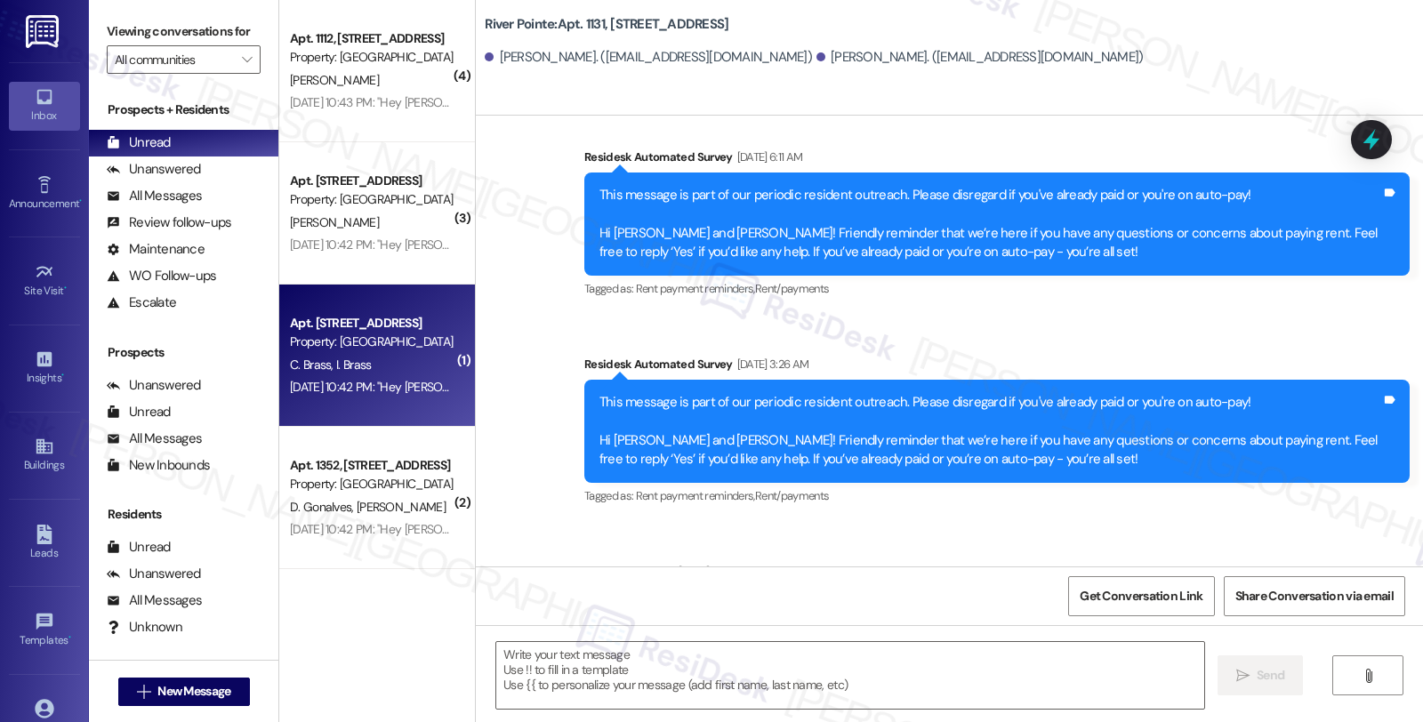
type textarea "Fetching suggested responses. Please feel free to read through the conversation…"
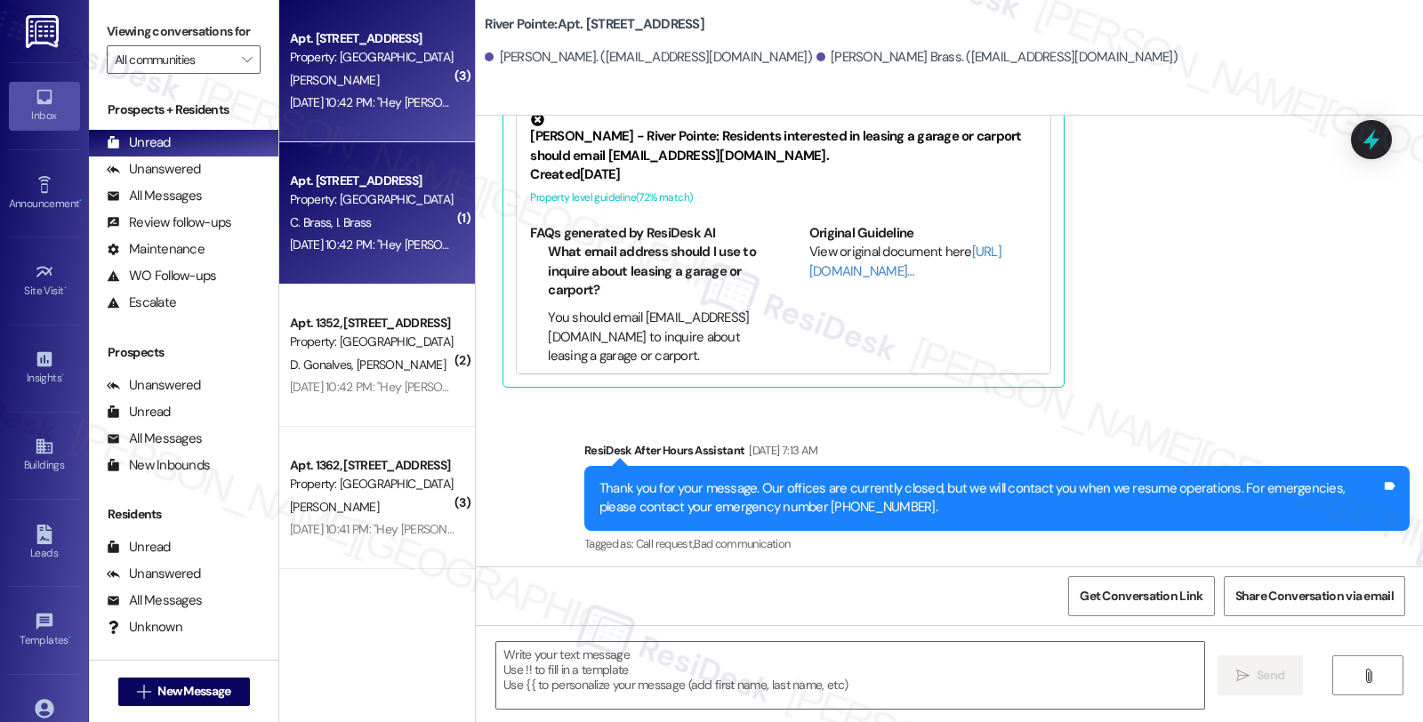
scroll to position [412, 0]
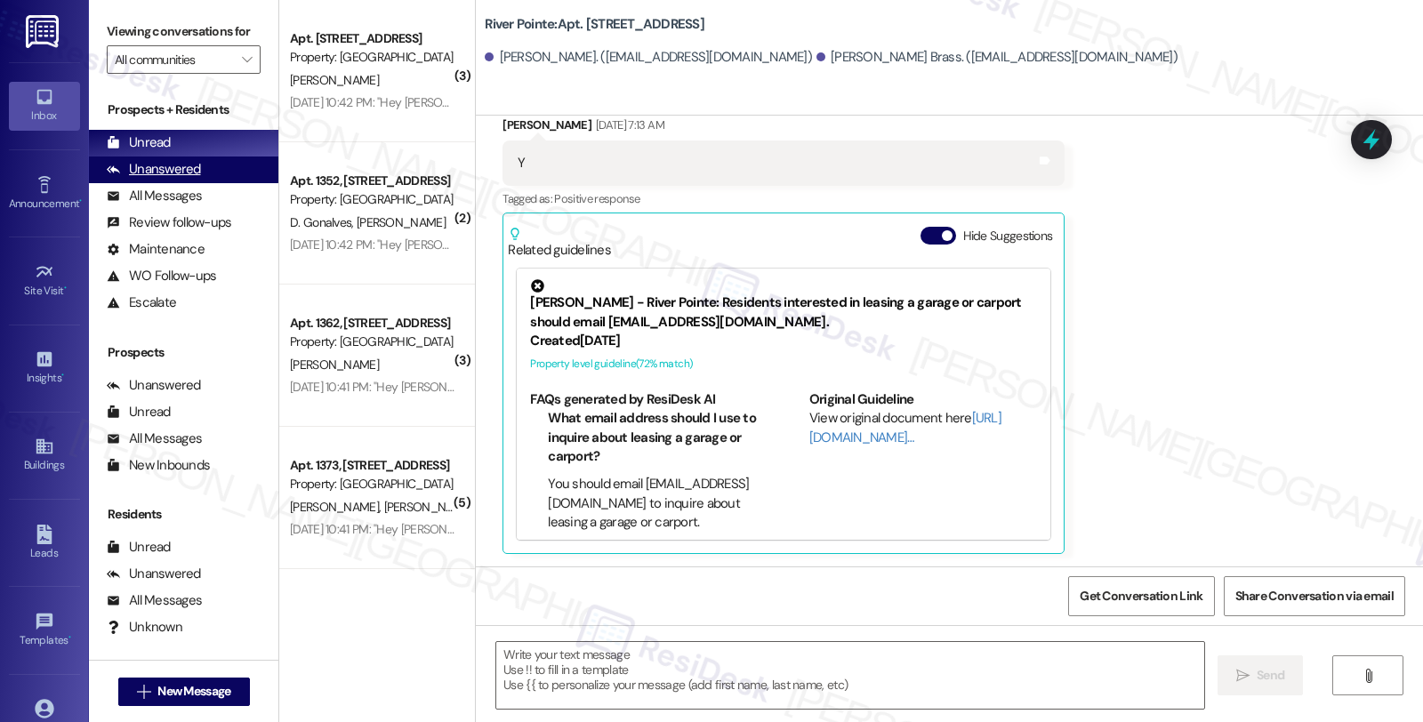
click at [153, 179] on div "Unanswered" at bounding box center [154, 169] width 94 height 19
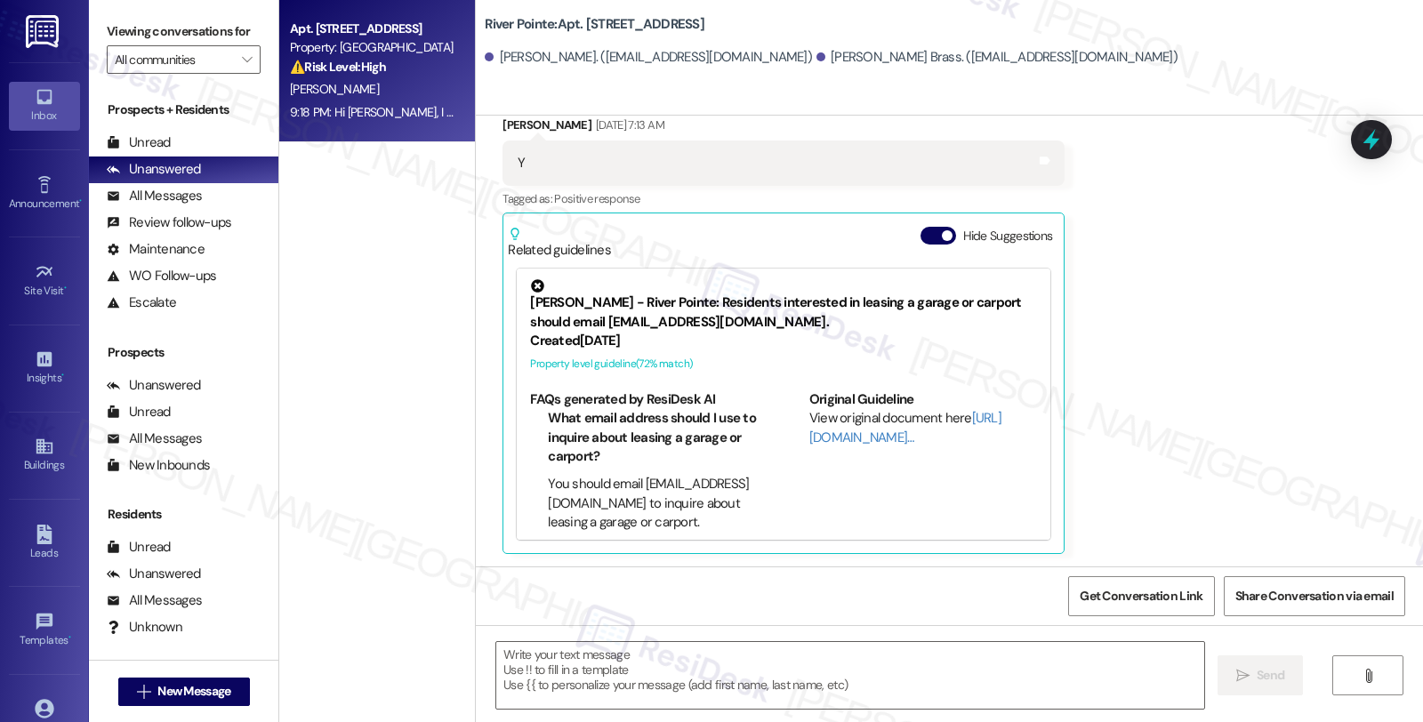
click at [370, 123] on div "9:18 PM: Hi [PERSON_NAME], I understand you're still waiting for your maintenan…" at bounding box center [372, 112] width 168 height 22
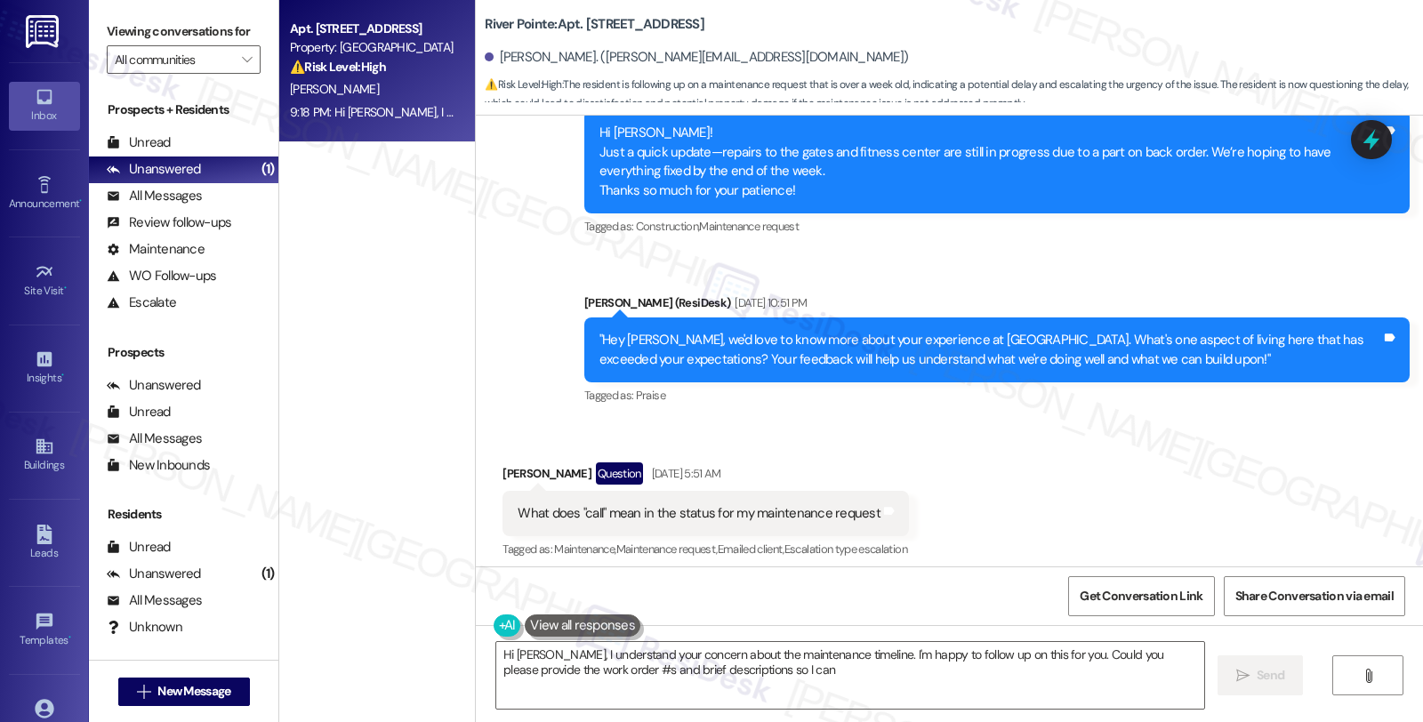
scroll to position [1714, 0]
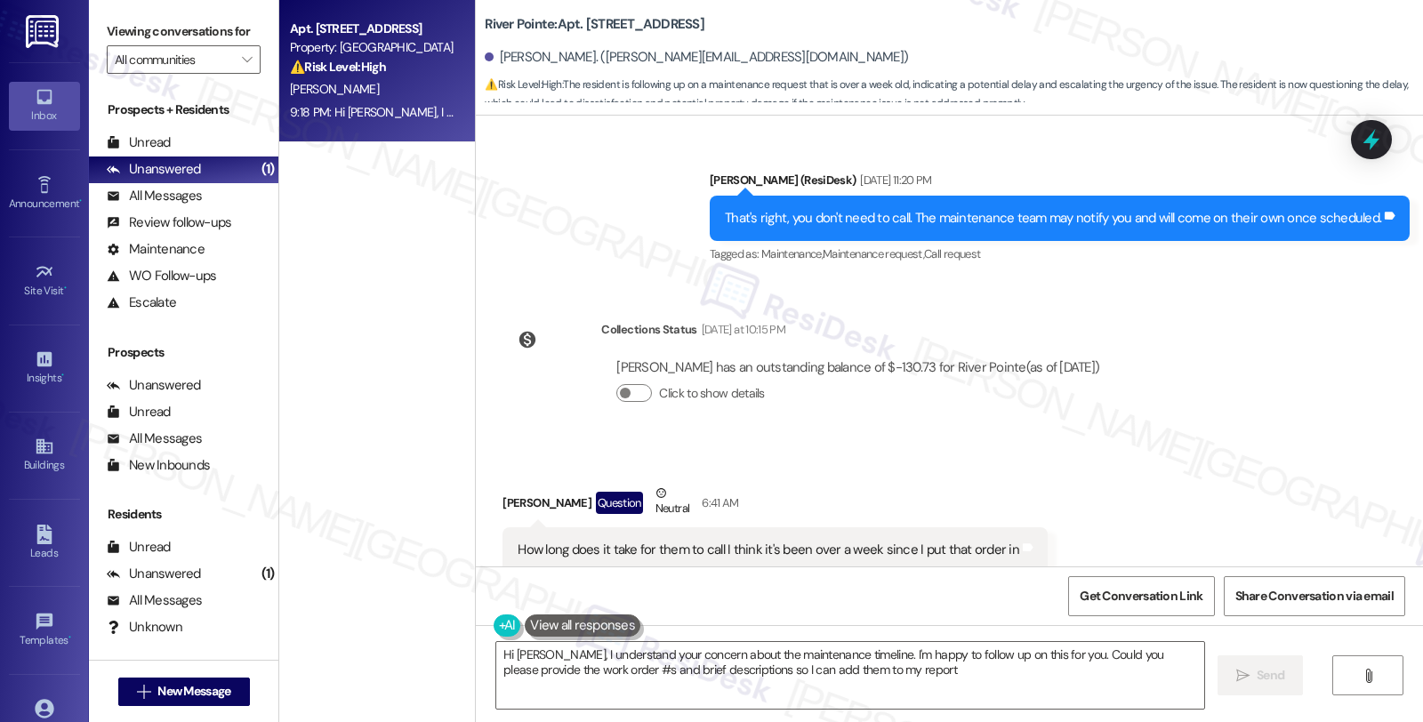
type textarea "Hi [PERSON_NAME], I understand your concern about the maintenance timeline. I'm…"
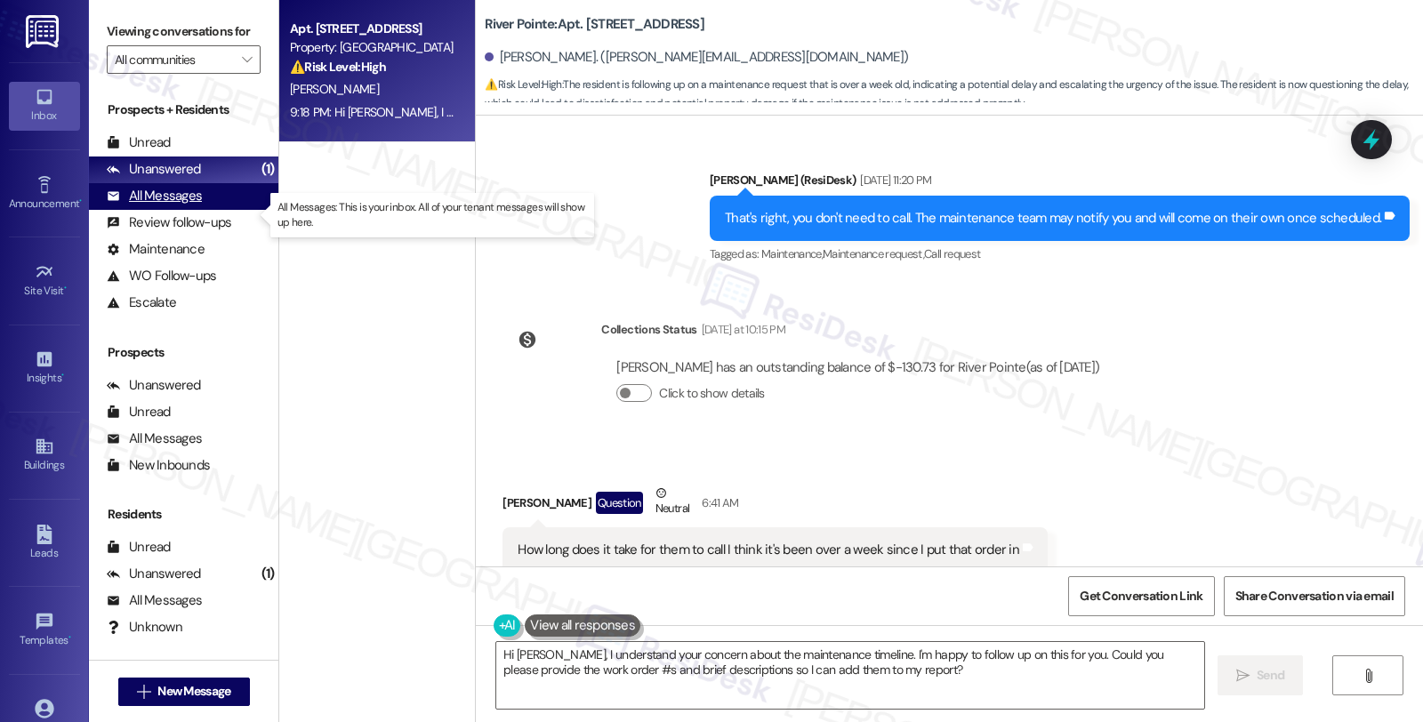
click at [193, 205] on div "All Messages" at bounding box center [154, 196] width 95 height 19
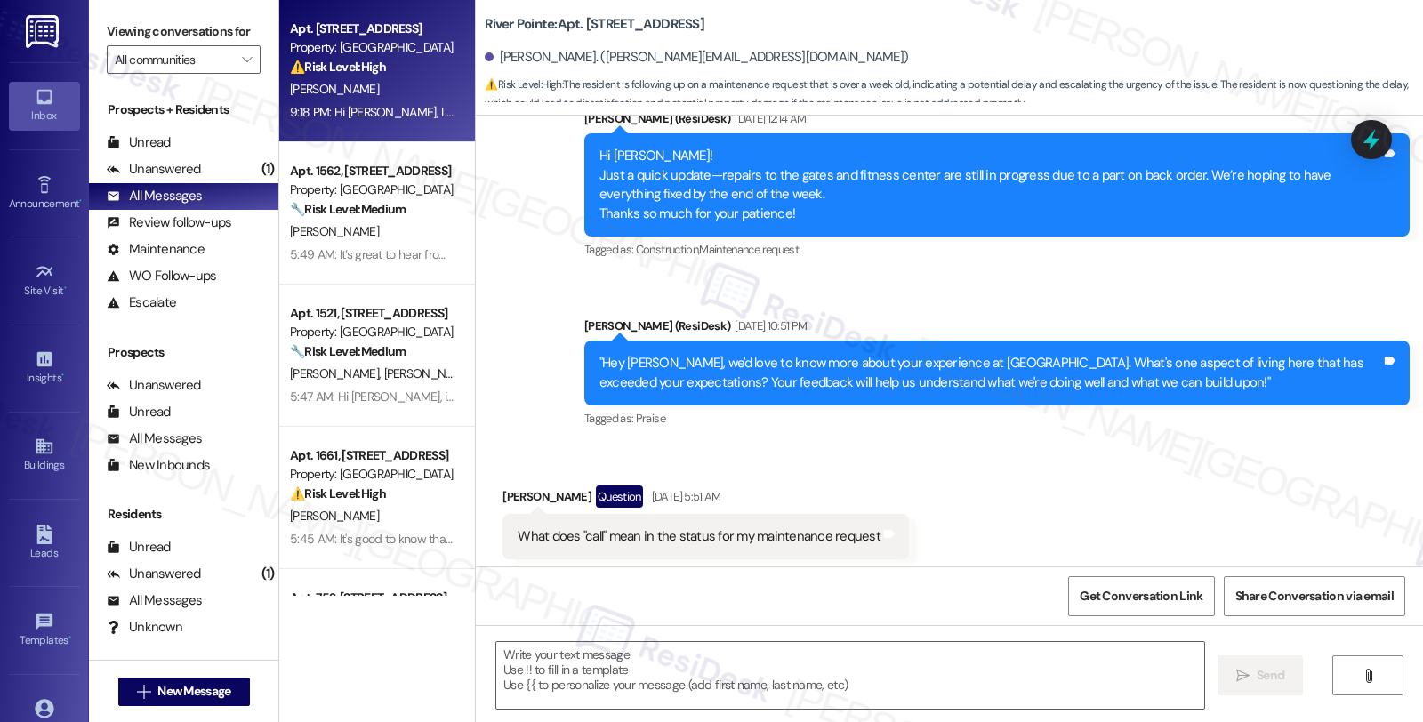
type textarea "Fetching suggested responses. Please feel free to read through the conversation…"
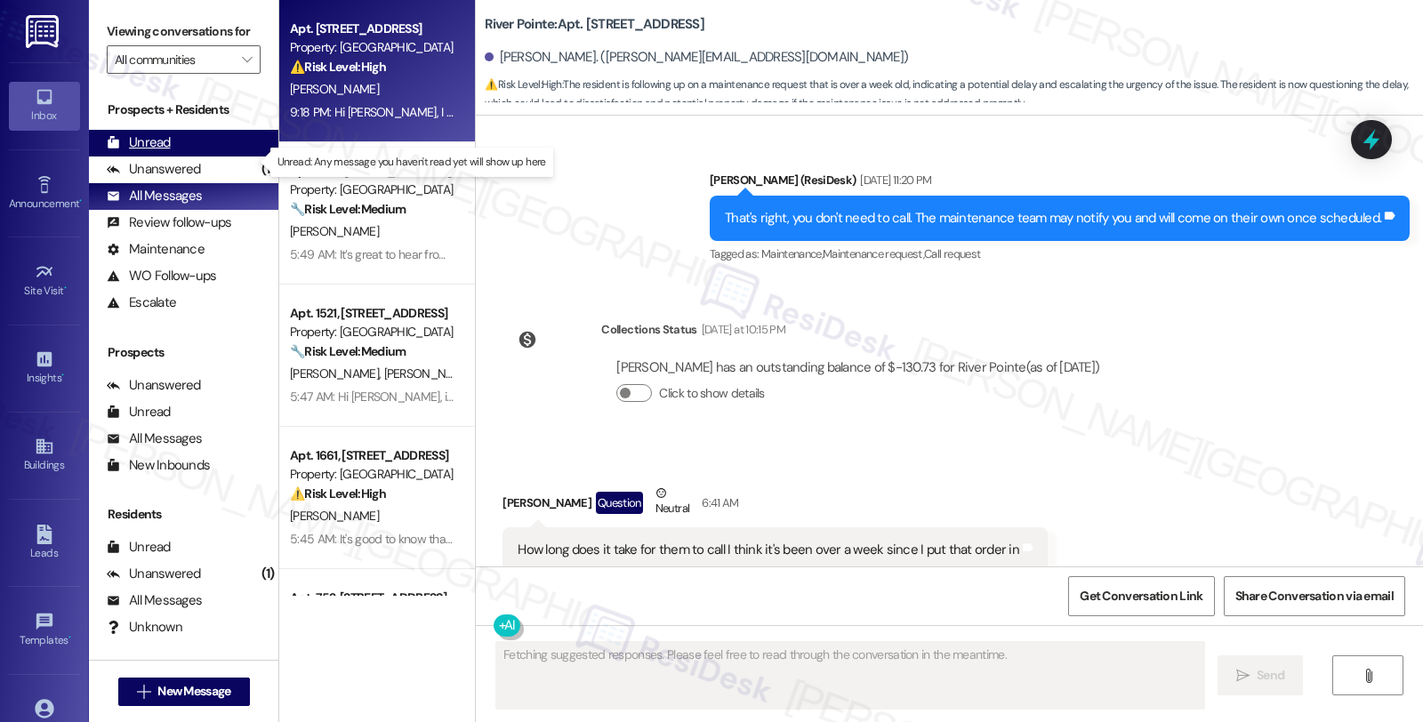
click at [181, 157] on div "Unread (0)" at bounding box center [183, 143] width 189 height 27
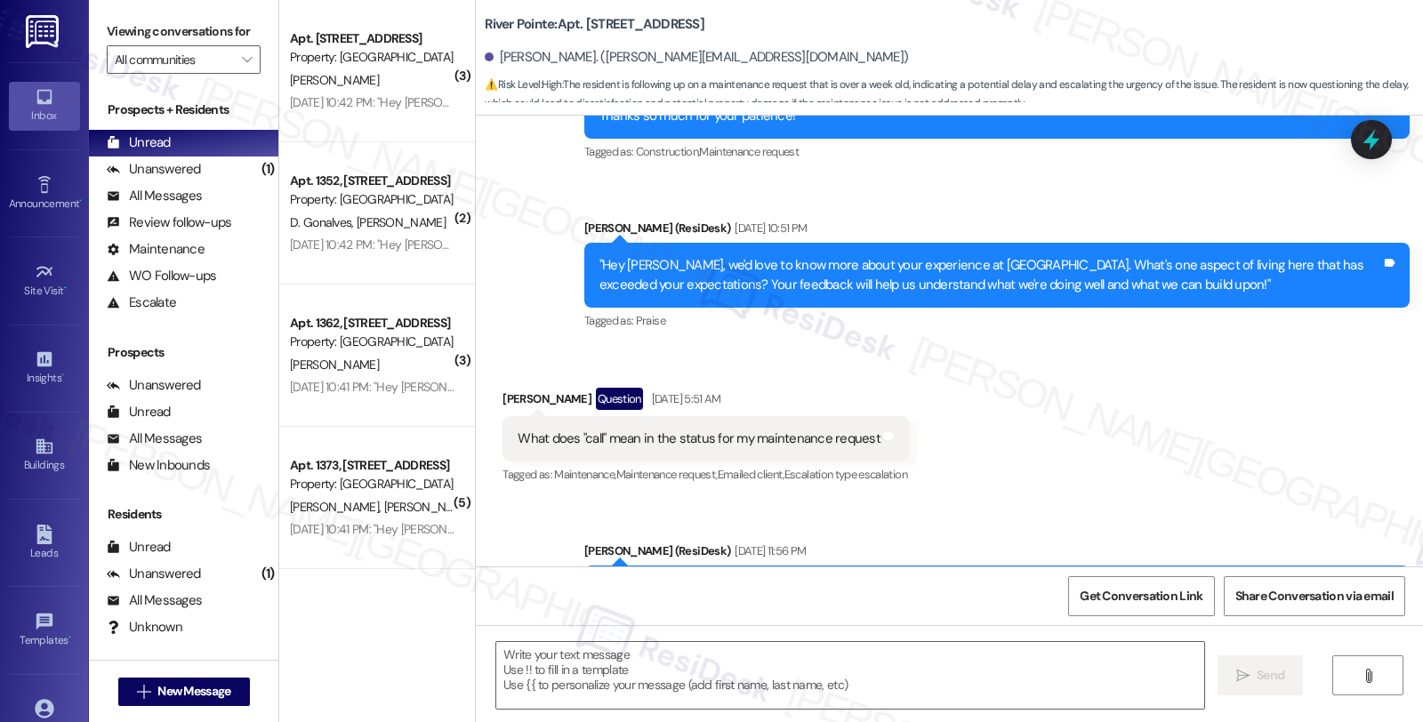
type textarea "Fetching suggested responses. Please feel free to read through the conversation…"
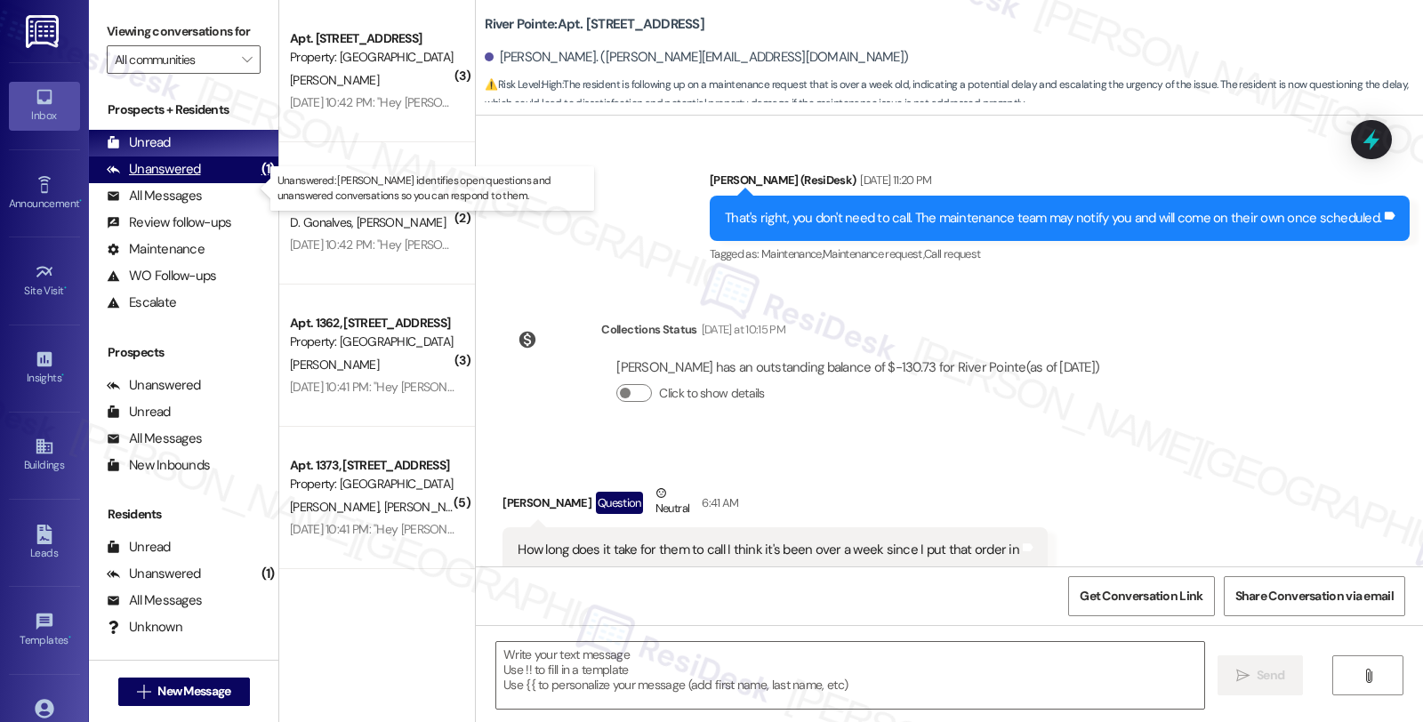
click at [170, 179] on div "Unanswered" at bounding box center [154, 169] width 94 height 19
